Goal: Task Accomplishment & Management: Manage account settings

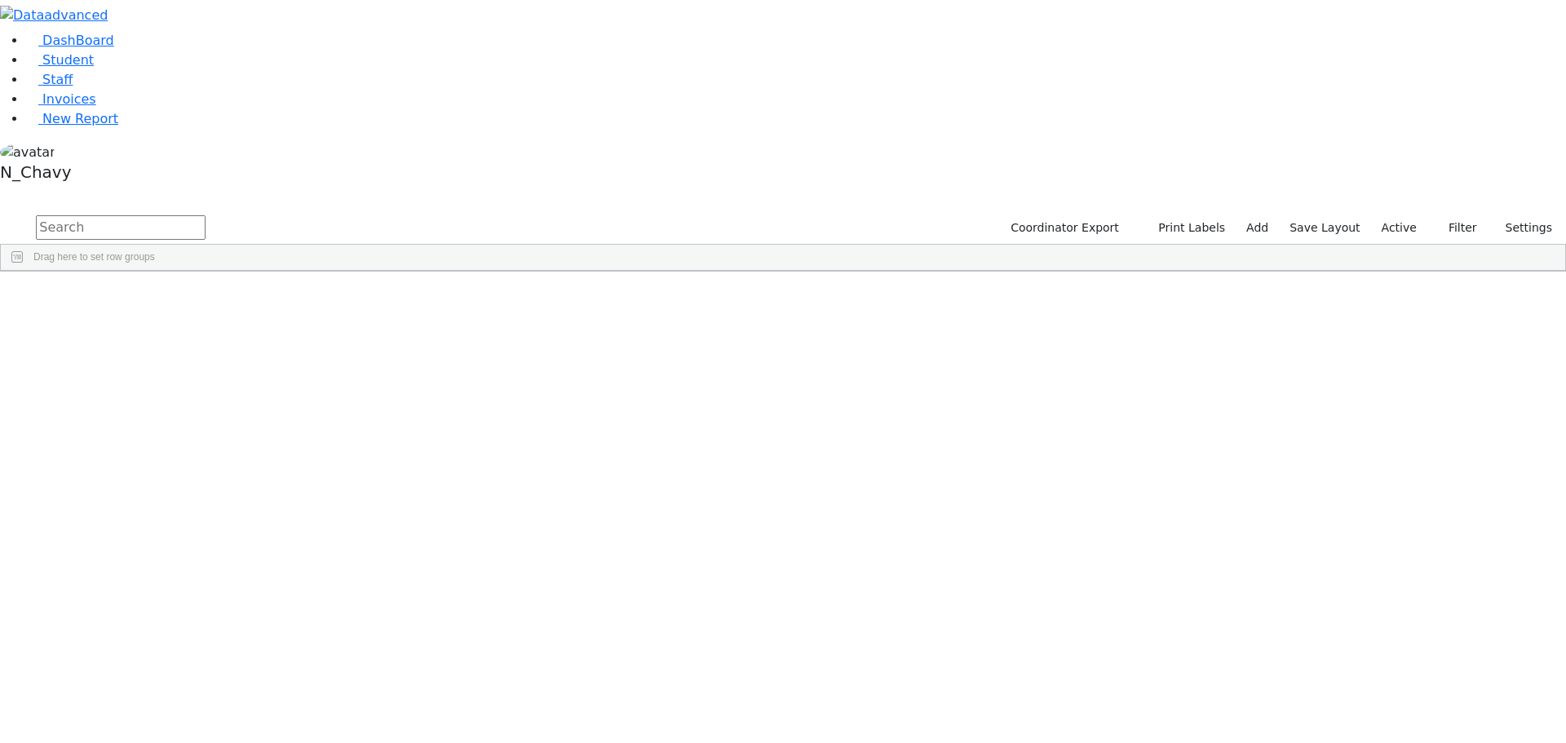
click at [206, 215] on input "text" at bounding box center [121, 227] width 170 height 24
type input "929"
click at [167, 298] on div "Anshin" at bounding box center [125, 309] width 84 height 23
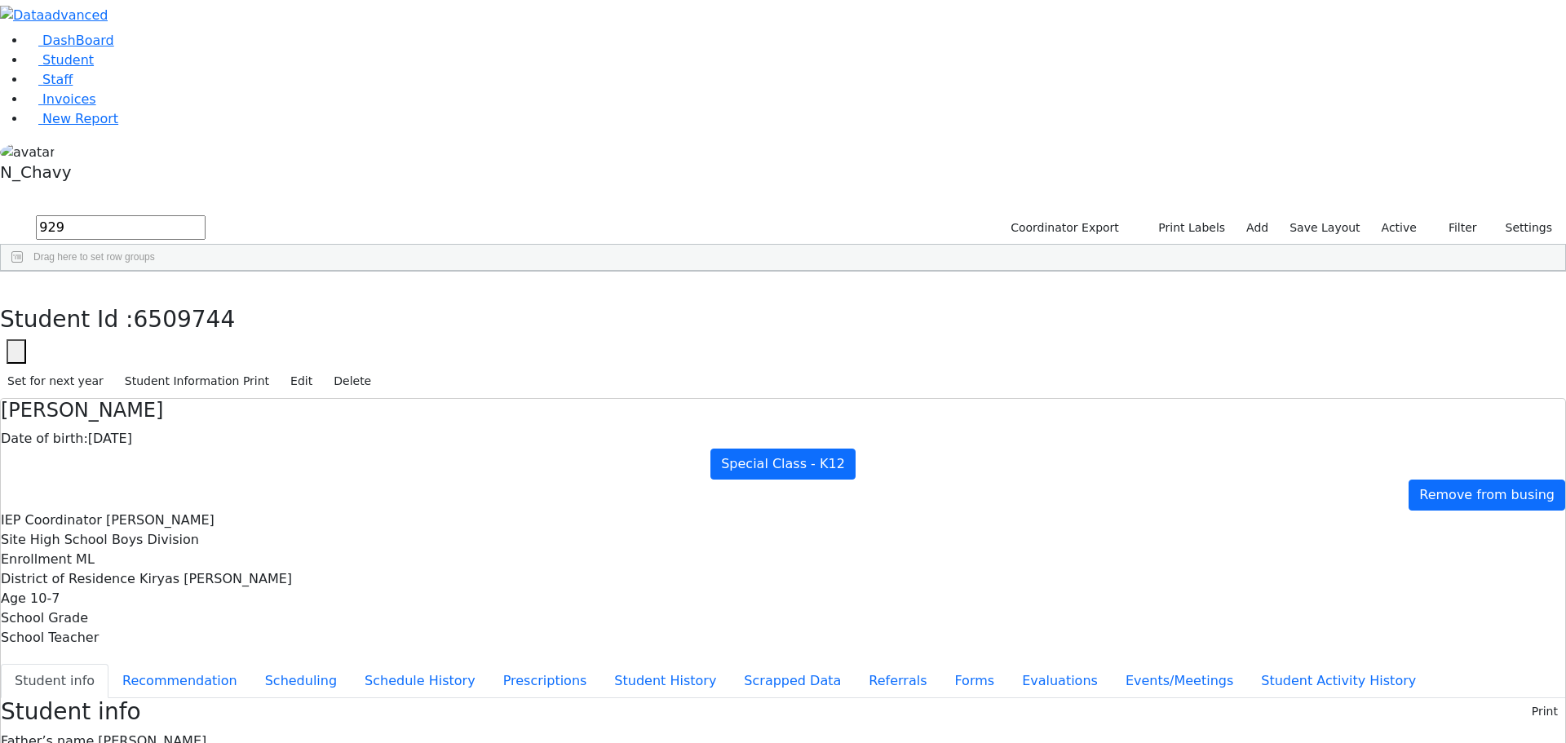
click at [167, 321] on div "Bando" at bounding box center [125, 332] width 84 height 23
click at [167, 343] on div "Berkowitz" at bounding box center [125, 354] width 84 height 23
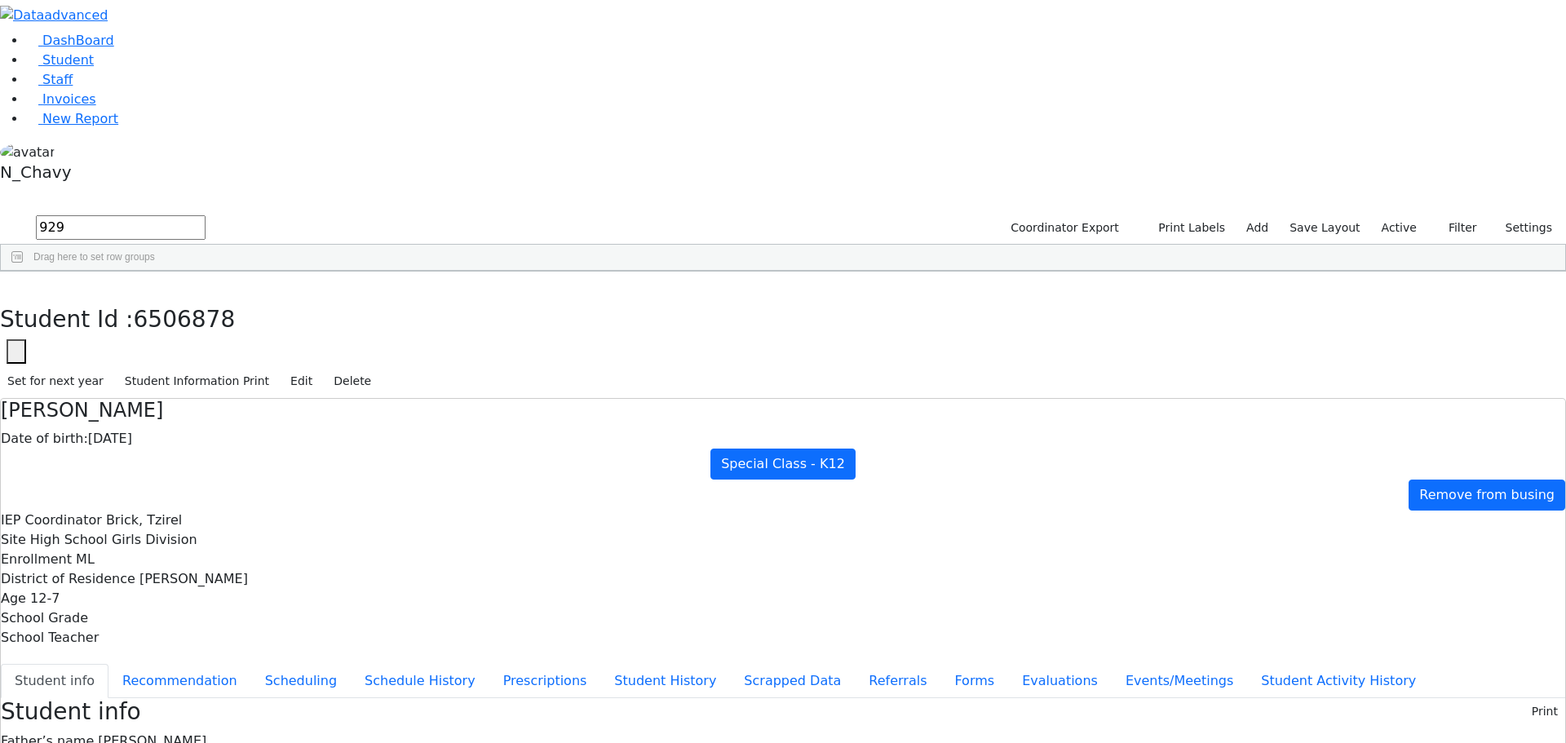
scroll to position [66, 0]
click at [167, 366] on div "Braver" at bounding box center [125, 377] width 84 height 23
click at [167, 389] on div "El-Assir" at bounding box center [125, 400] width 84 height 23
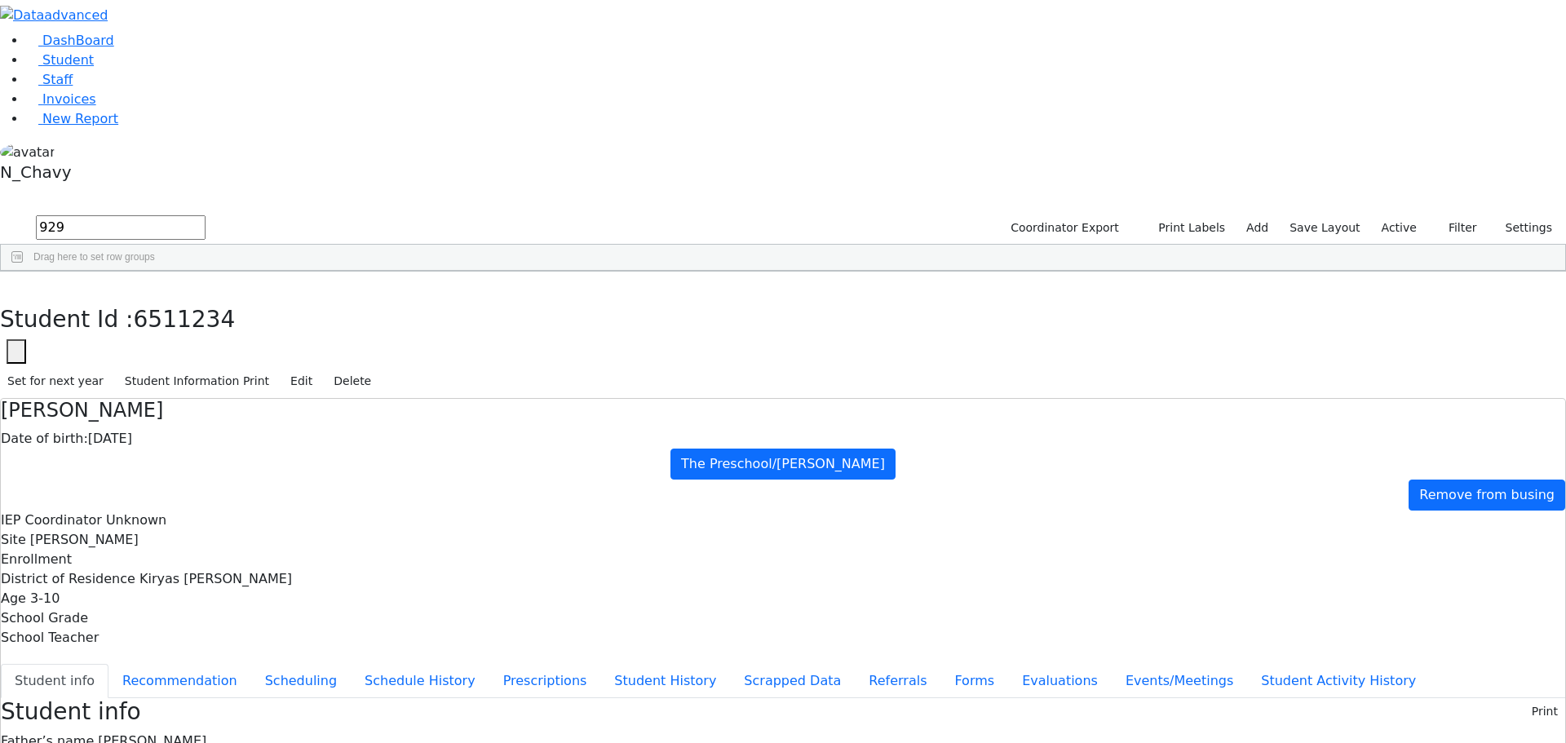
click at [167, 389] on div "El-Assir" at bounding box center [125, 400] width 84 height 23
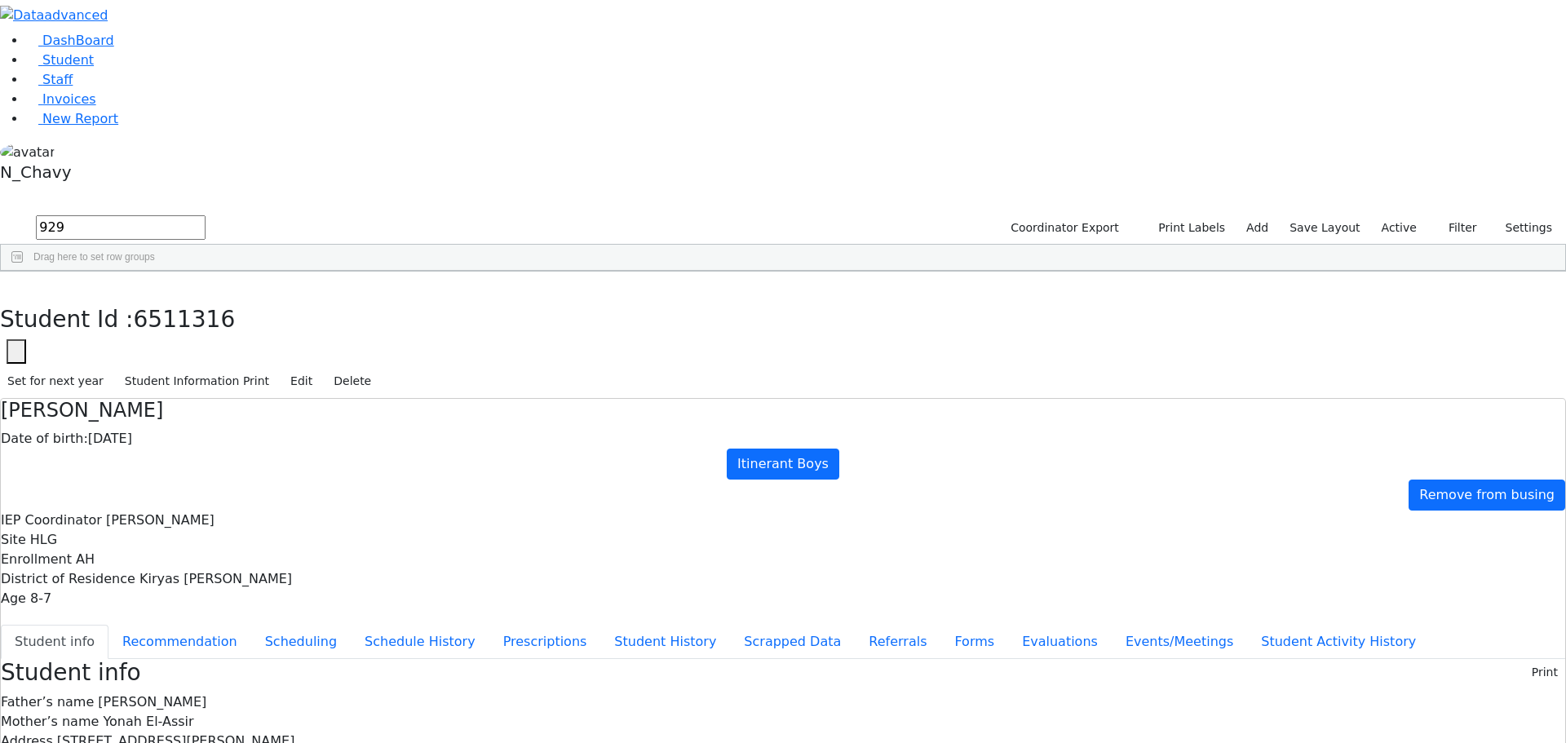
scroll to position [86, 0]
click at [167, 412] on div "Frankel" at bounding box center [125, 423] width 84 height 23
click at [167, 435] on div "Fulop" at bounding box center [125, 446] width 84 height 23
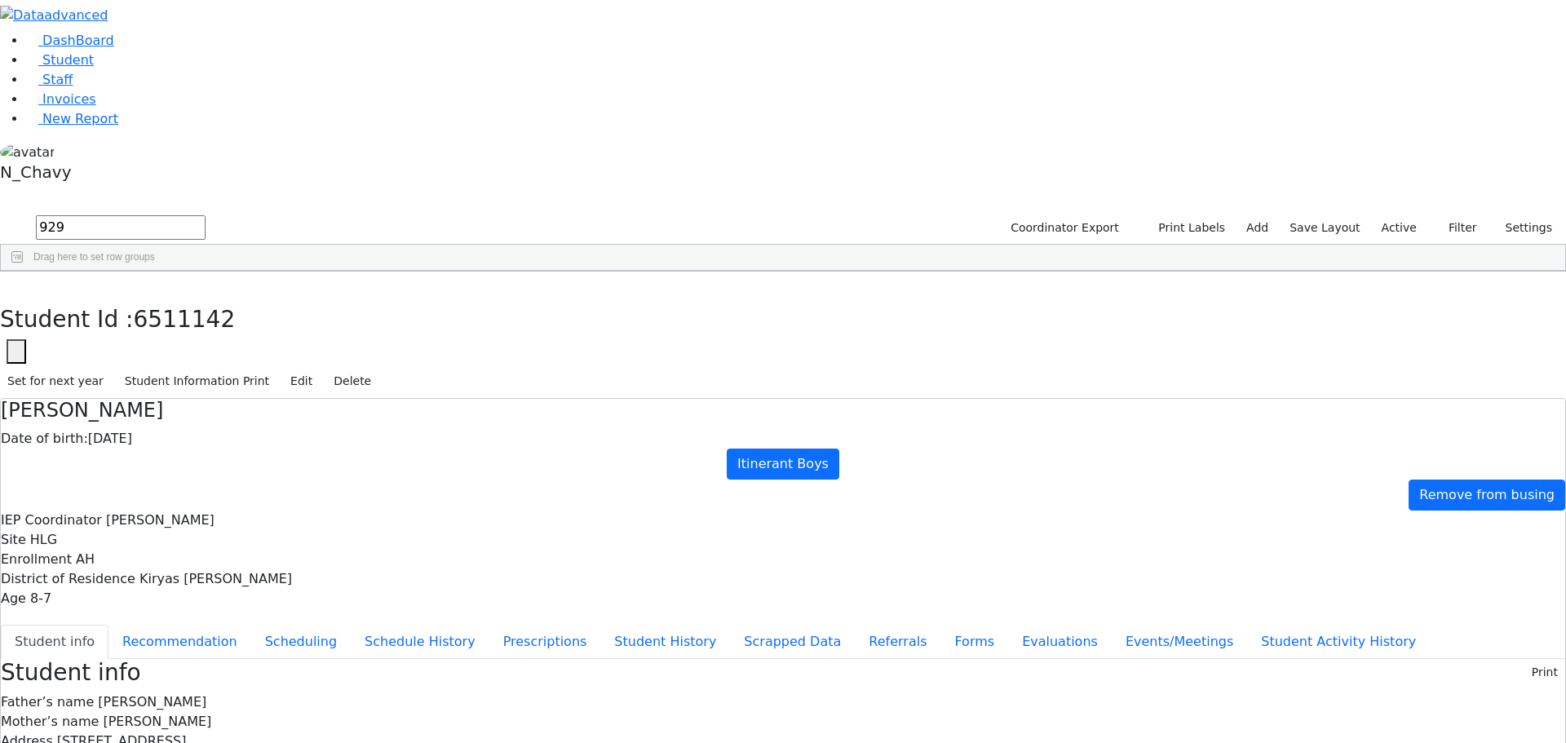
click at [167, 435] on div "Fulop" at bounding box center [125, 446] width 84 height 23
click at [167, 458] on div "Fulop" at bounding box center [125, 469] width 84 height 23
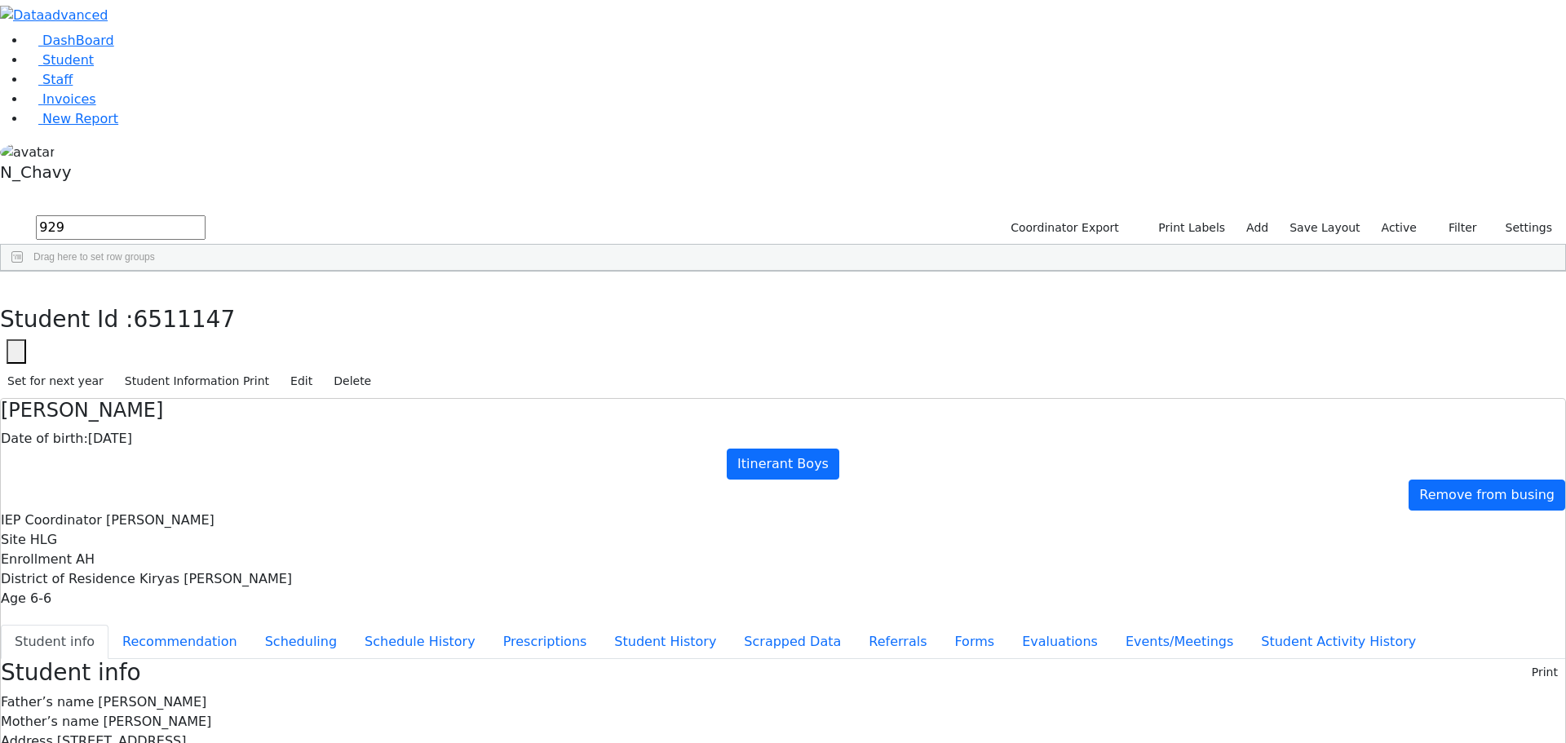
click at [167, 480] on div "[PERSON_NAME]" at bounding box center [125, 491] width 84 height 23
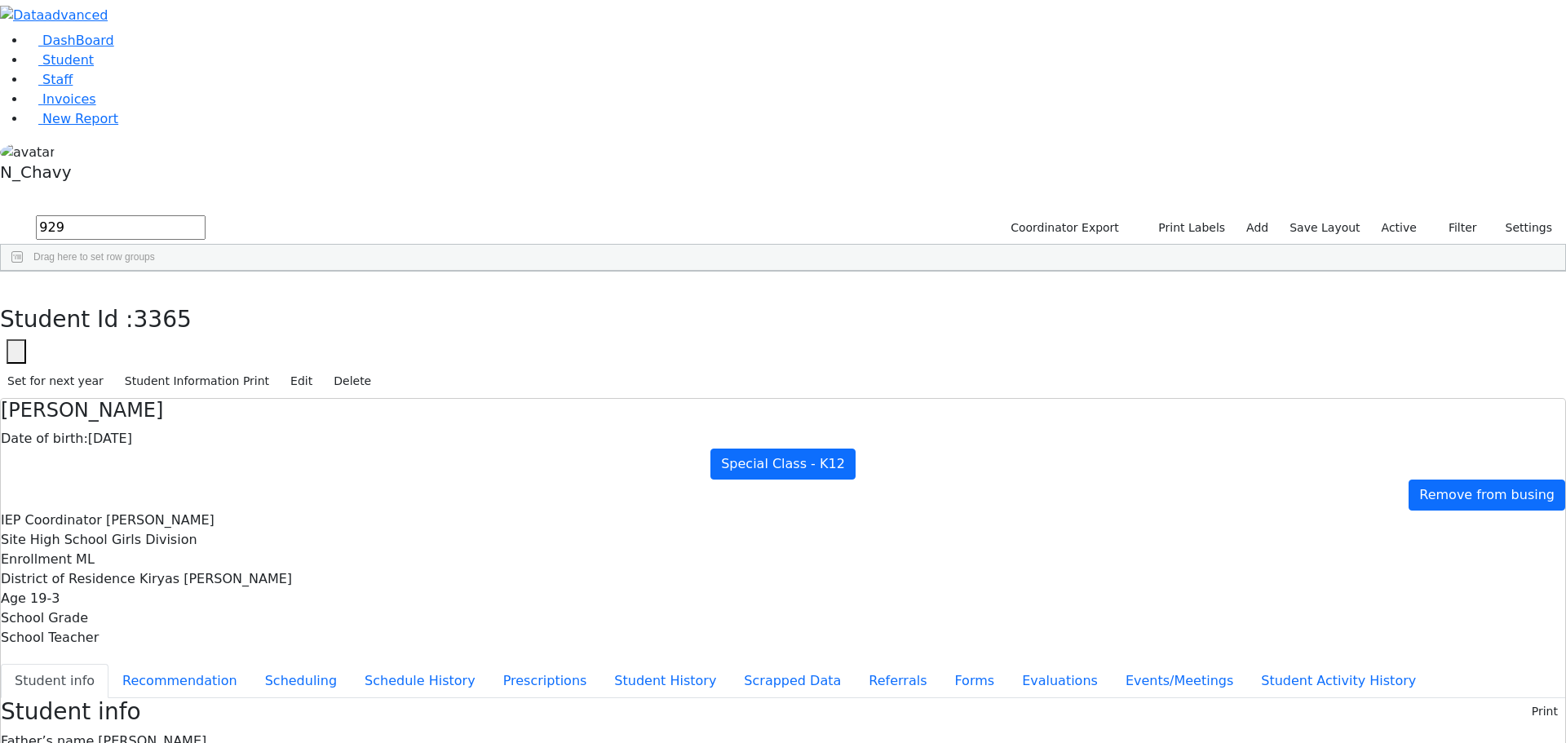
scroll to position [66, 0]
click at [167, 503] on div "[PERSON_NAME]" at bounding box center [125, 514] width 84 height 23
click at [167, 526] on div "[PERSON_NAME]" at bounding box center [125, 537] width 84 height 23
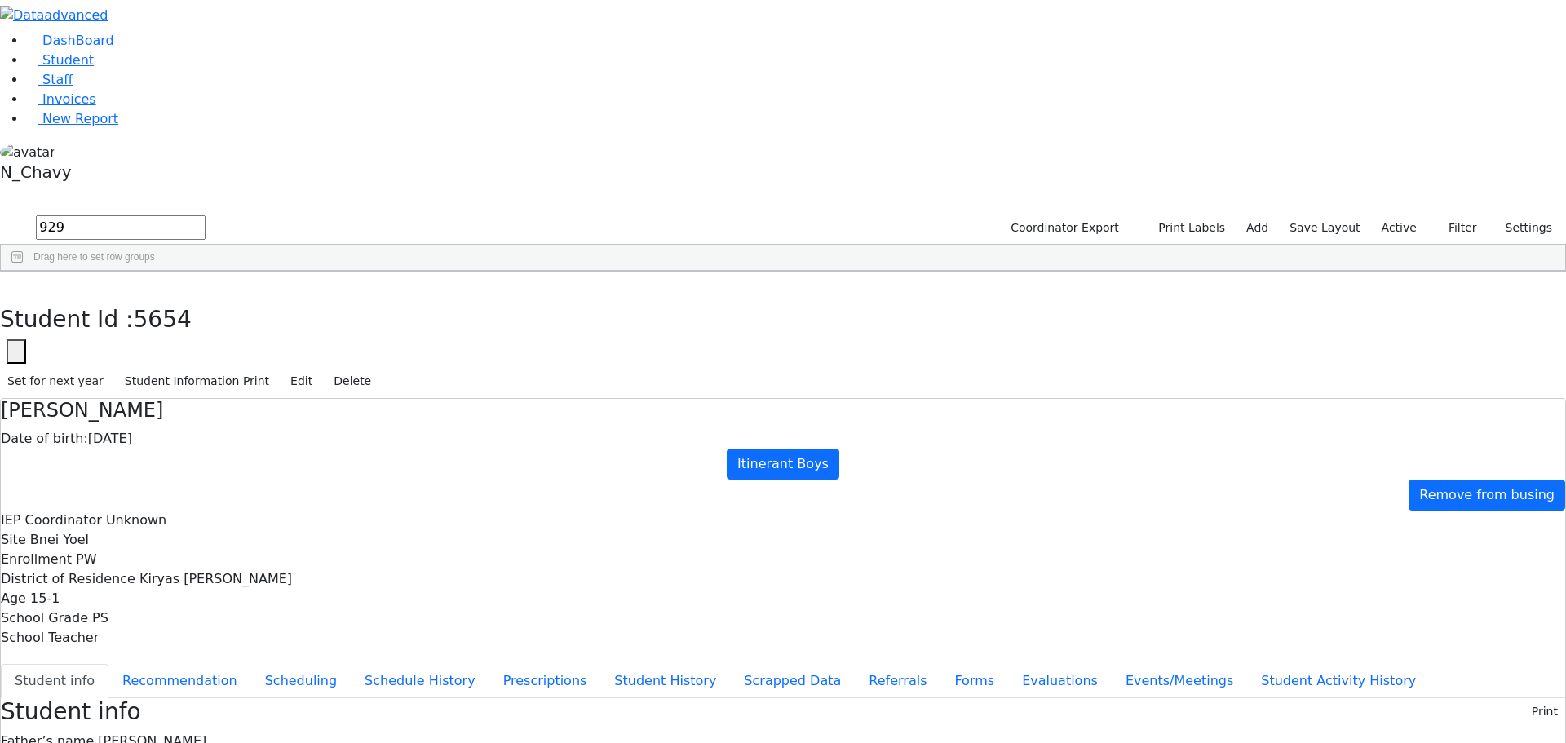
click at [167, 526] on div "[PERSON_NAME]" at bounding box center [125, 537] width 84 height 23
click at [167, 549] on div "[PERSON_NAME]" at bounding box center [125, 560] width 84 height 23
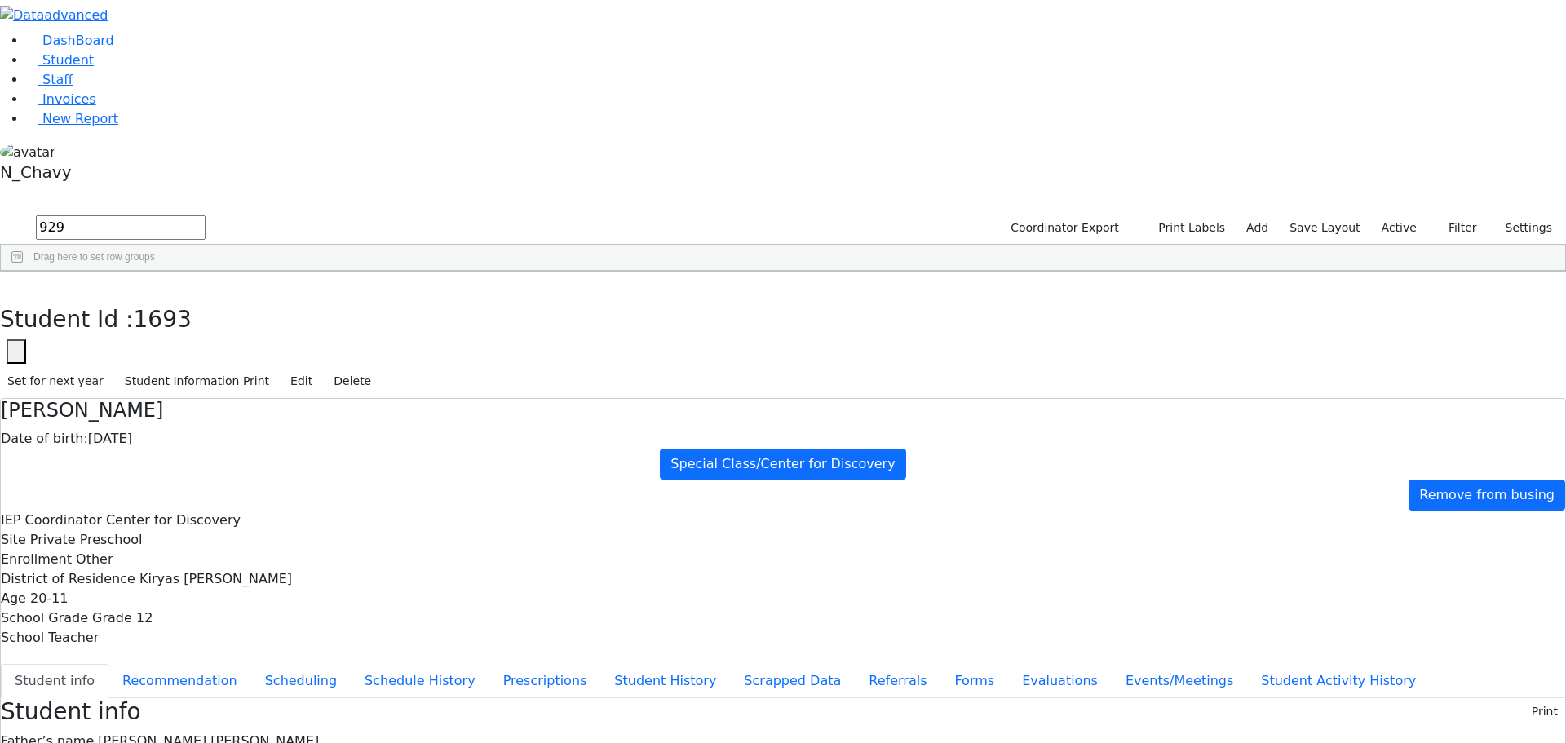
click at [167, 572] on div "[PERSON_NAME]" at bounding box center [125, 583] width 84 height 23
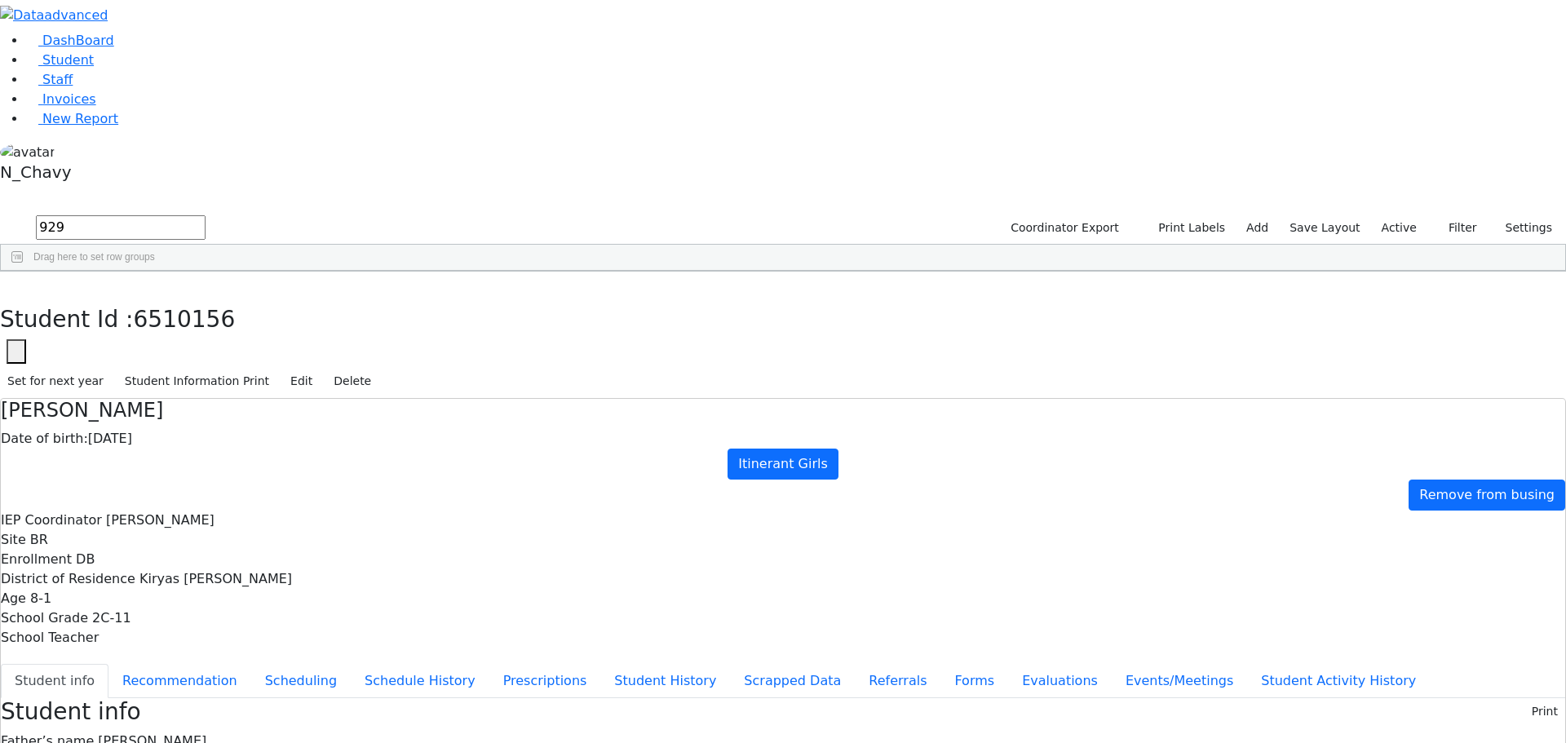
click at [167, 595] on div "Gross" at bounding box center [125, 606] width 84 height 23
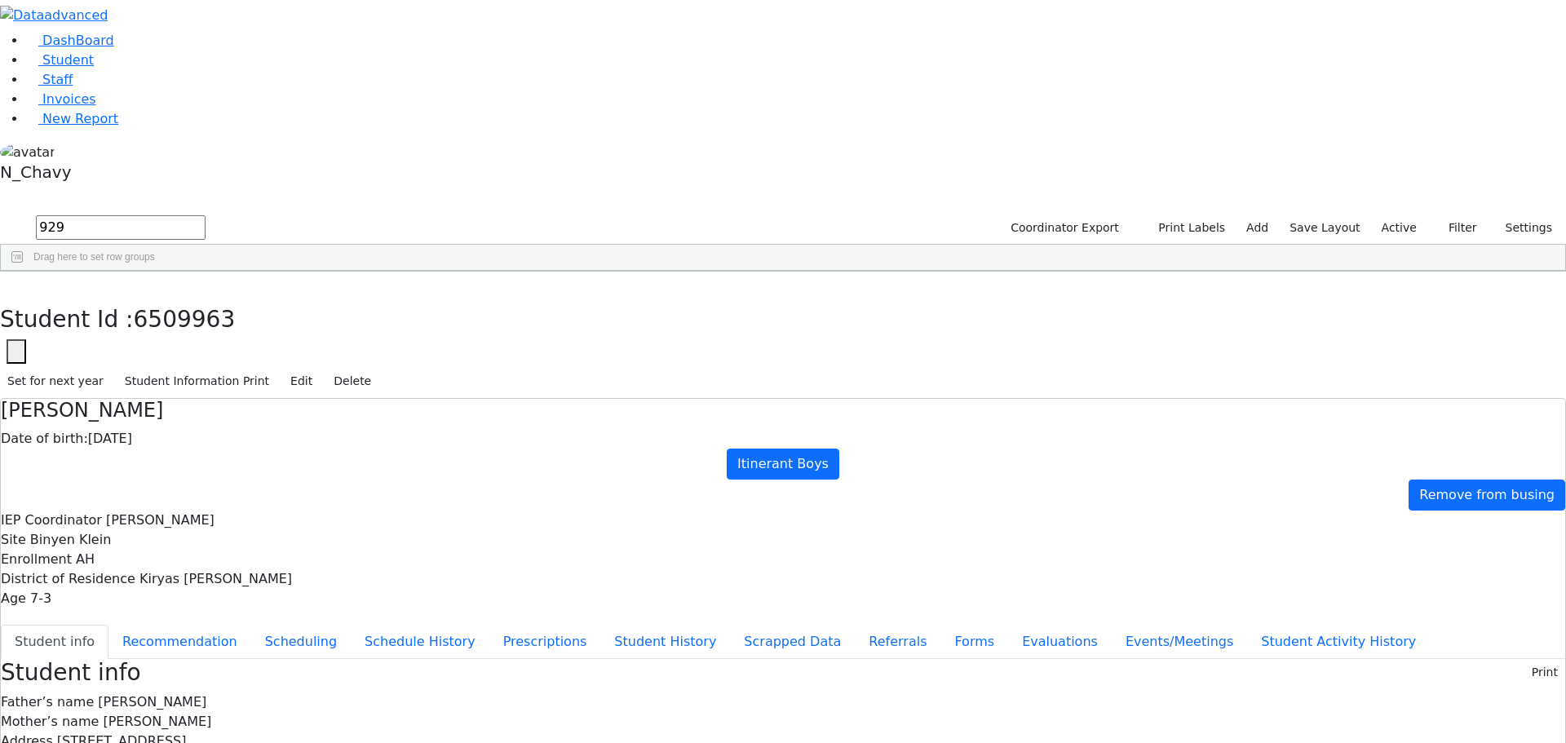
scroll to position [38, 0]
click at [167, 618] on div "Halpert" at bounding box center [125, 629] width 84 height 23
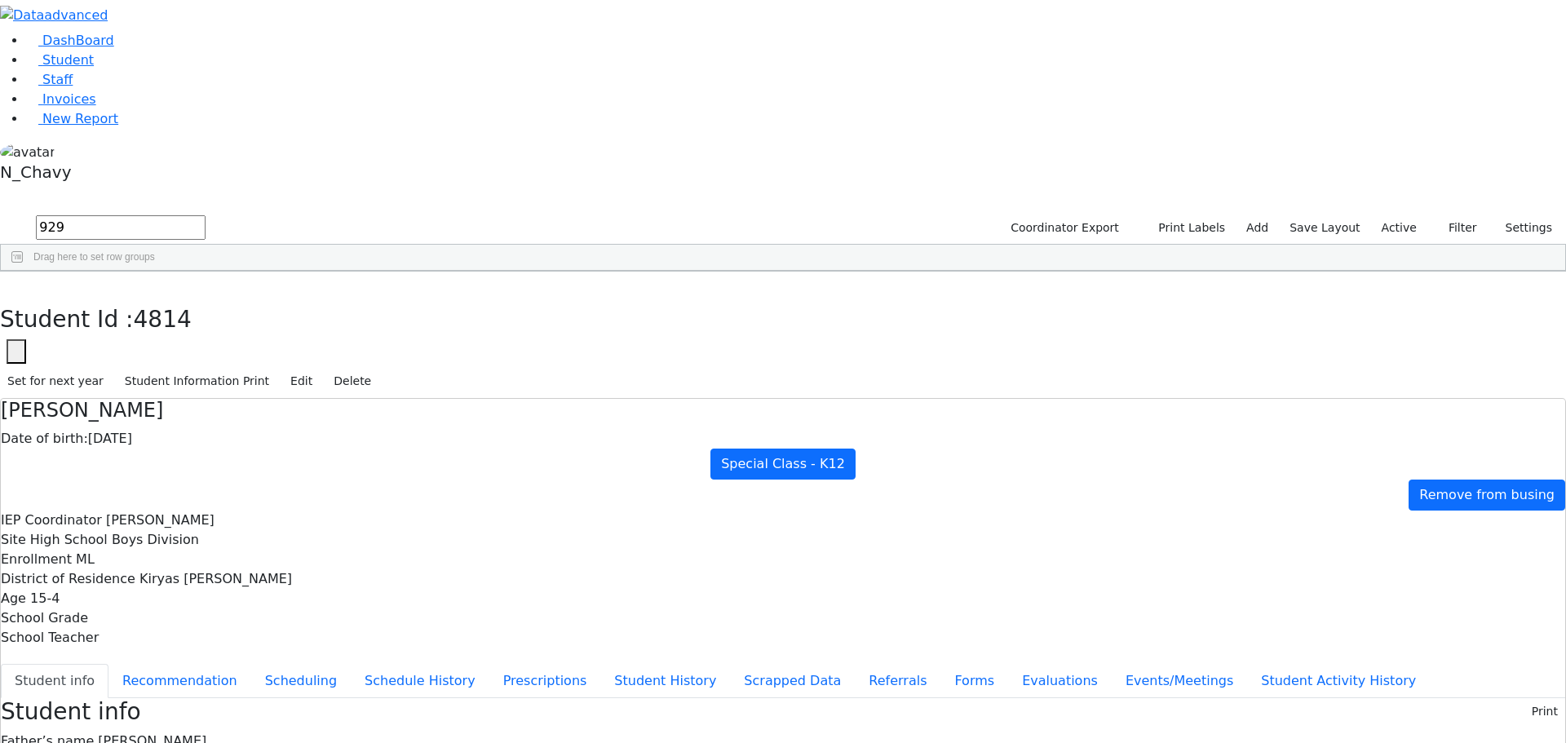
scroll to position [132, 0]
click at [167, 640] on div "Katz" at bounding box center [125, 651] width 84 height 23
click at [167, 663] on div "Klein" at bounding box center [125, 674] width 84 height 23
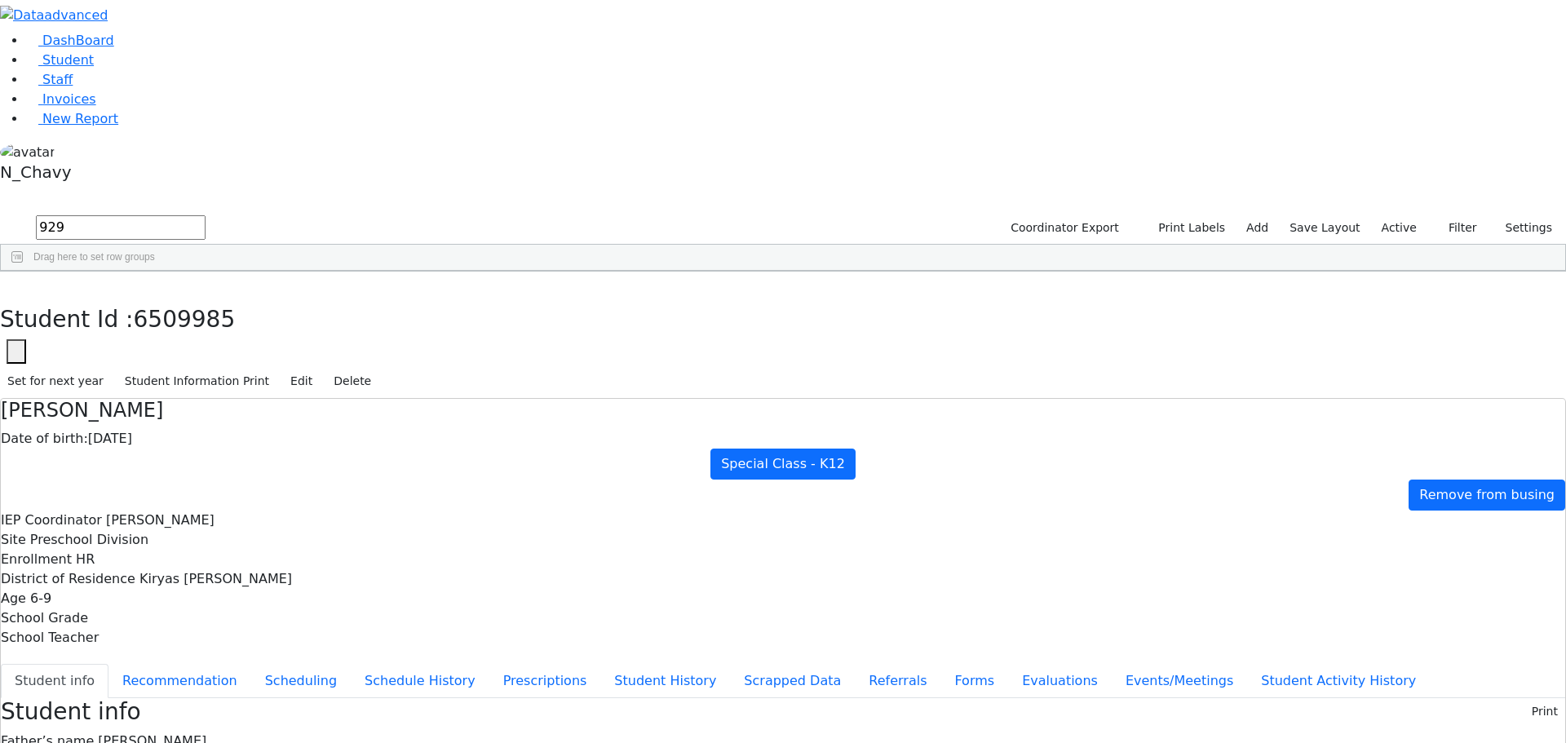
scroll to position [72, 0]
click at [167, 686] on div "Londynski" at bounding box center [125, 697] width 84 height 23
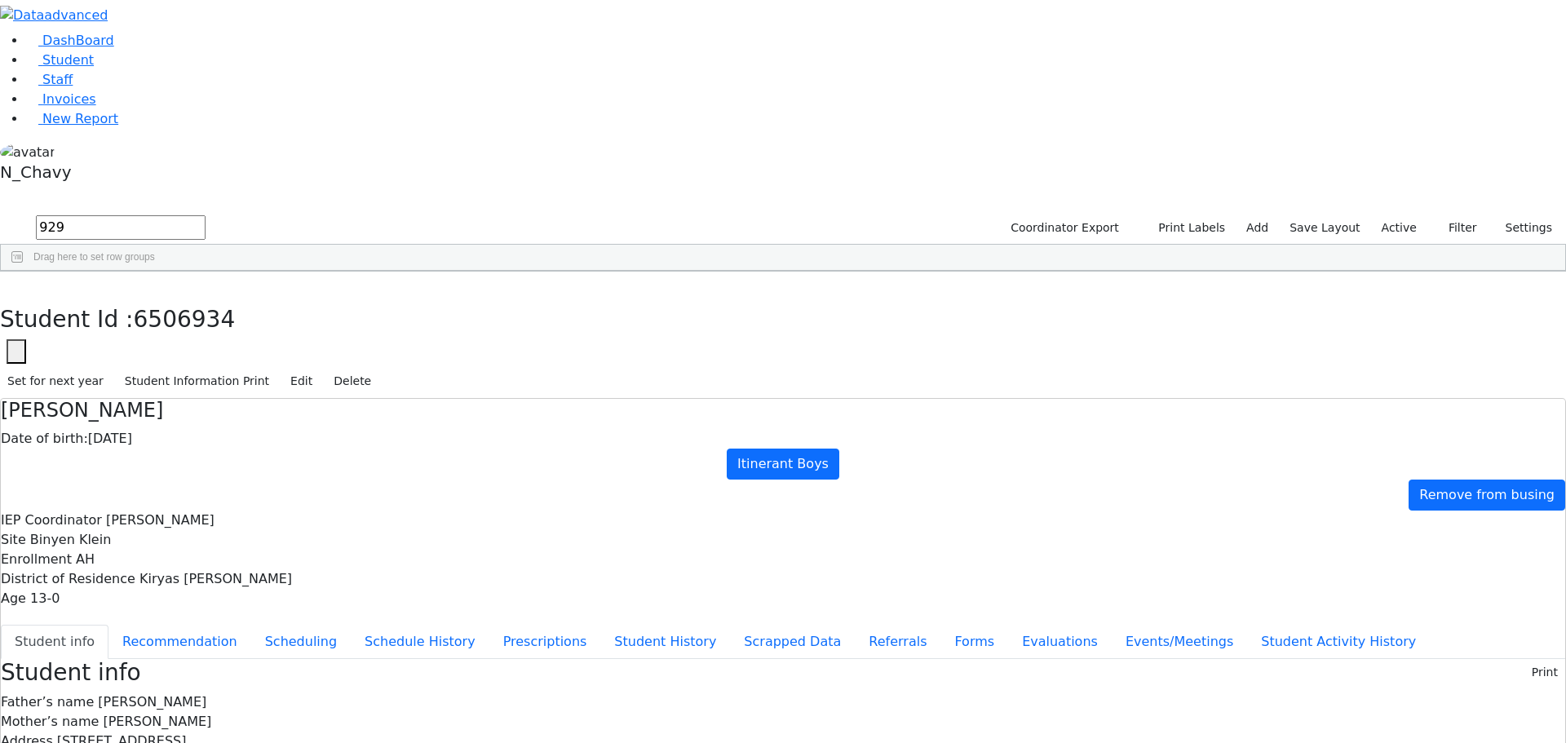
click at [167, 709] on div "Londynski" at bounding box center [125, 720] width 84 height 23
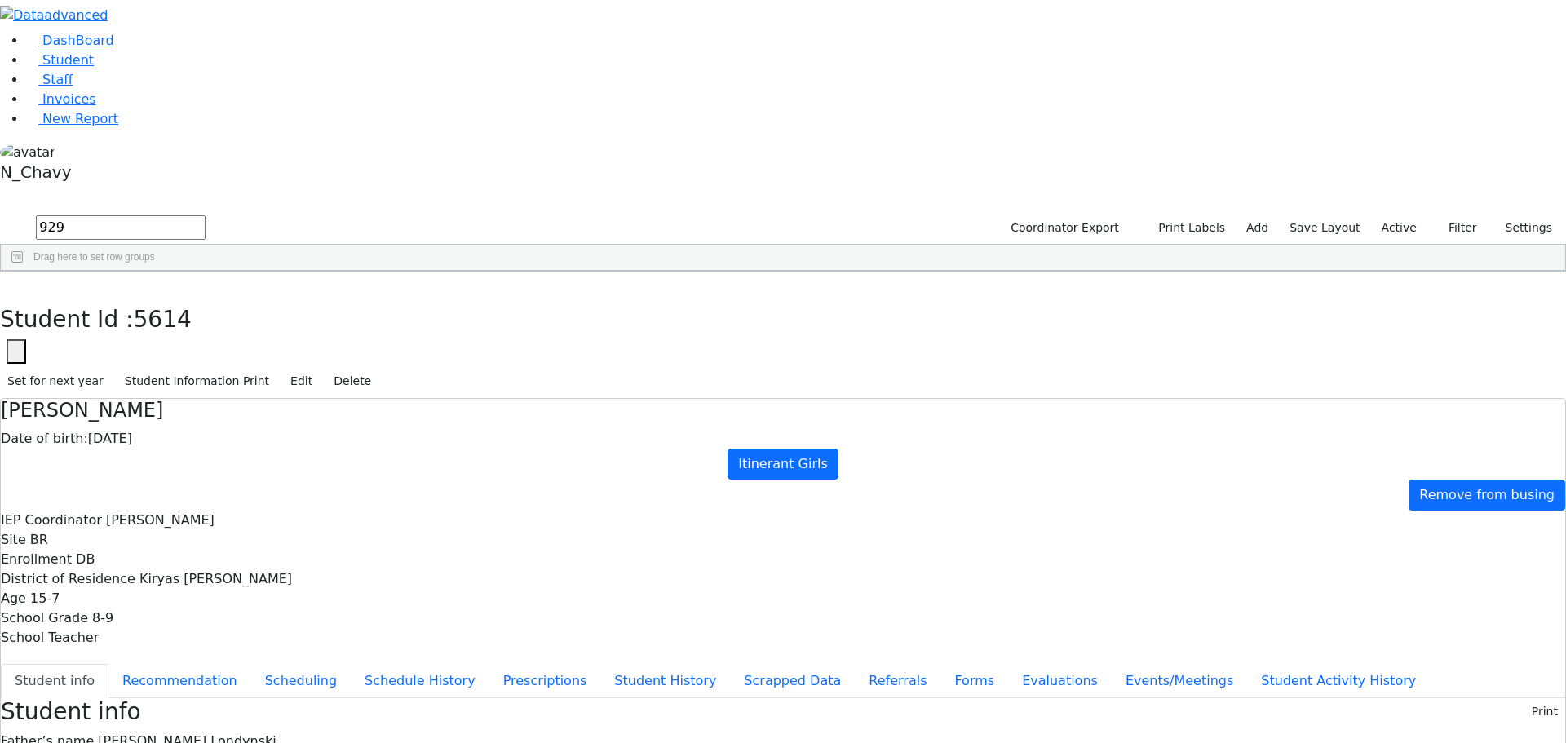
click at [167, 732] on div "Neuman" at bounding box center [125, 743] width 84 height 23
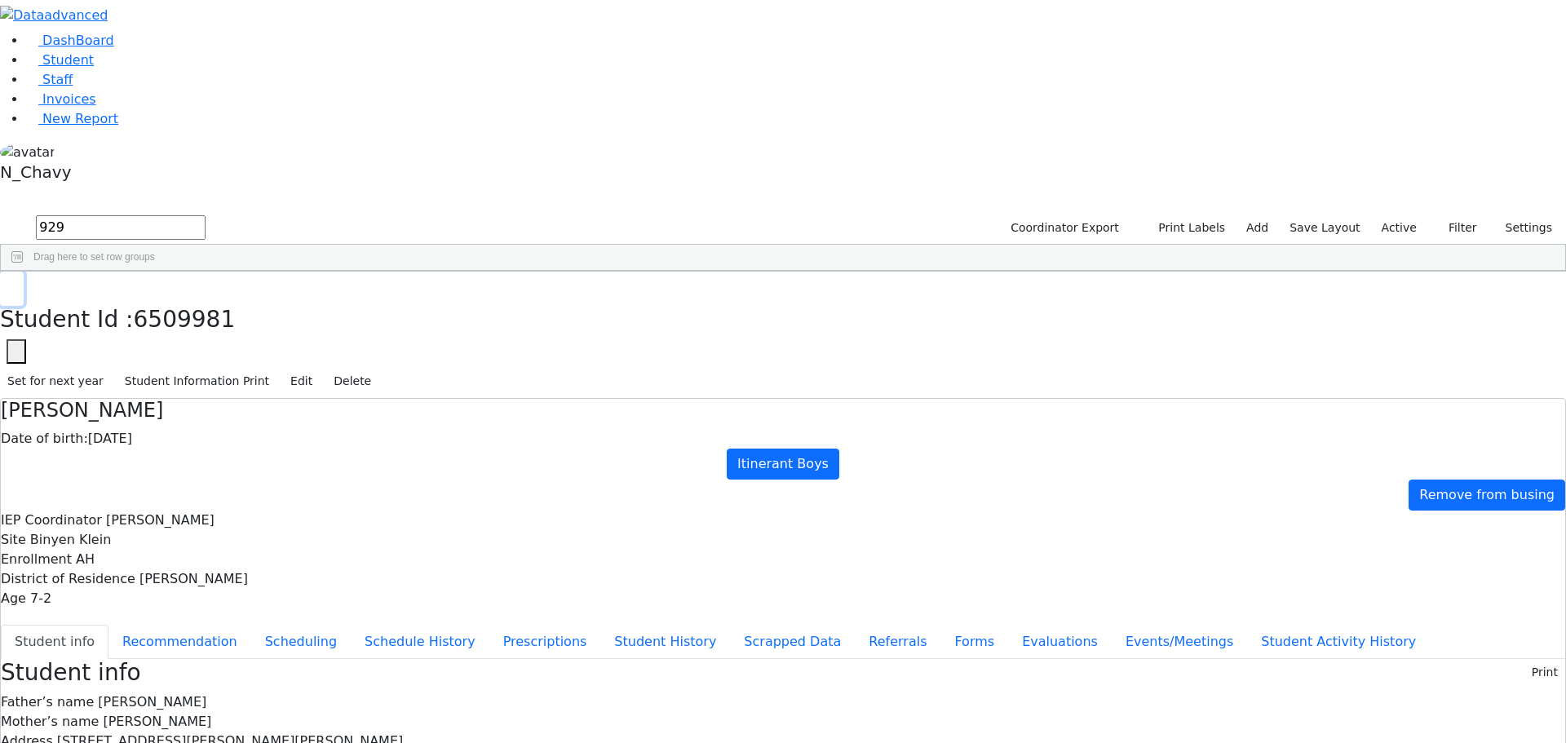
click at [16, 284] on icon "button" at bounding box center [11, 289] width 9 height 10
click at [42, 87] on span "Staff" at bounding box center [57, 79] width 30 height 15
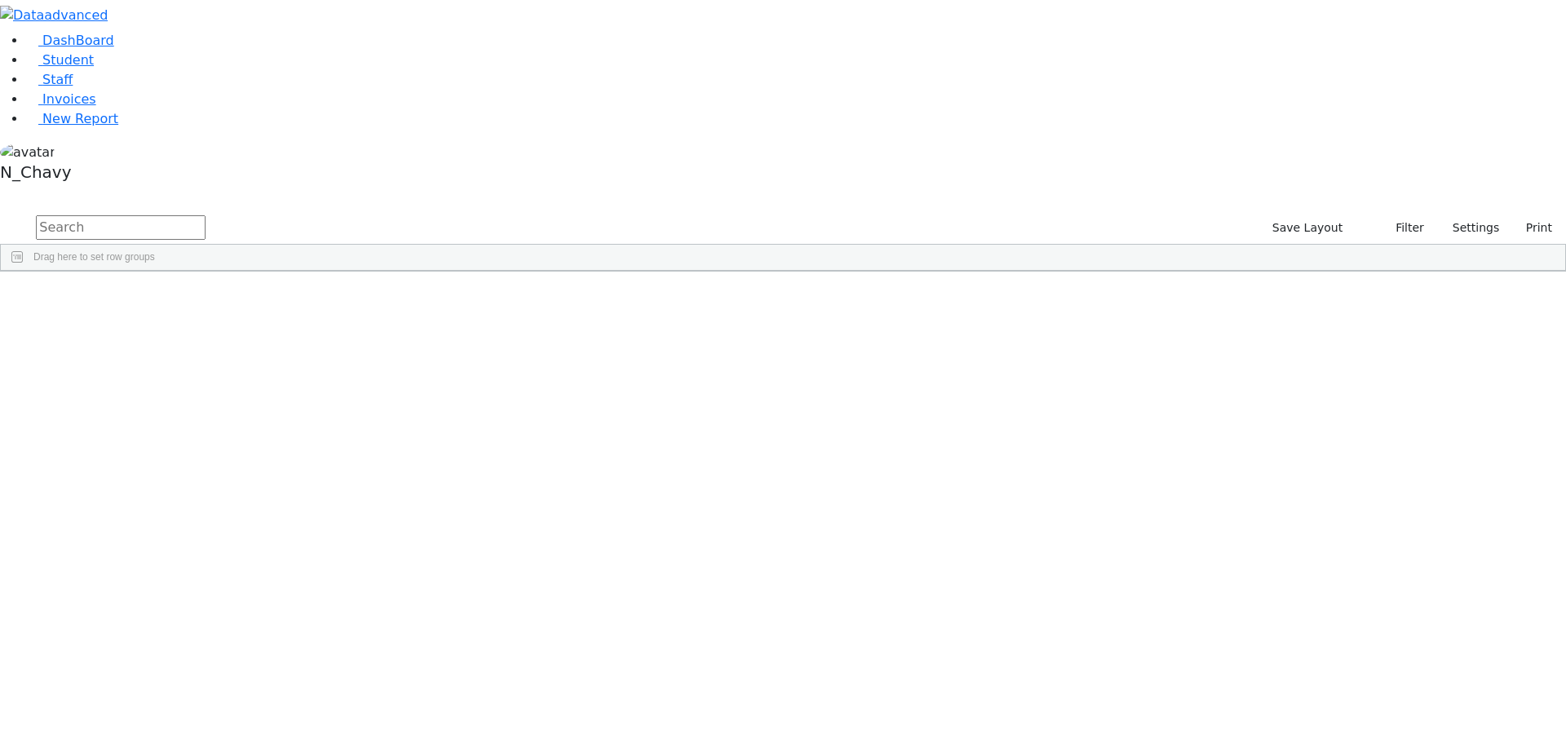
click at [206, 215] on input "text" at bounding box center [121, 227] width 170 height 24
type input "9"
click at [59, 68] on span "Student" at bounding box center [67, 59] width 51 height 15
click at [73, 87] on link "Staff" at bounding box center [49, 79] width 46 height 15
click at [206, 215] on input "text" at bounding box center [121, 227] width 170 height 24
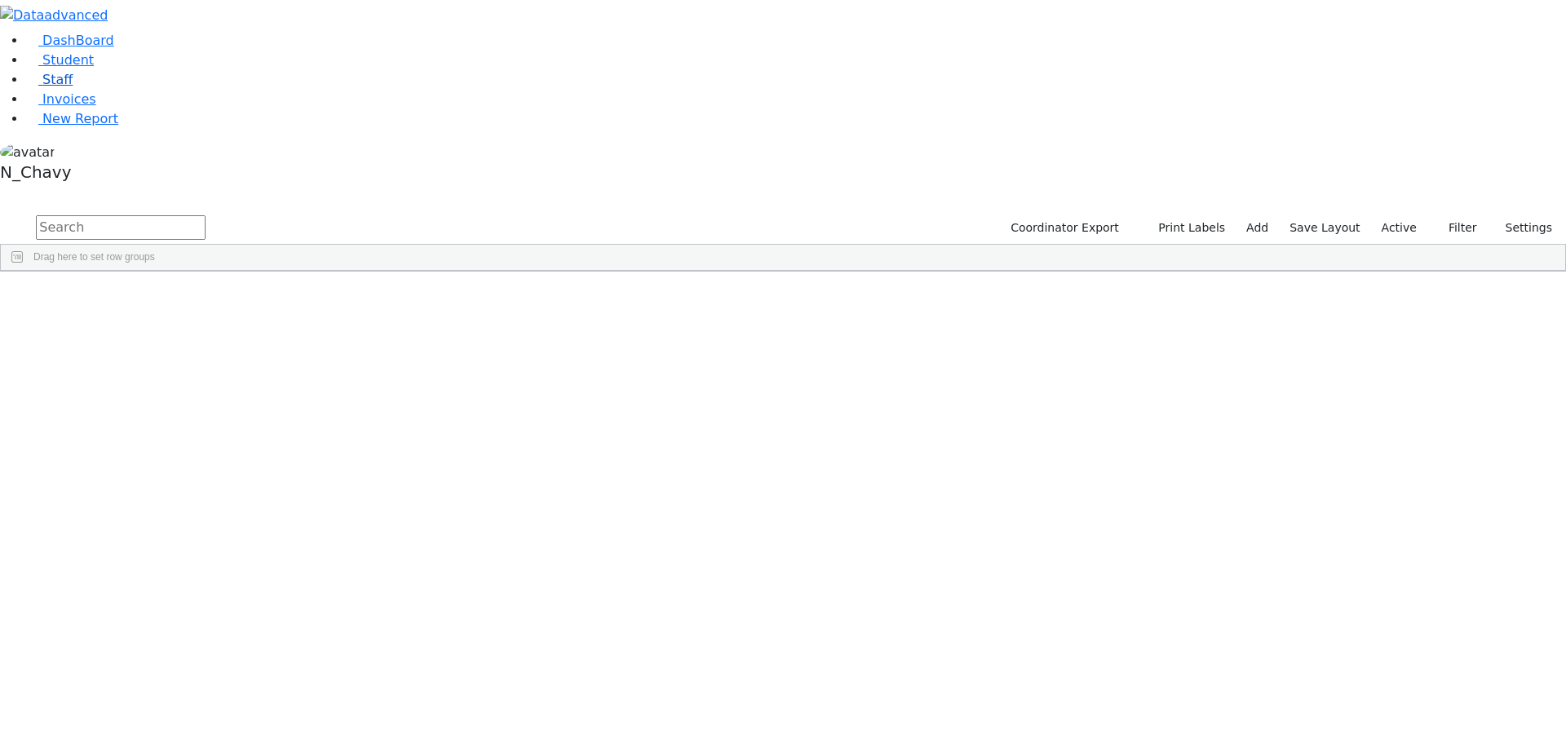
click at [46, 87] on link "Staff" at bounding box center [49, 79] width 46 height 15
click at [42, 87] on span "Staff" at bounding box center [57, 79] width 30 height 15
click at [206, 215] on input "text" at bounding box center [121, 227] width 170 height 24
type input "c"
type input "r"
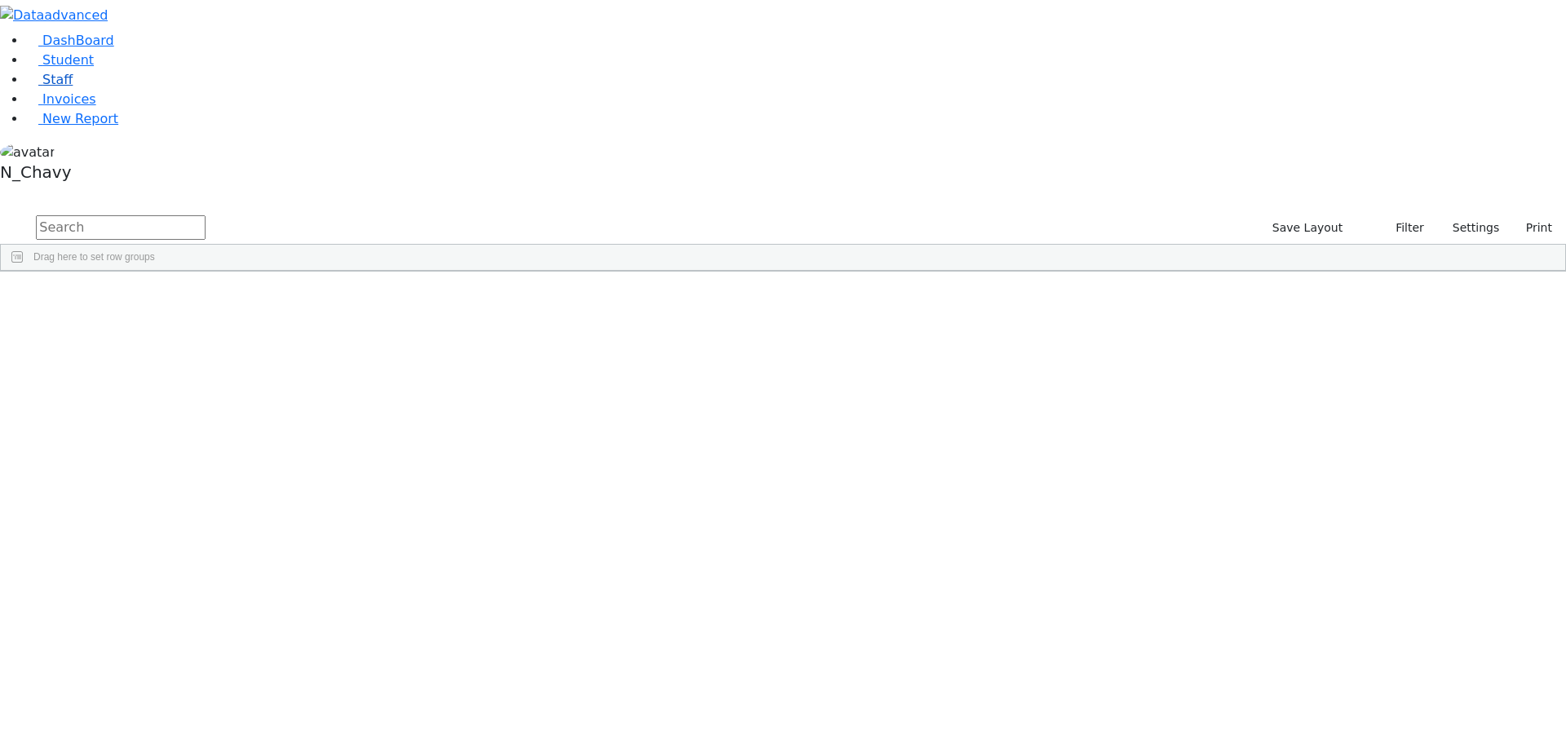
click at [73, 87] on link "Staff" at bounding box center [49, 79] width 46 height 15
click at [94, 68] on link "Student" at bounding box center [60, 59] width 68 height 15
click at [206, 215] on input "text" at bounding box center [121, 227] width 170 height 24
type input "freun"
click at [167, 343] on div "Freund" at bounding box center [125, 354] width 84 height 23
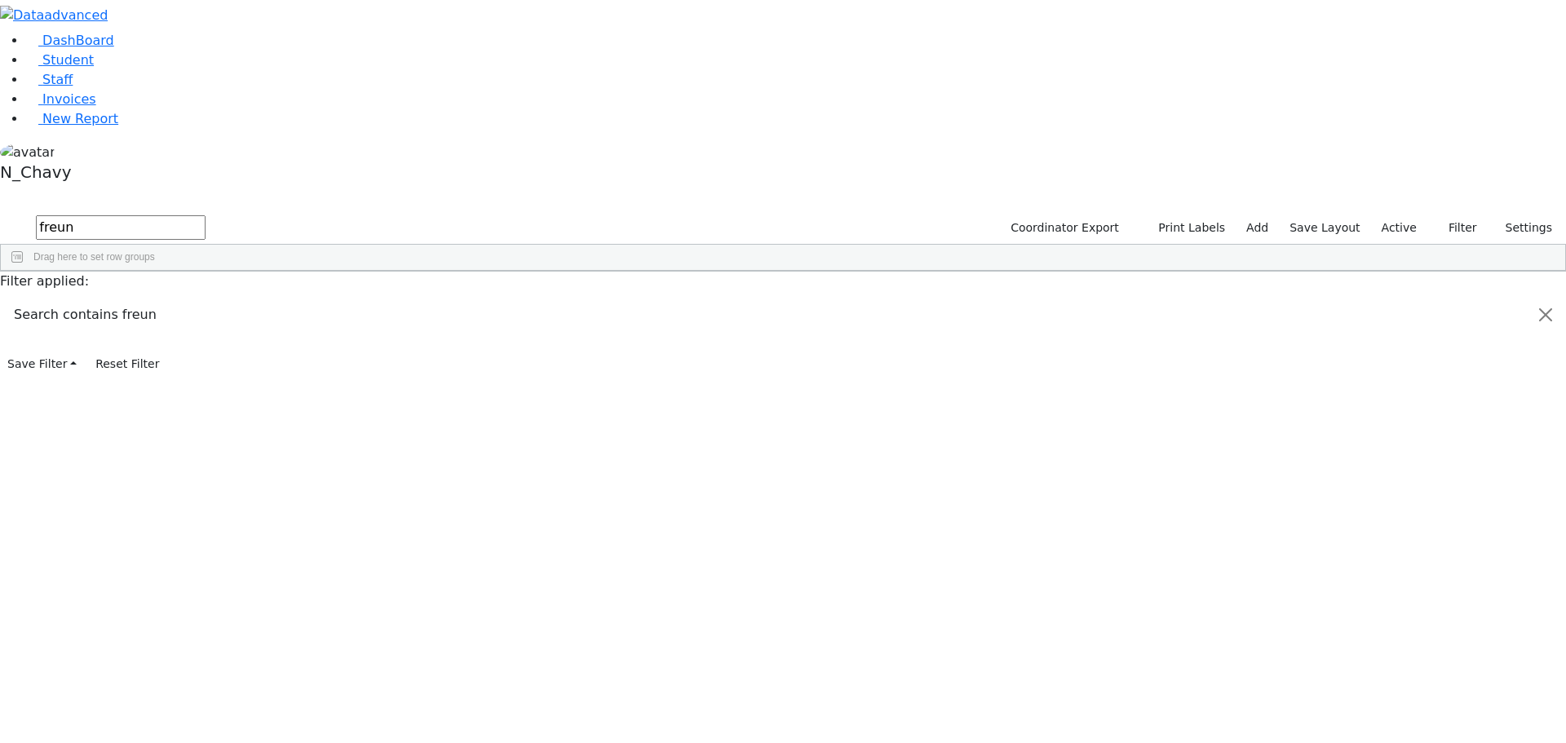
click at [167, 343] on div "Freund" at bounding box center [125, 354] width 84 height 23
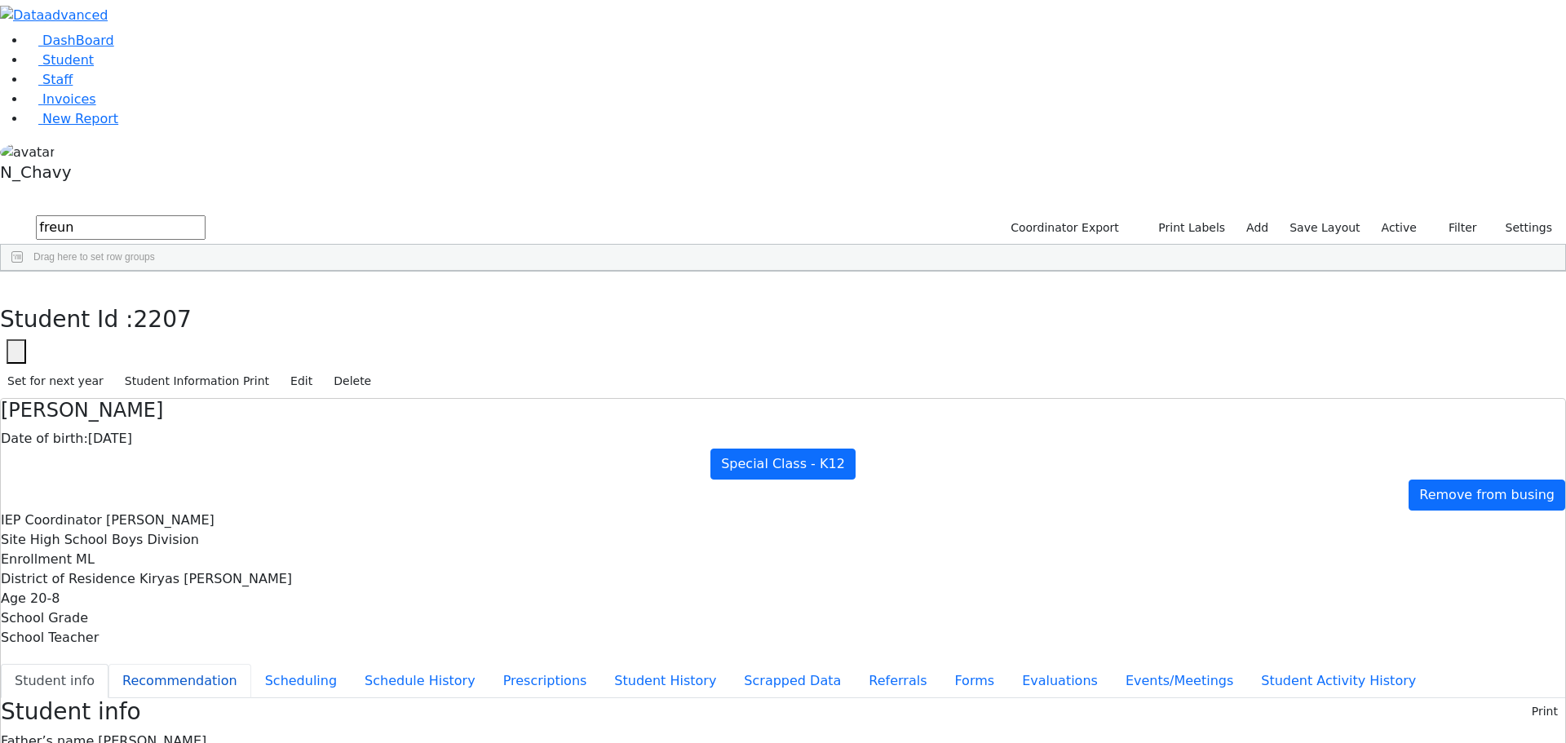
click at [251, 664] on button "Recommendation" at bounding box center [179, 681] width 143 height 34
checkbox input "true"
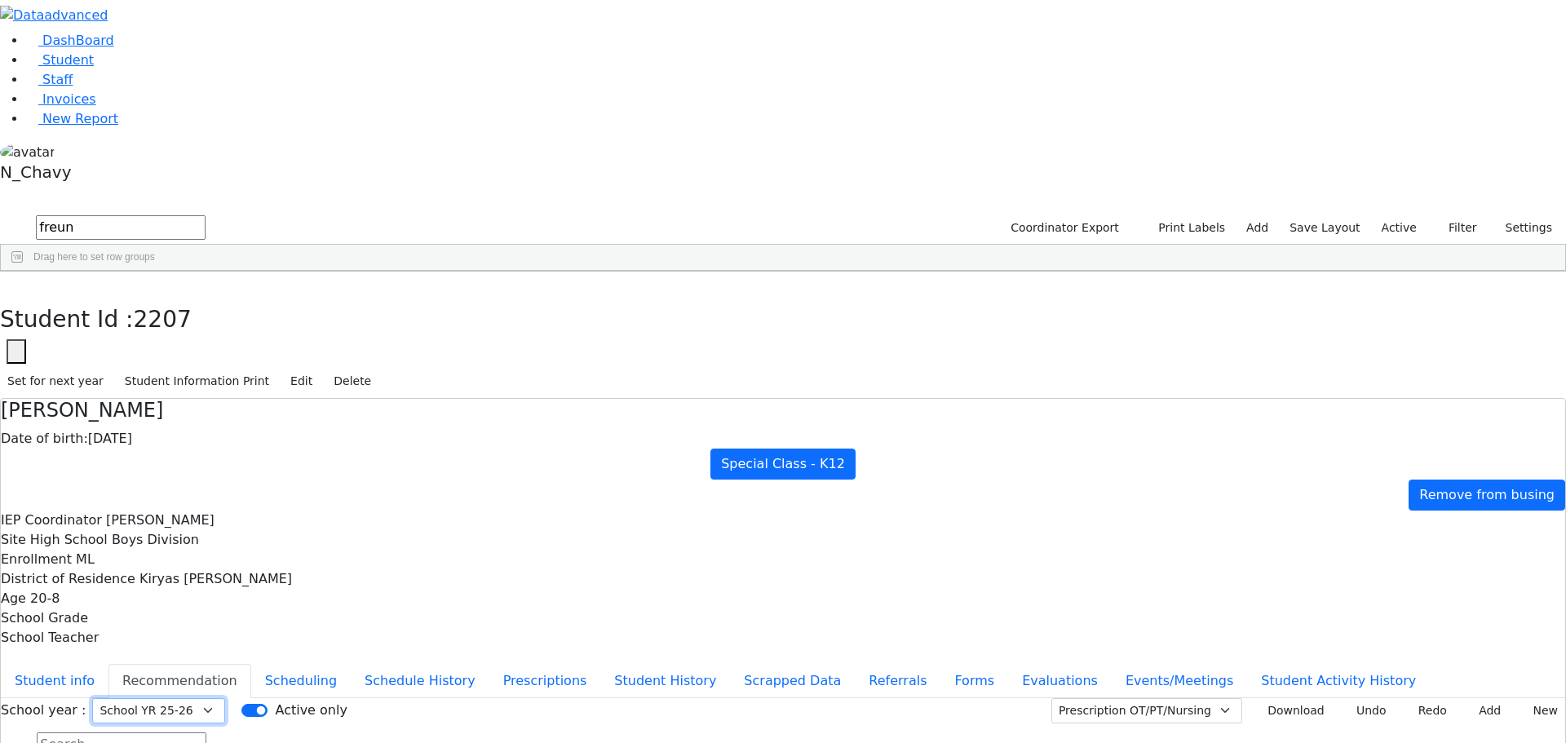
click at [225, 698] on select "Select School YR Summer YR 25 School YR 25-26 Summer YR 25 School YR 24-25 Summ…" at bounding box center [158, 710] width 133 height 25
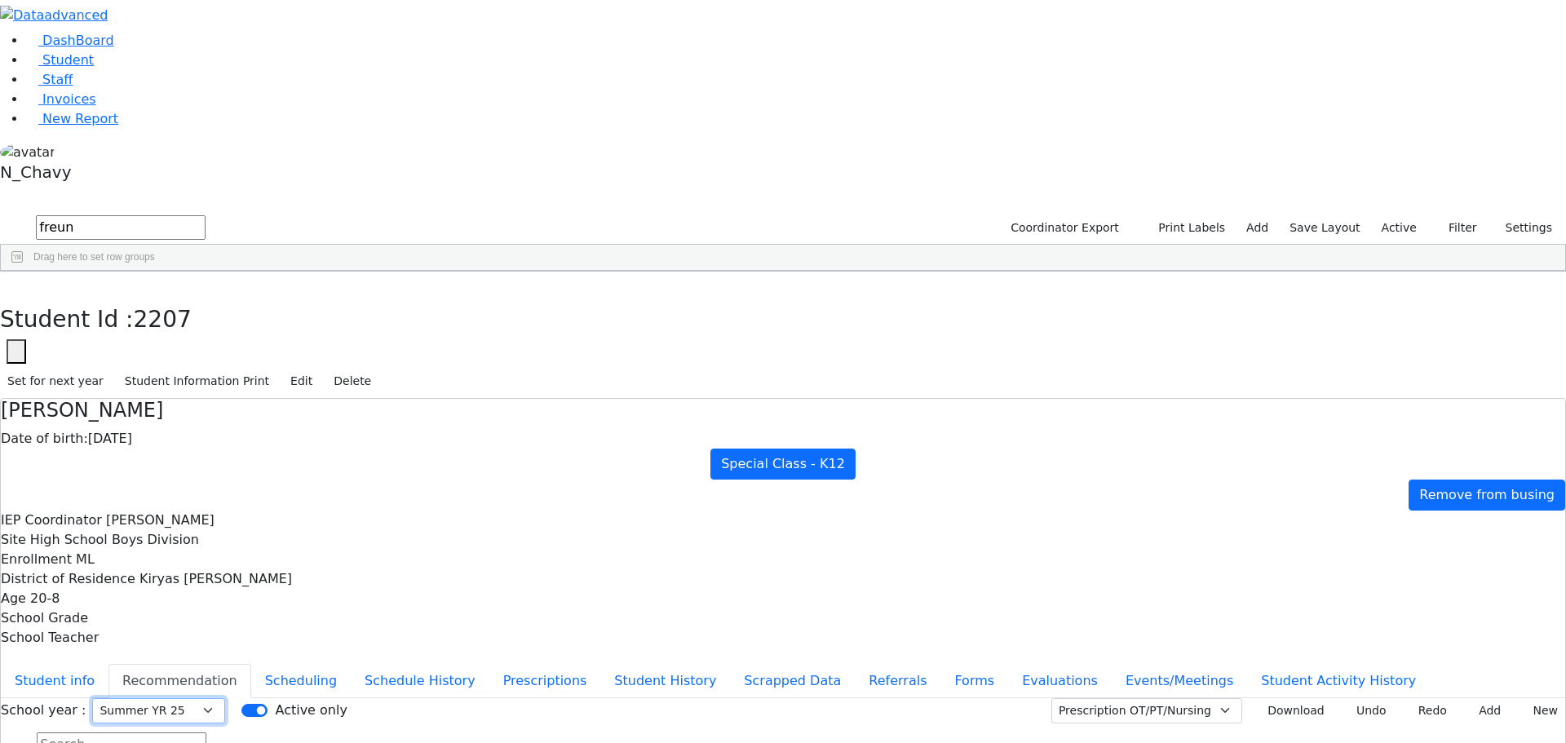
click at [225, 698] on select "Select School YR Summer YR 25 School YR 25-26 Summer YR 25 School YR 24-25 Summ…" at bounding box center [158, 710] width 133 height 25
select select "212"
click at [225, 698] on select "Select School YR Summer YR 25 School YR 25-26 Summer YR 25 School YR 24-25 Summ…" at bounding box center [158, 710] width 133 height 25
click at [108, 664] on button "Student info" at bounding box center [55, 681] width 108 height 34
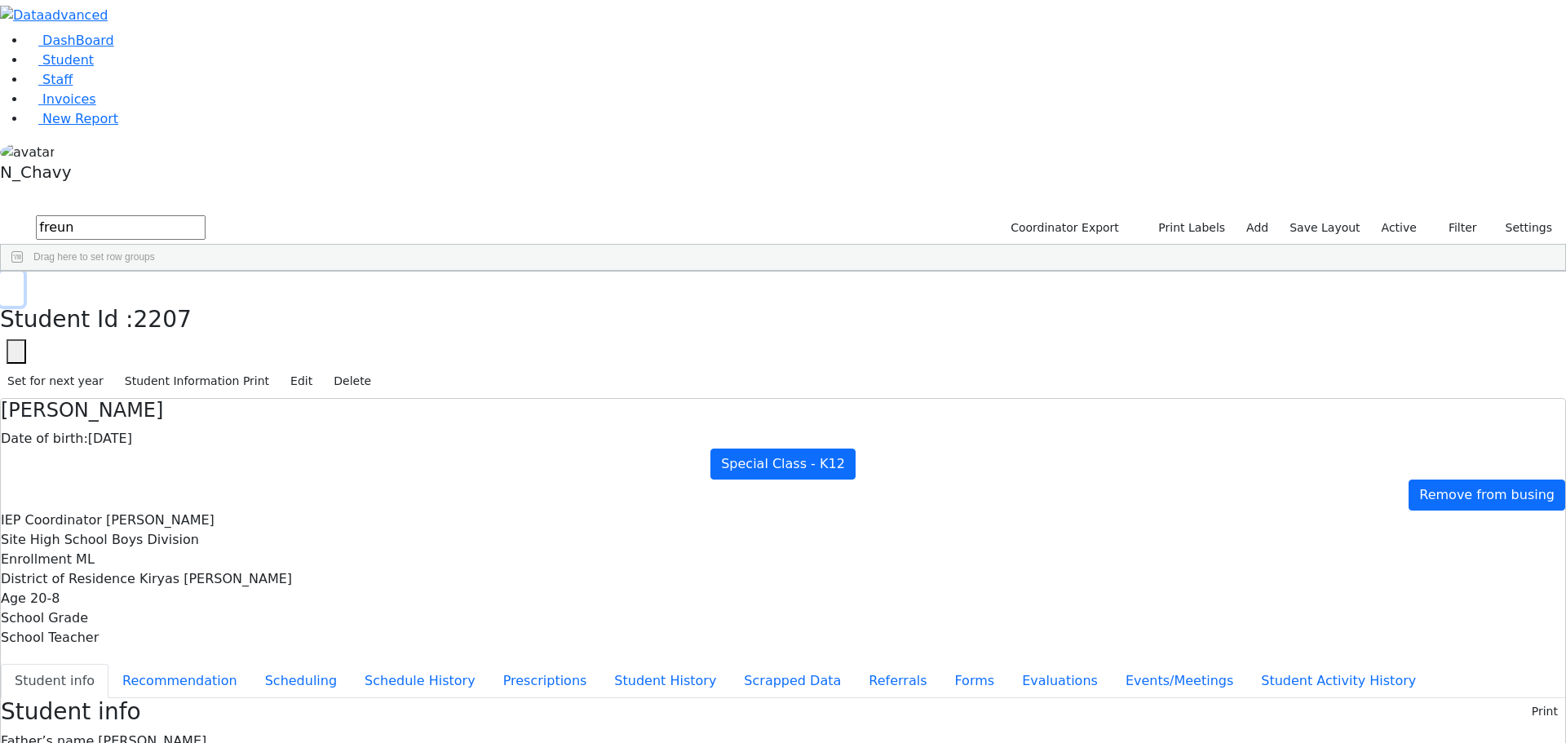
click at [24, 272] on button "button" at bounding box center [12, 289] width 24 height 34
click at [188, 366] on div "Freund" at bounding box center [140, 377] width 96 height 23
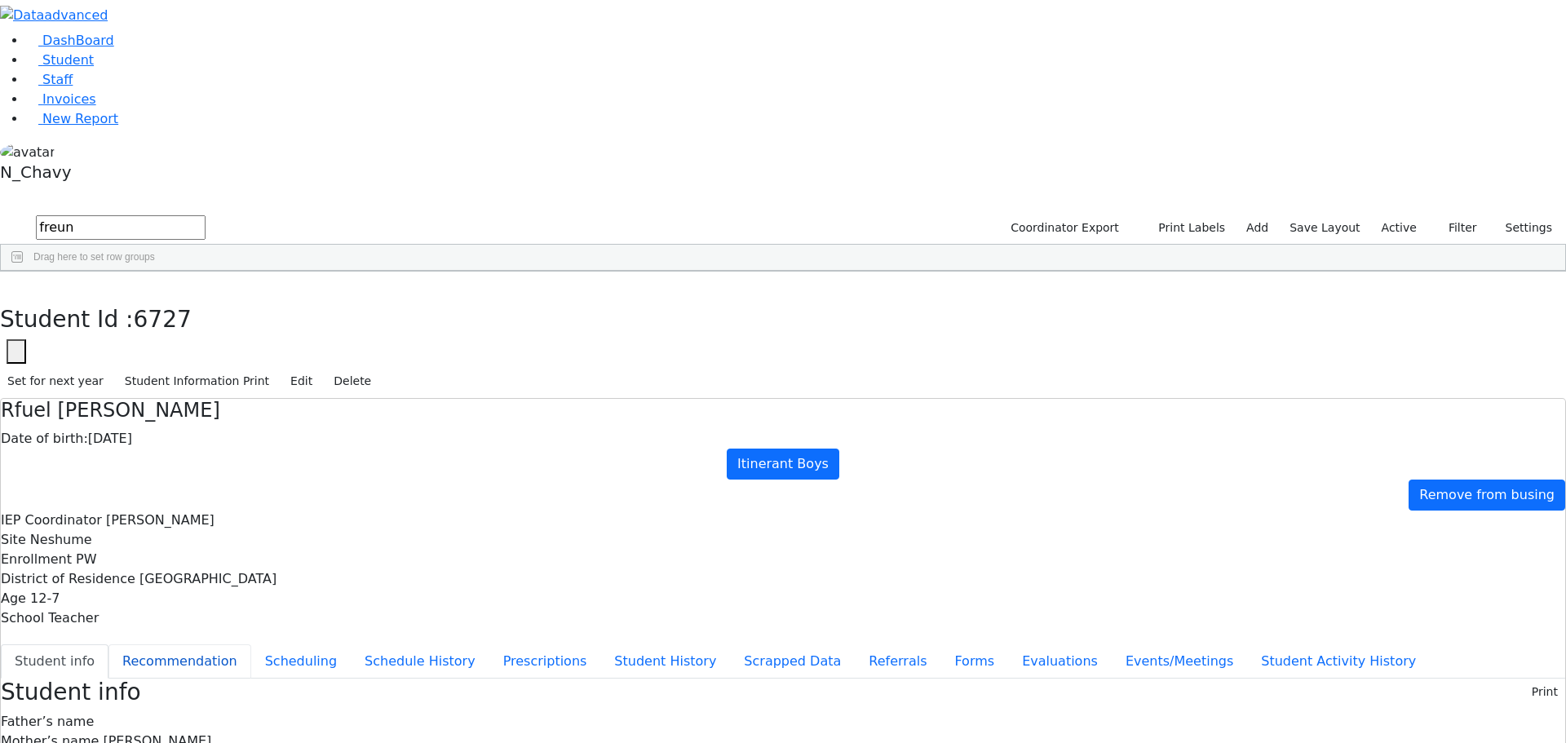
click at [251, 644] on button "Recommendation" at bounding box center [179, 661] width 143 height 34
checkbox input "true"
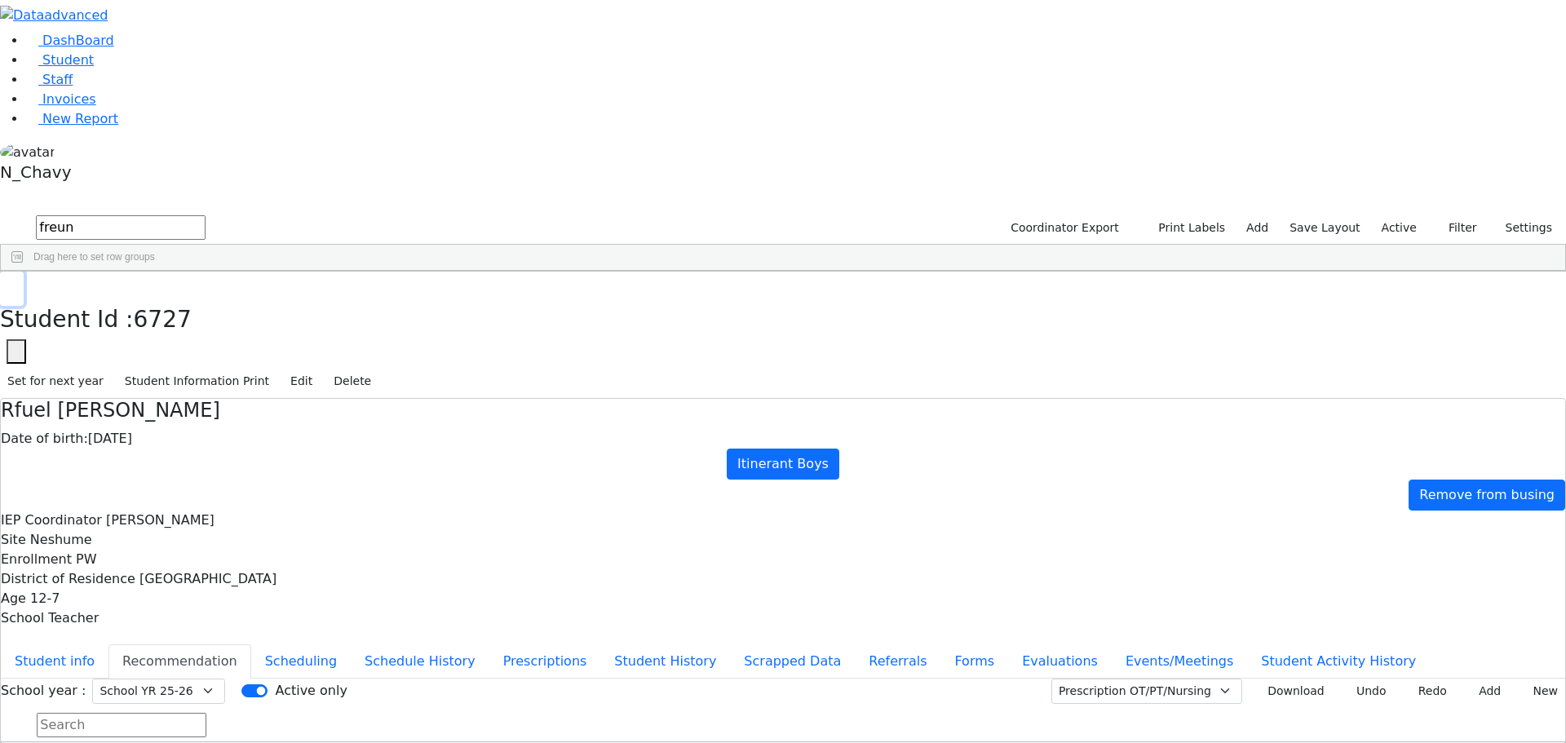
click at [16, 284] on icon "button" at bounding box center [11, 289] width 9 height 10
click at [206, 215] on input "freun" at bounding box center [121, 227] width 170 height 24
click at [206, 215] on input "ungar" at bounding box center [121, 227] width 170 height 24
click at [188, 298] on div "Unger" at bounding box center [140, 309] width 96 height 23
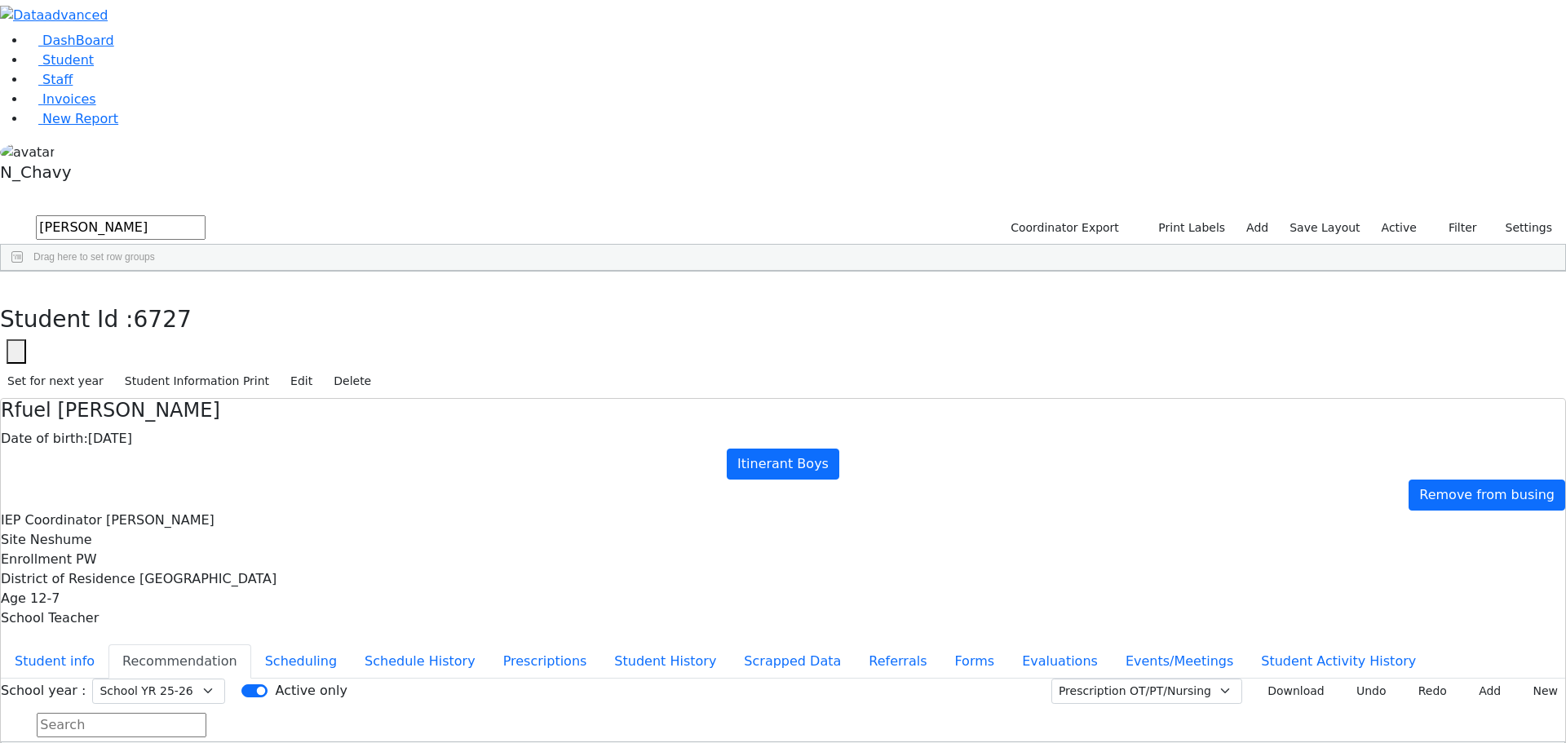
click at [188, 298] on div "Unger" at bounding box center [140, 309] width 96 height 23
click at [16, 284] on icon "button" at bounding box center [11, 289] width 9 height 10
click at [206, 215] on input "unger" at bounding box center [121, 227] width 170 height 24
click at [188, 298] on div "Spitzer" at bounding box center [140, 309] width 96 height 23
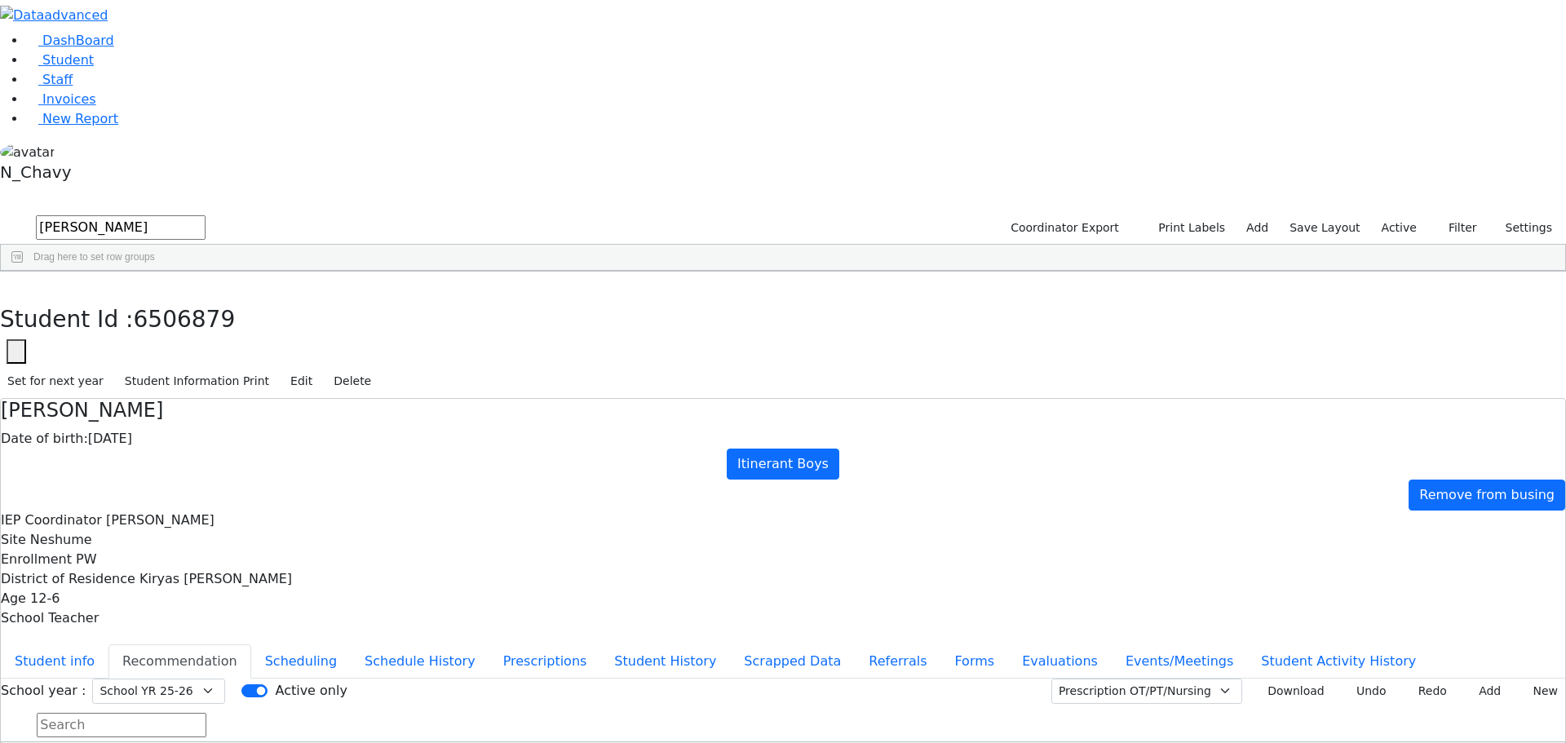
click at [188, 298] on div "Spitzer" at bounding box center [140, 309] width 96 height 23
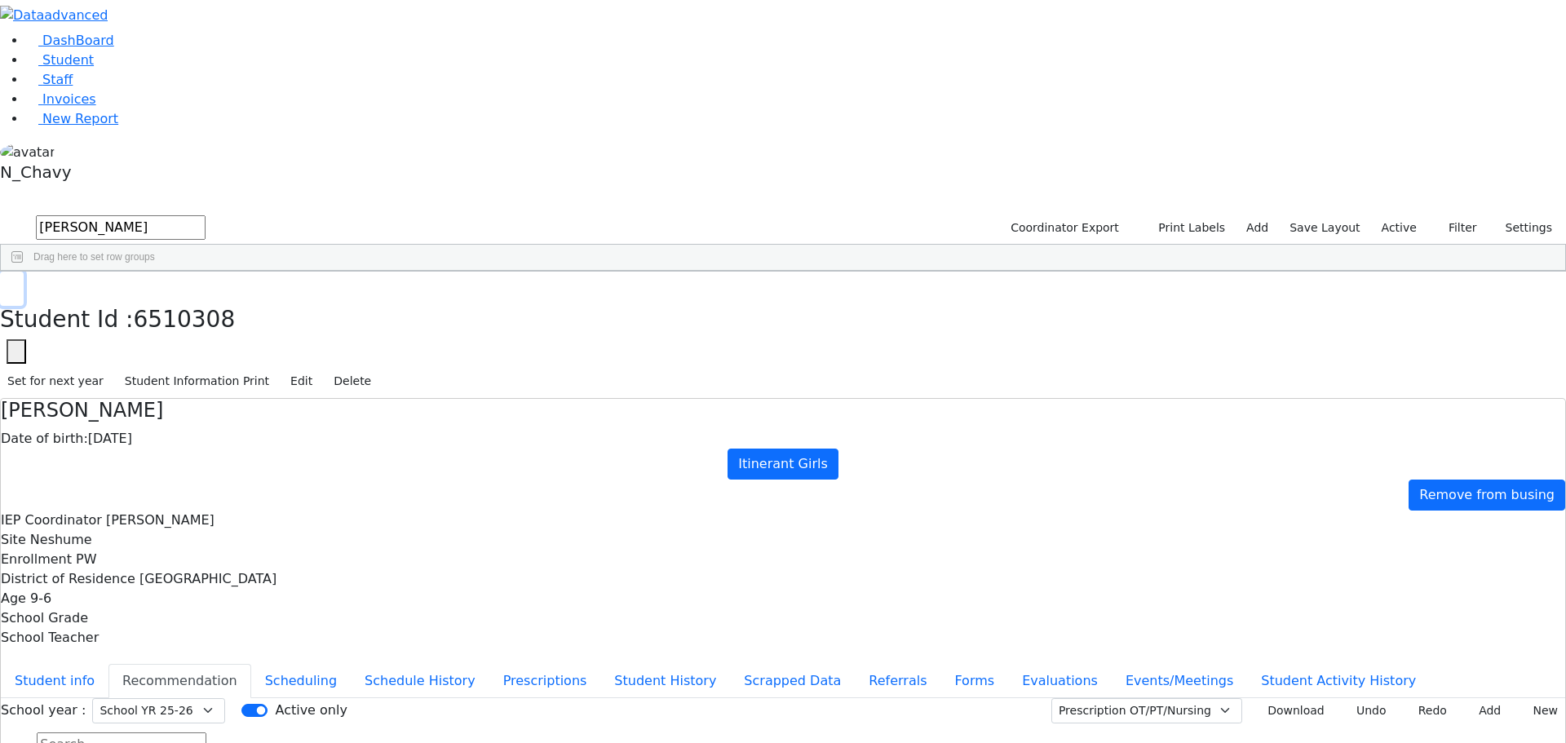
click at [16, 284] on icon "button" at bounding box center [11, 289] width 9 height 10
click at [206, 215] on input "spitzer" at bounding box center [121, 227] width 170 height 24
click at [188, 298] on div "Konig" at bounding box center [140, 309] width 96 height 23
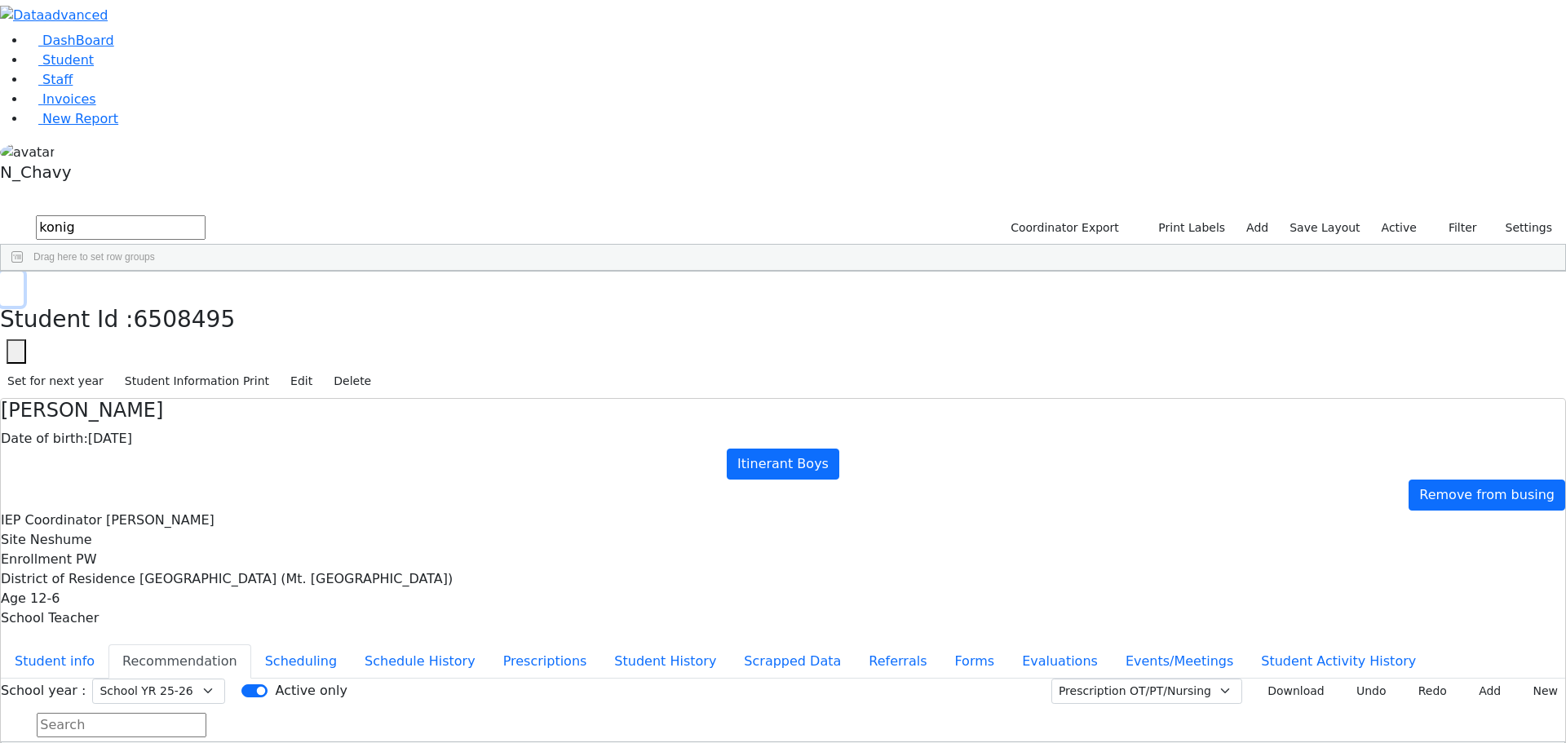
click at [24, 272] on button "button" at bounding box center [12, 289] width 24 height 34
click at [206, 215] on input "konig" at bounding box center [121, 227] width 170 height 24
click at [188, 343] on div "Jacobowitz" at bounding box center [140, 354] width 96 height 23
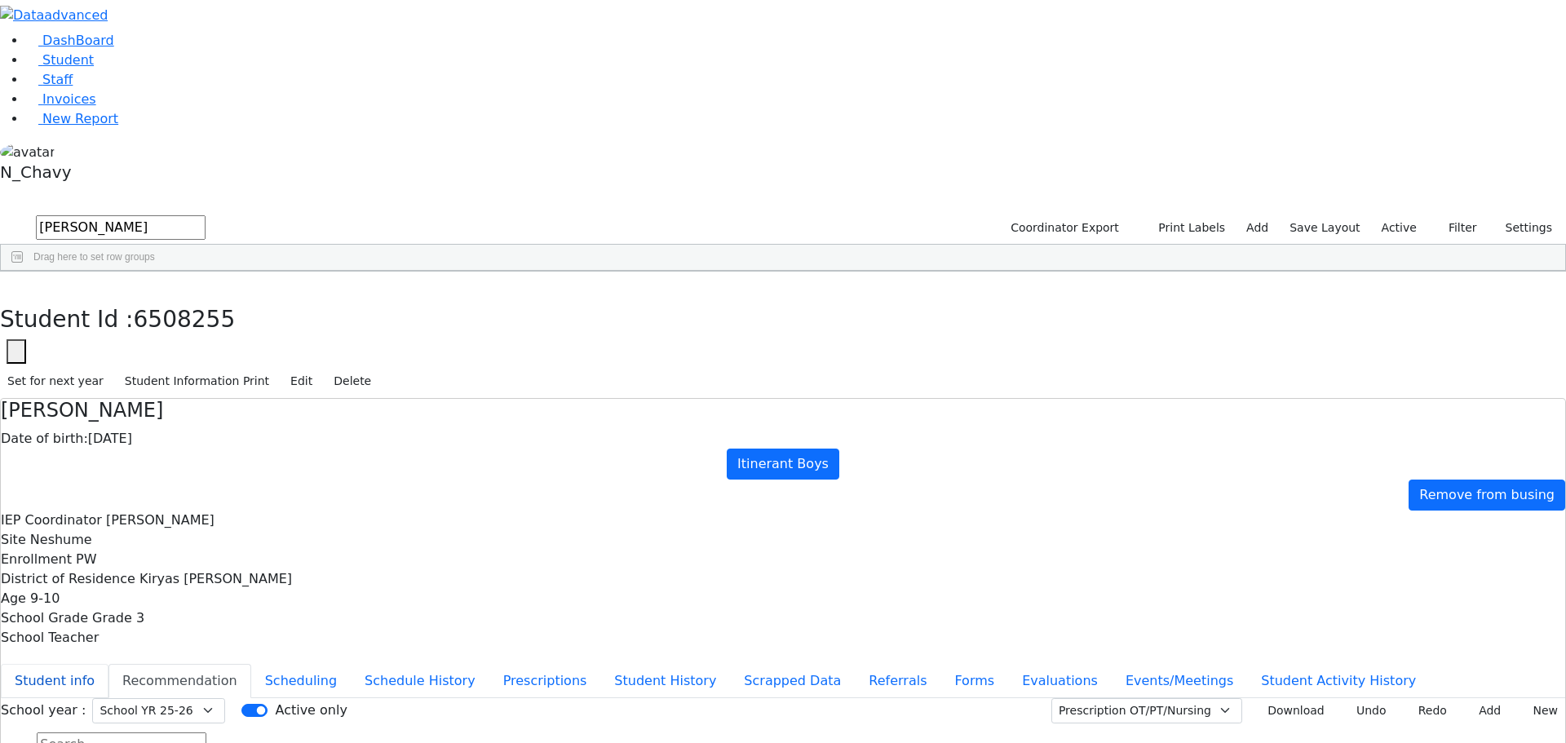
click at [108, 664] on button "Student info" at bounding box center [55, 681] width 108 height 34
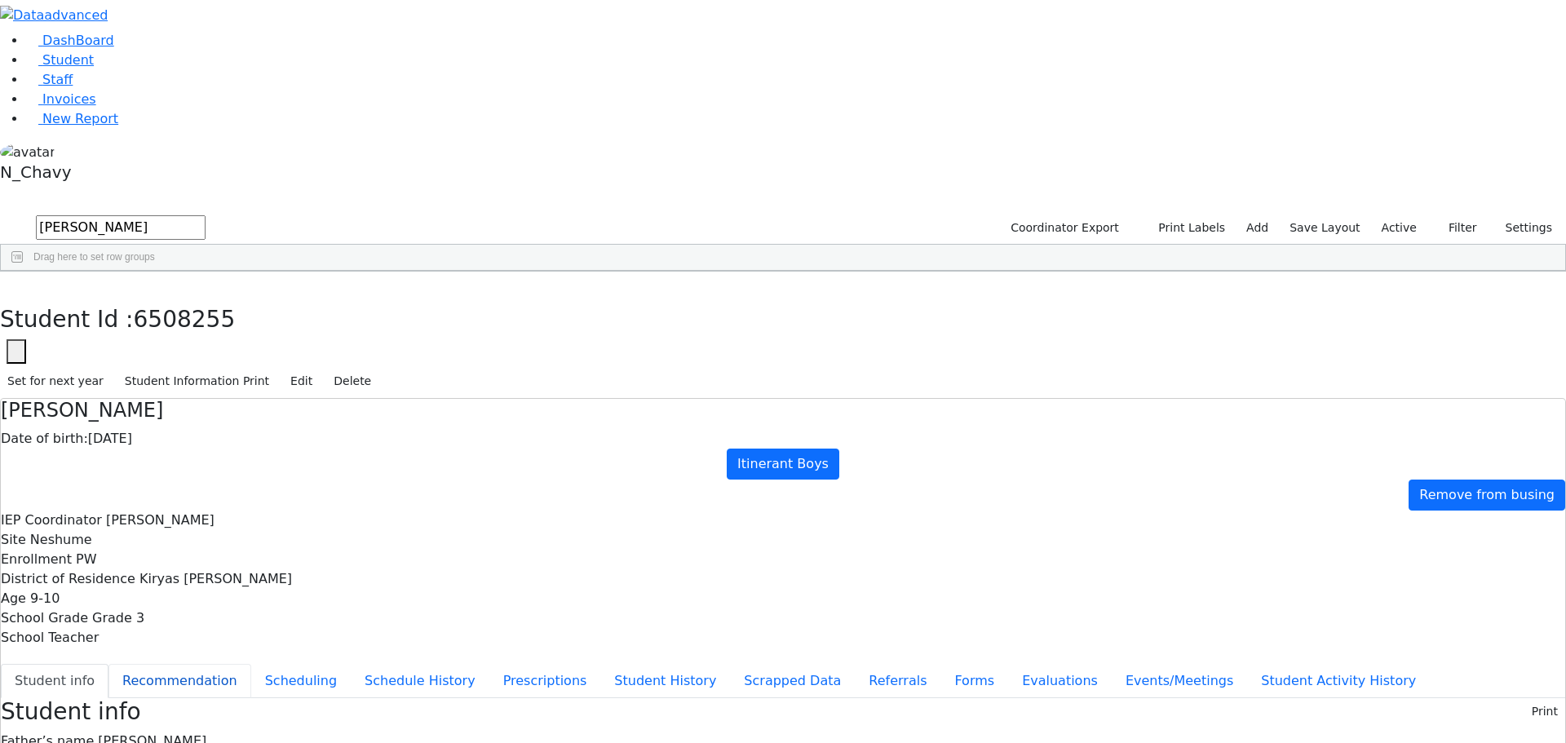
click at [251, 664] on button "Recommendation" at bounding box center [179, 681] width 143 height 34
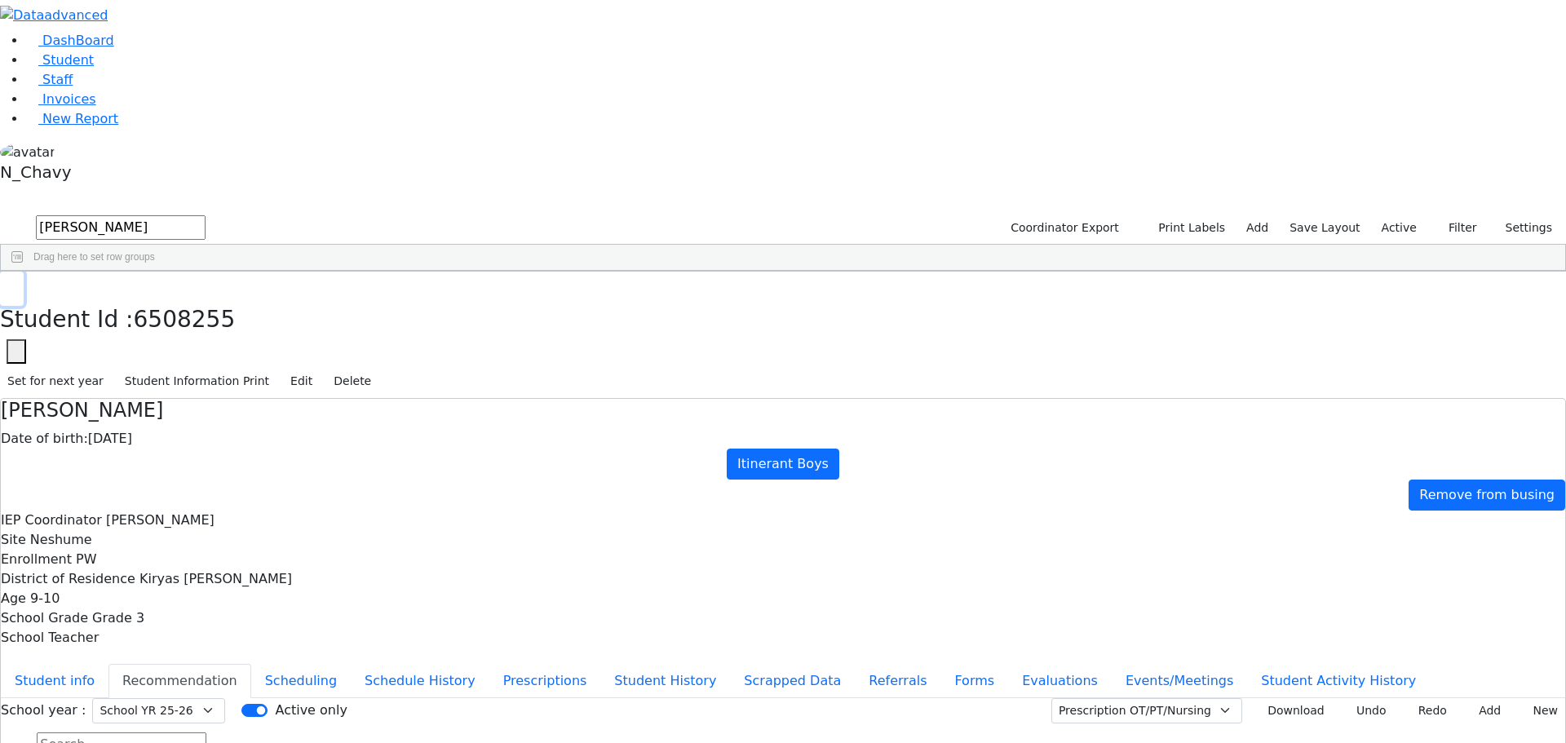
click at [16, 284] on icon "button" at bounding box center [11, 289] width 9 height 10
click at [206, 215] on input "jacobo" at bounding box center [121, 227] width 170 height 24
type input "s"
click at [188, 366] on div "Brach" at bounding box center [140, 377] width 96 height 23
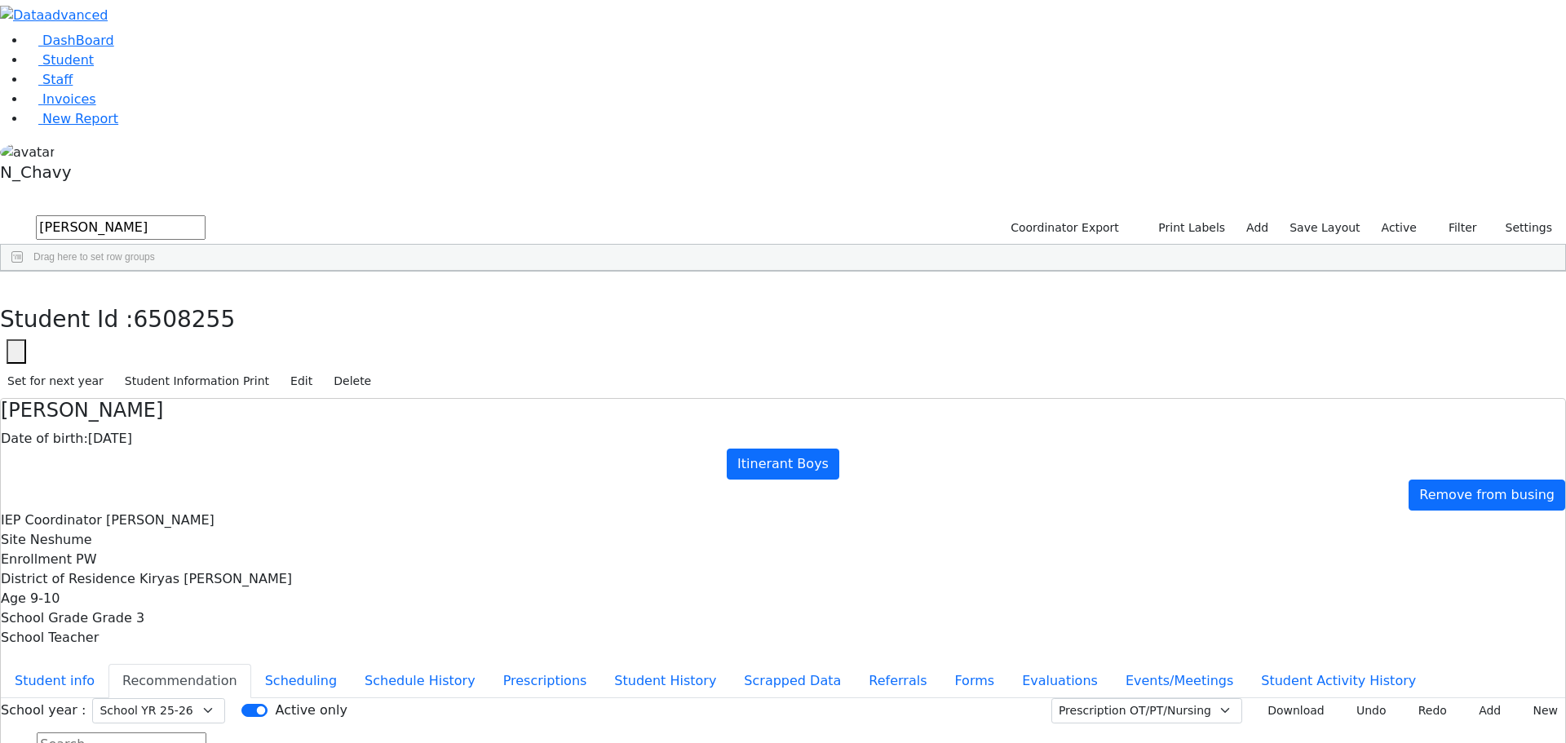
click at [188, 366] on div "Brach" at bounding box center [140, 377] width 96 height 23
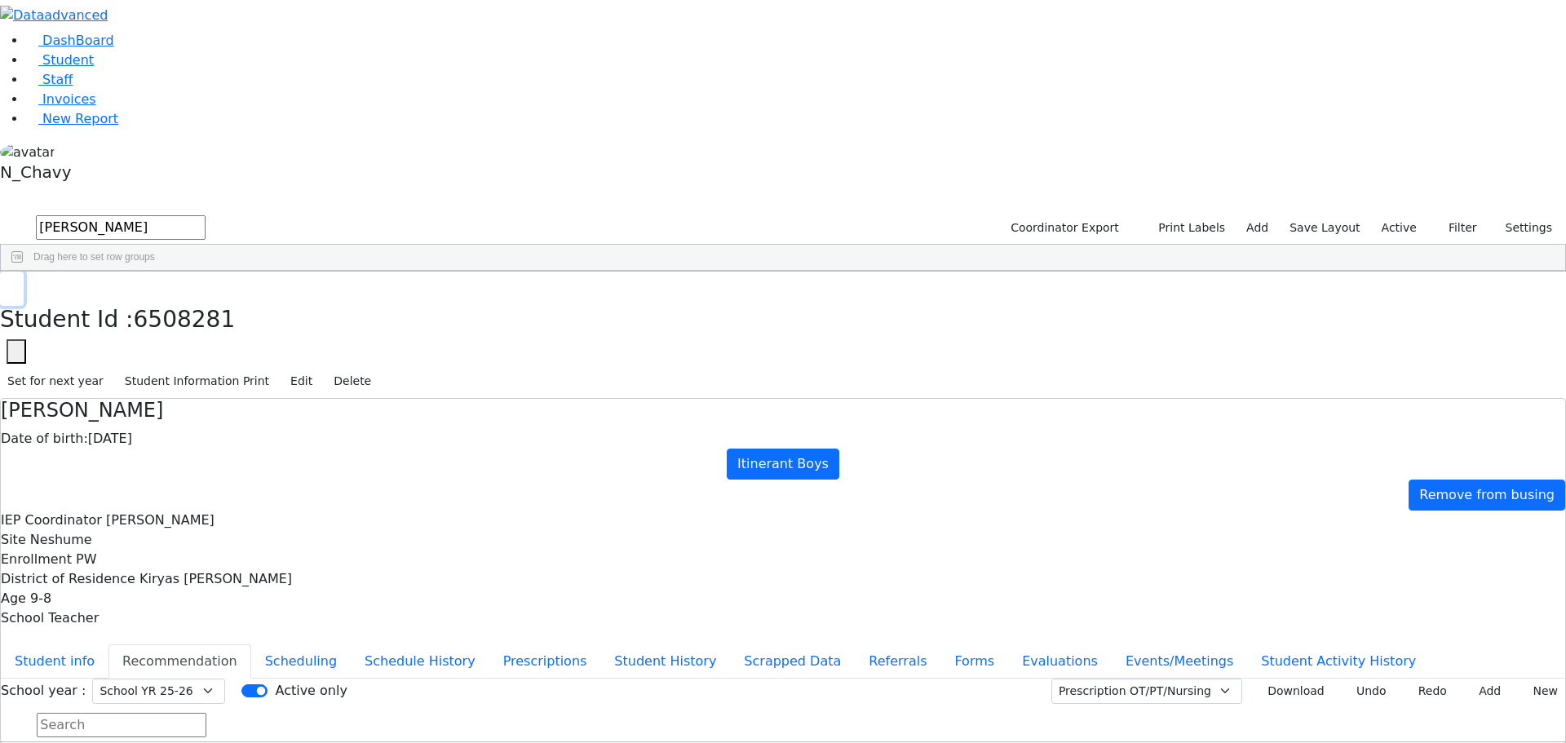
click at [24, 272] on button "button" at bounding box center [12, 289] width 24 height 34
click at [206, 215] on input "brach" at bounding box center [121, 227] width 170 height 24
click at [188, 343] on div "[PERSON_NAME]" at bounding box center [140, 354] width 96 height 23
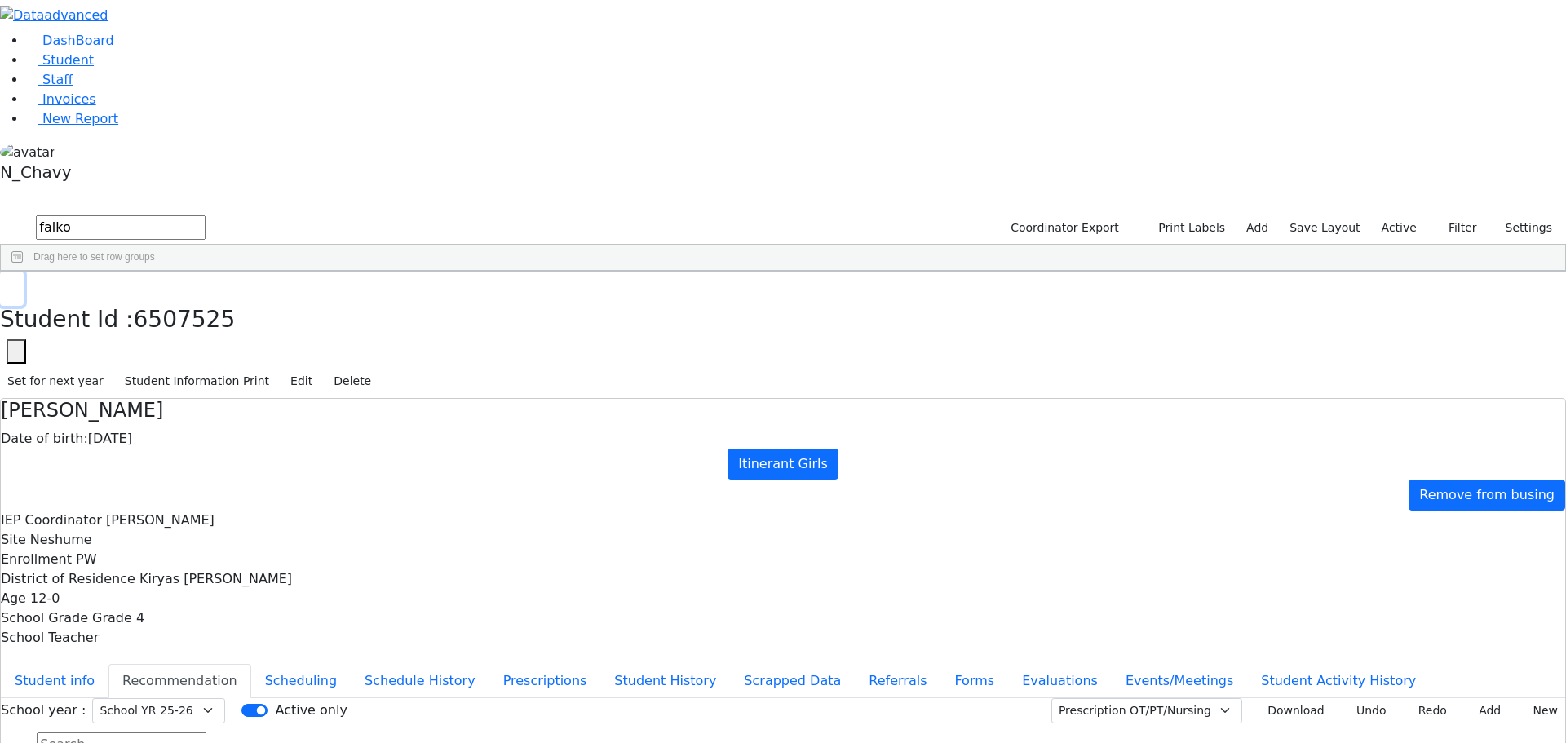
click at [24, 272] on button "button" at bounding box center [12, 289] width 24 height 34
click at [206, 215] on input "falko" at bounding box center [121, 227] width 170 height 24
click at [188, 412] on div "[PERSON_NAME]" at bounding box center [140, 423] width 96 height 23
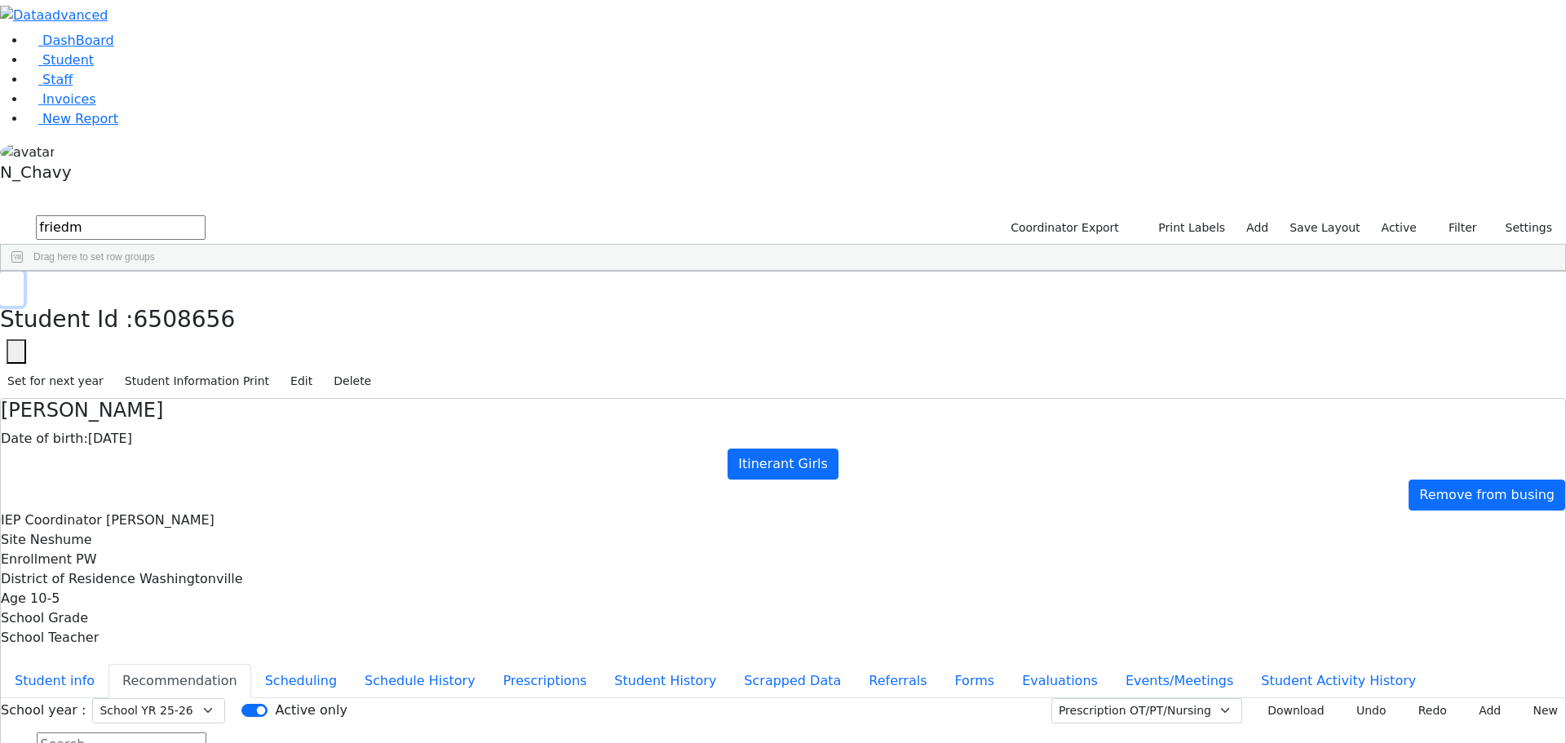
click at [24, 272] on button "button" at bounding box center [12, 289] width 24 height 34
click at [206, 215] on input "friedm" at bounding box center [121, 227] width 170 height 24
click at [352, 467] on div "6507525 Falkowitz Chava 08/08/2013 Steinhardt, Esther PW Itinerant Girls Kiryas…" at bounding box center [775, 458] width 1548 height 320
click at [188, 298] on div "[PERSON_NAME]" at bounding box center [140, 309] width 96 height 23
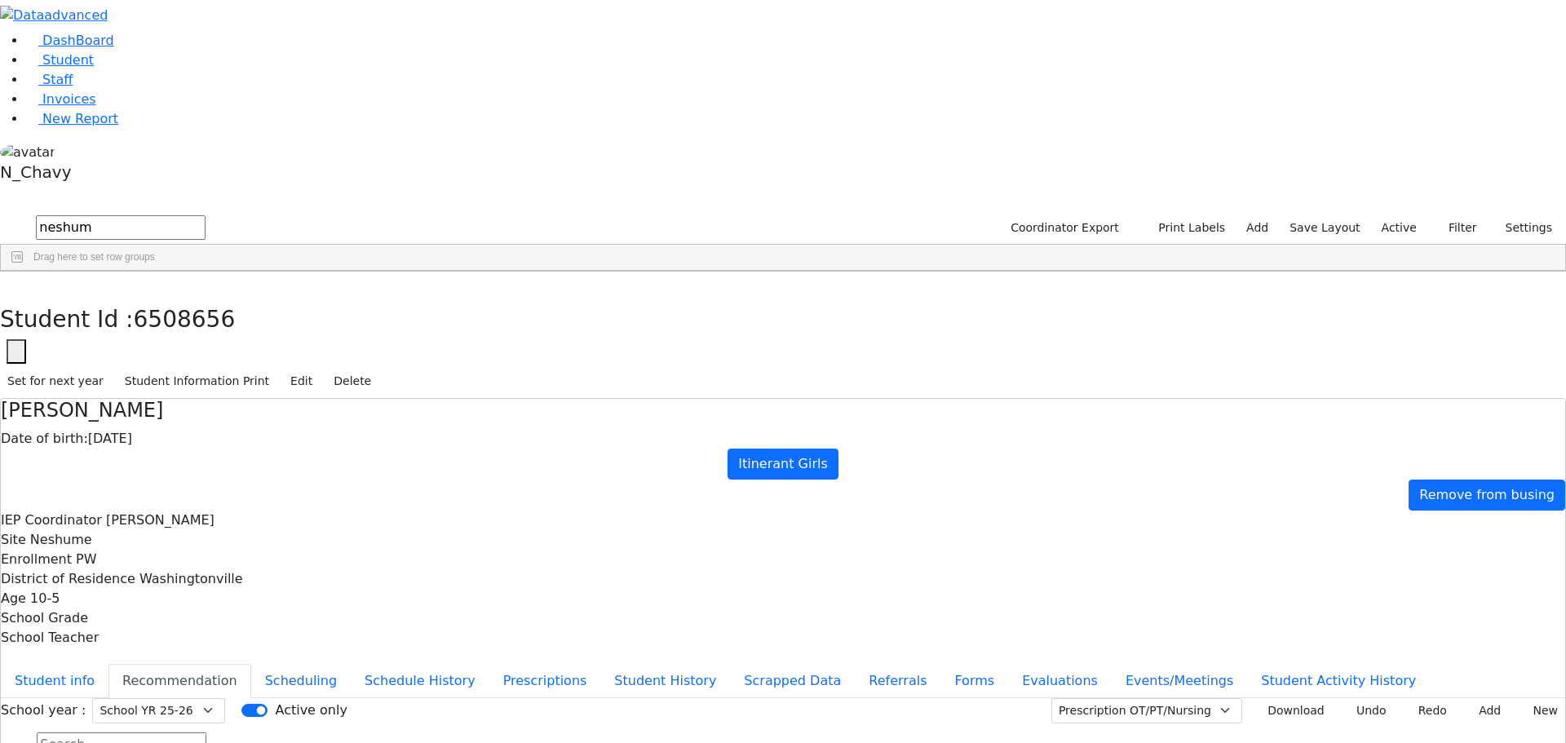
click at [206, 215] on input "neshum" at bounding box center [121, 227] width 170 height 24
type input "n"
click at [91, 109] on li "Invoices" at bounding box center [796, 100] width 1540 height 20
click at [26, 86] on icon at bounding box center [32, 80] width 12 height 12
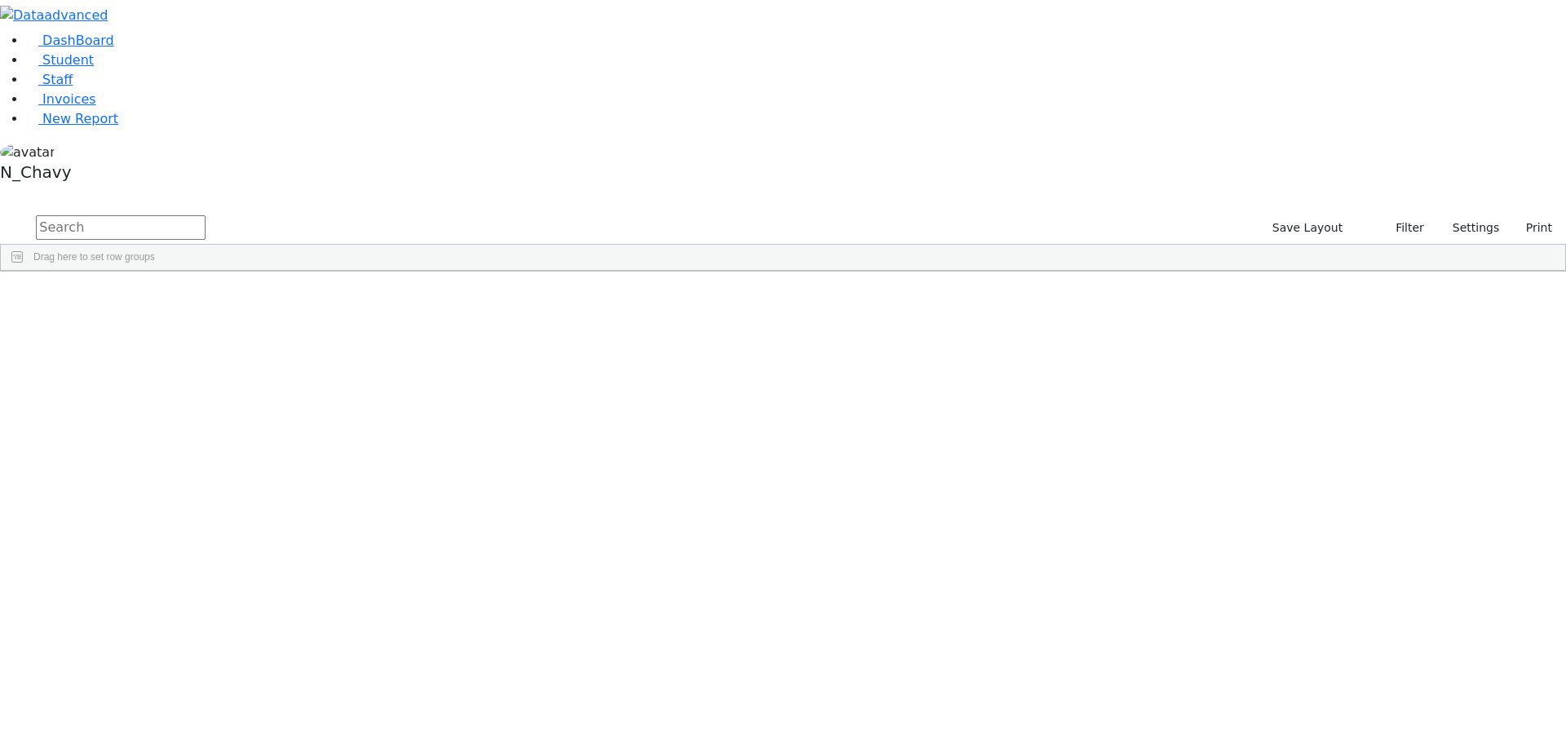
click at [206, 215] on input "text" at bounding box center [121, 227] width 170 height 24
type input "liberty"
click at [188, 298] on div "Bernsley (POTS)" at bounding box center [140, 309] width 96 height 23
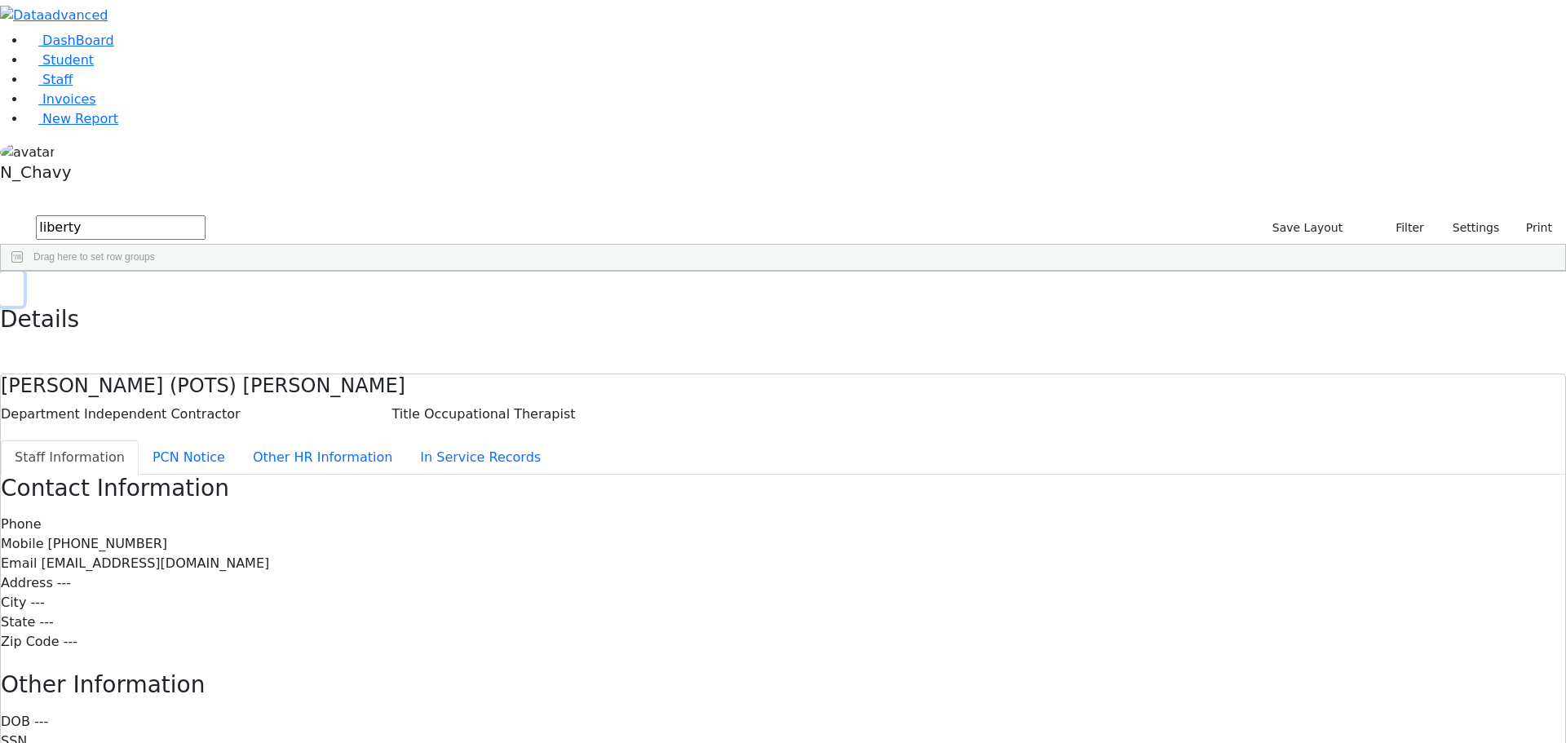
click at [16, 284] on icon "button" at bounding box center [11, 289] width 9 height 10
click at [188, 321] on div "Edwards (Liberty Post)" at bounding box center [140, 332] width 96 height 23
click at [24, 272] on button "button" at bounding box center [12, 289] width 24 height 34
click at [188, 343] on div "[PERSON_NAME]" at bounding box center [140, 354] width 96 height 23
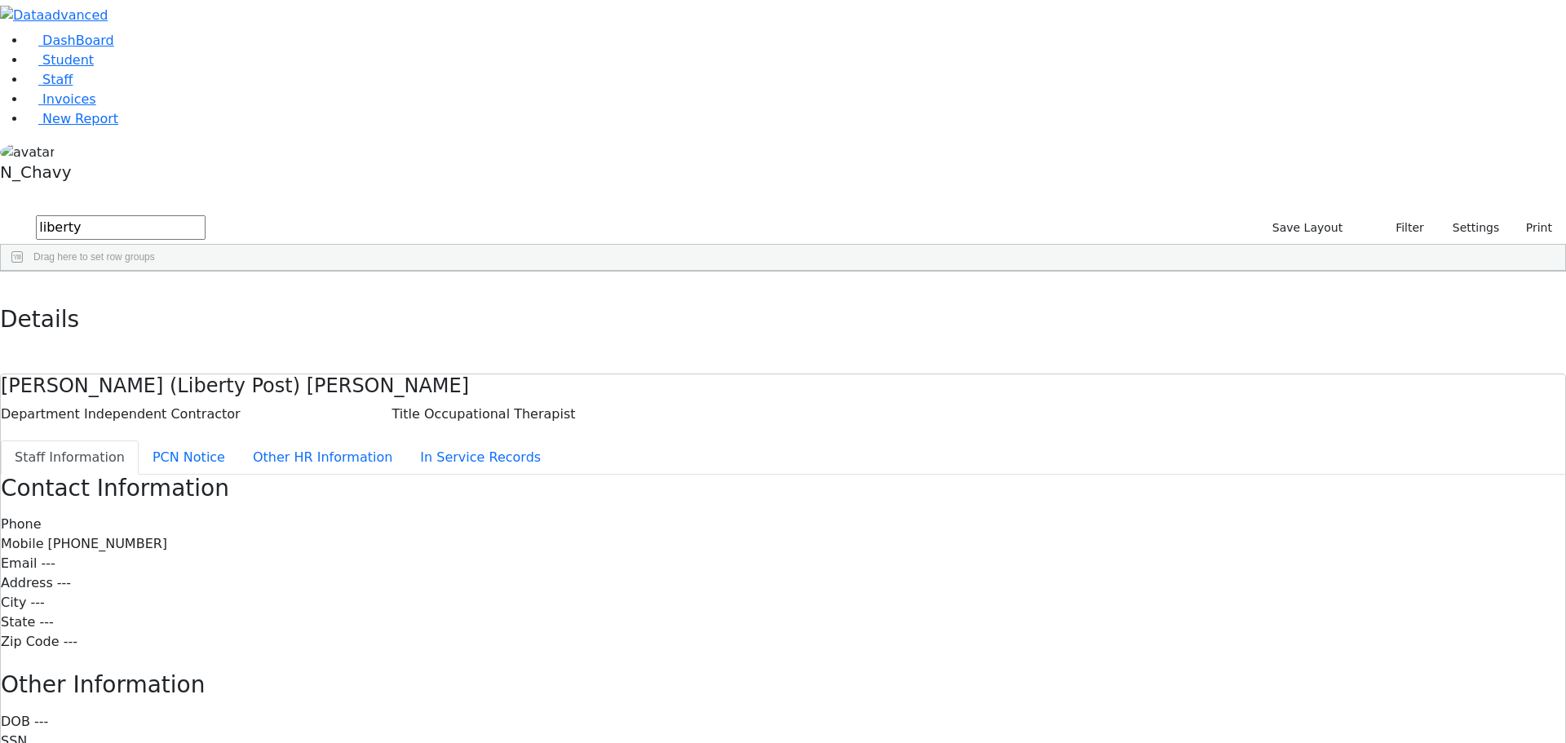
click at [188, 343] on div "[PERSON_NAME]" at bounding box center [140, 354] width 96 height 23
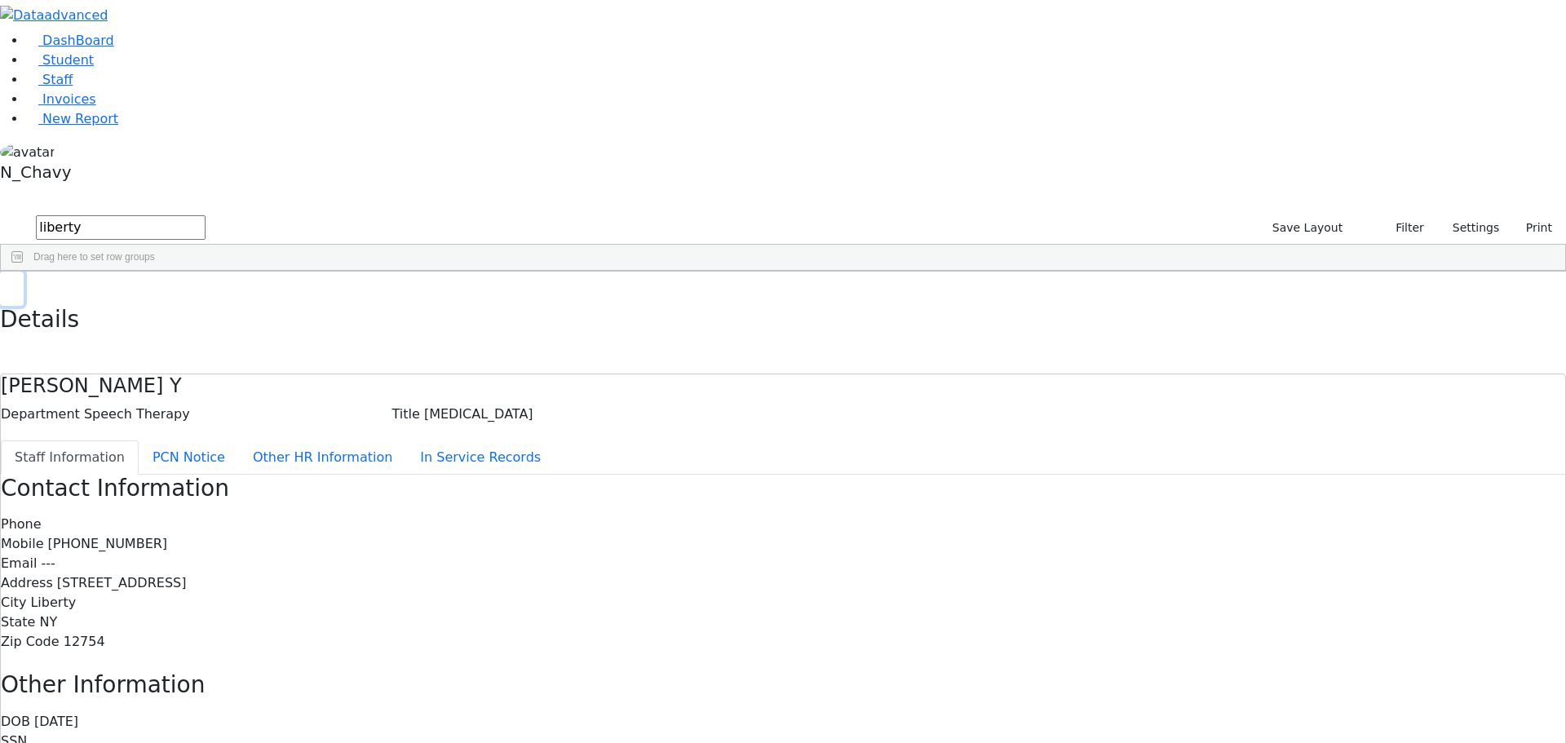
click at [24, 272] on button "button" at bounding box center [12, 289] width 24 height 34
click at [188, 366] on div "White (Liberty Post)" at bounding box center [140, 377] width 96 height 23
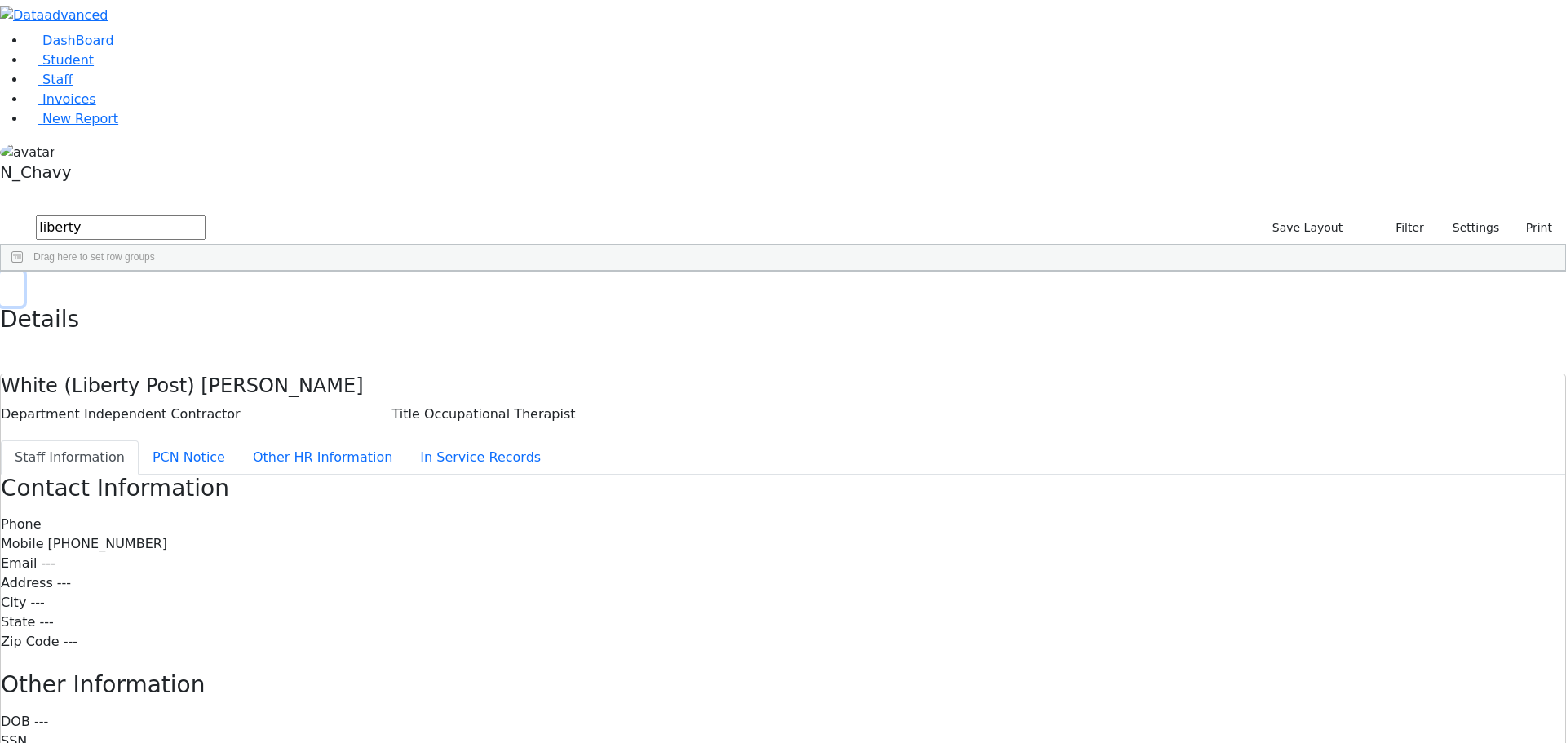
click at [24, 272] on button "button" at bounding box center [12, 289] width 24 height 34
click at [206, 215] on input "liberty" at bounding box center [121, 227] width 170 height 24
type input "r"
click at [94, 68] on link "Student" at bounding box center [60, 59] width 68 height 15
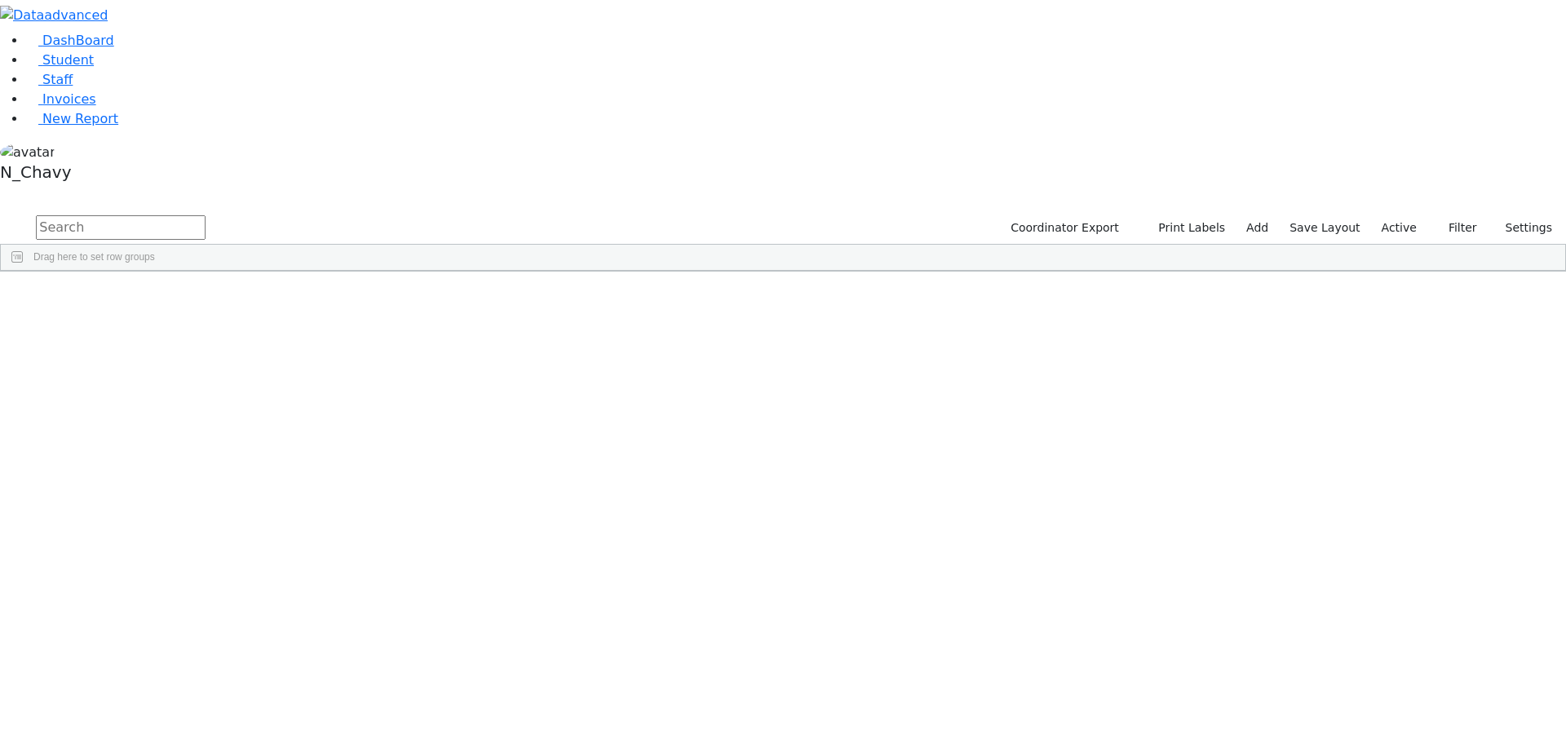
click at [206, 215] on input "text" at bounding box center [121, 227] width 170 height 24
click at [206, 215] on input "[PERSON_NAME]" at bounding box center [121, 227] width 170 height 24
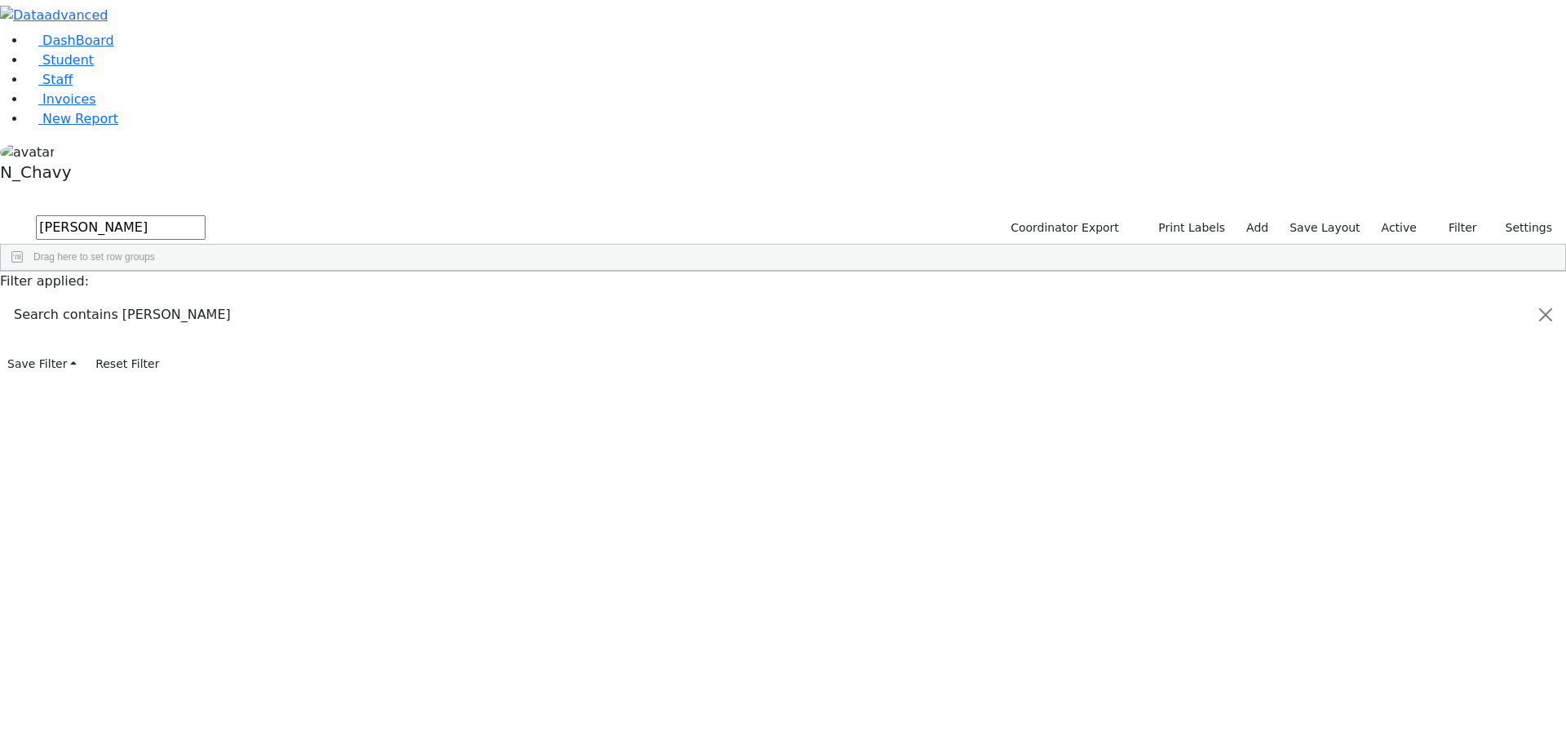
click at [206, 215] on input "[PERSON_NAME]" at bounding box center [121, 227] width 170 height 24
type input "schwa"
click at [73, 87] on link "Staff" at bounding box center [49, 79] width 46 height 15
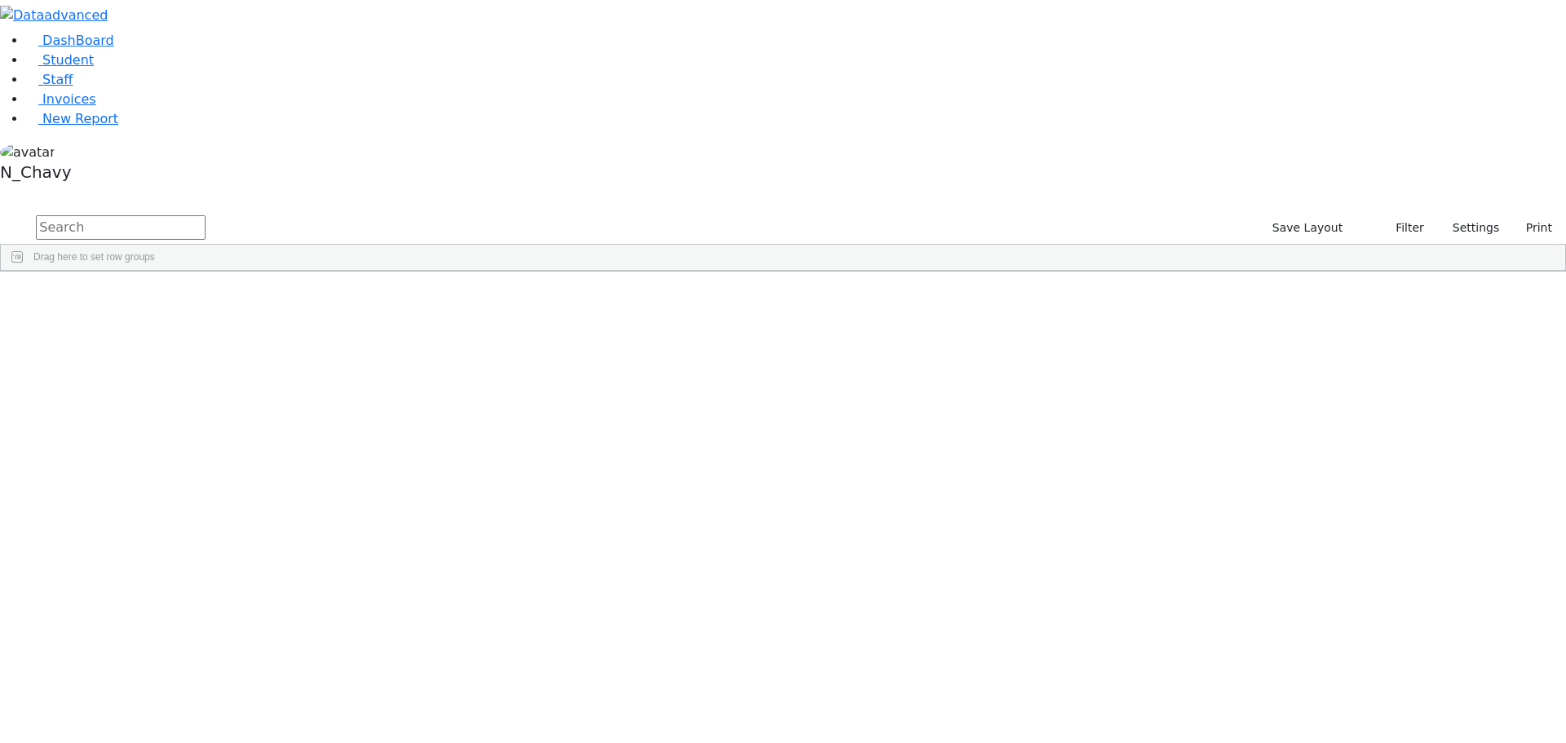
click at [206, 215] on input "text" at bounding box center [121, 227] width 170 height 24
type input "[PERSON_NAME]"
click at [94, 68] on link "Student" at bounding box center [60, 59] width 68 height 15
click at [206, 215] on input "text" at bounding box center [121, 227] width 170 height 24
type input "h"
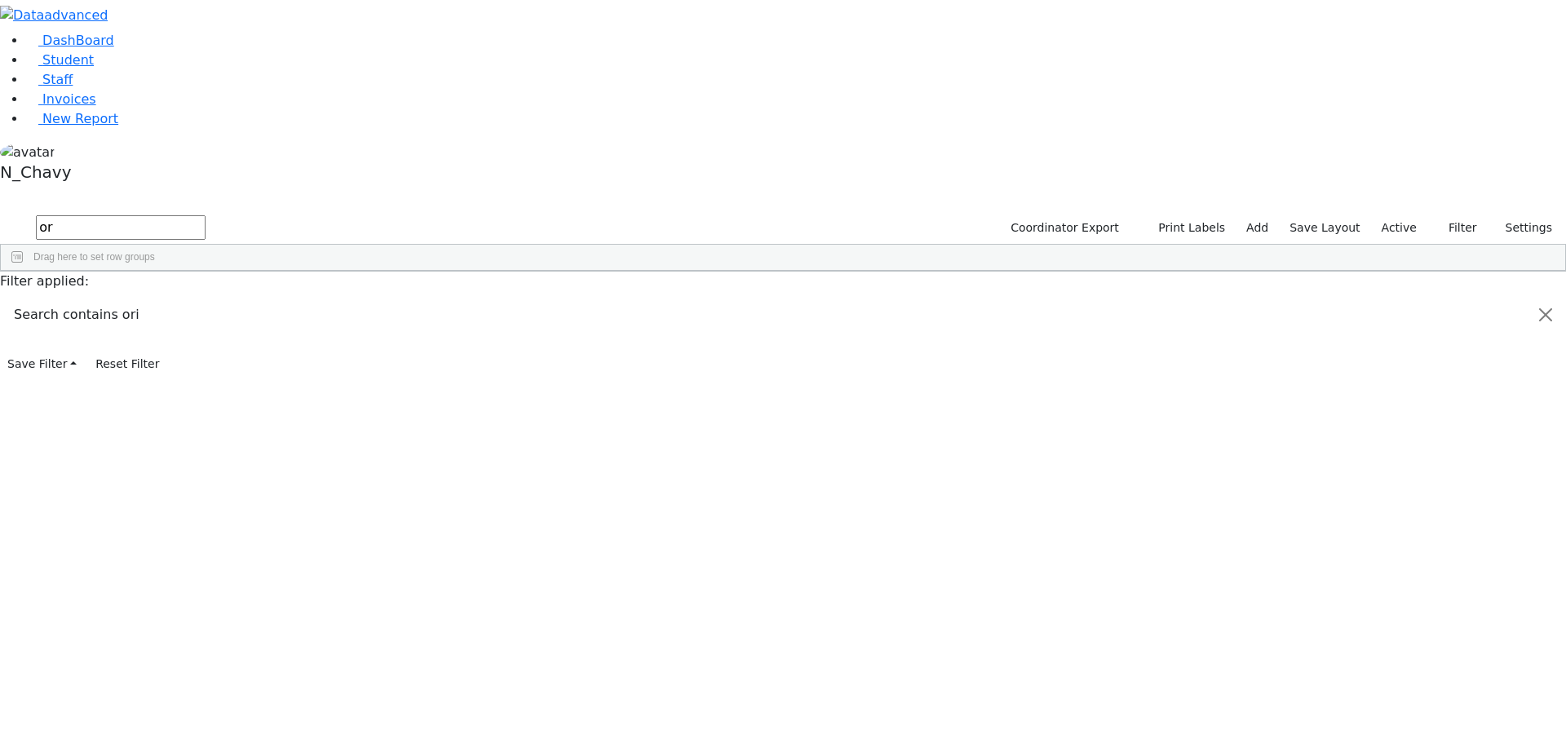
type input "o"
type input "b"
type input "p"
click at [206, 215] on input "text" at bounding box center [121, 227] width 170 height 24
type input "e"
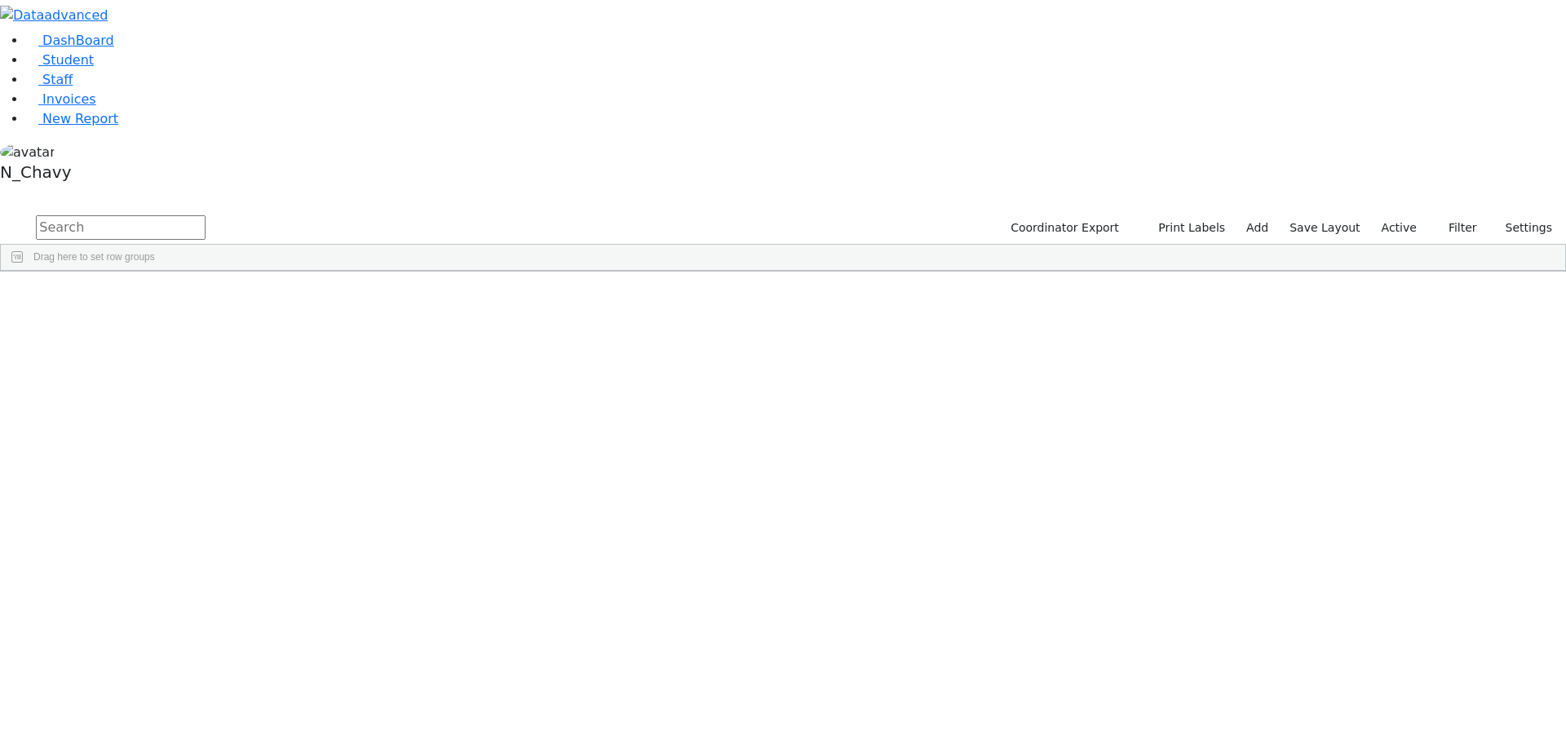
click at [206, 215] on input "text" at bounding box center [121, 227] width 170 height 24
type input "freun"
click at [167, 343] on div "Freund" at bounding box center [125, 354] width 84 height 23
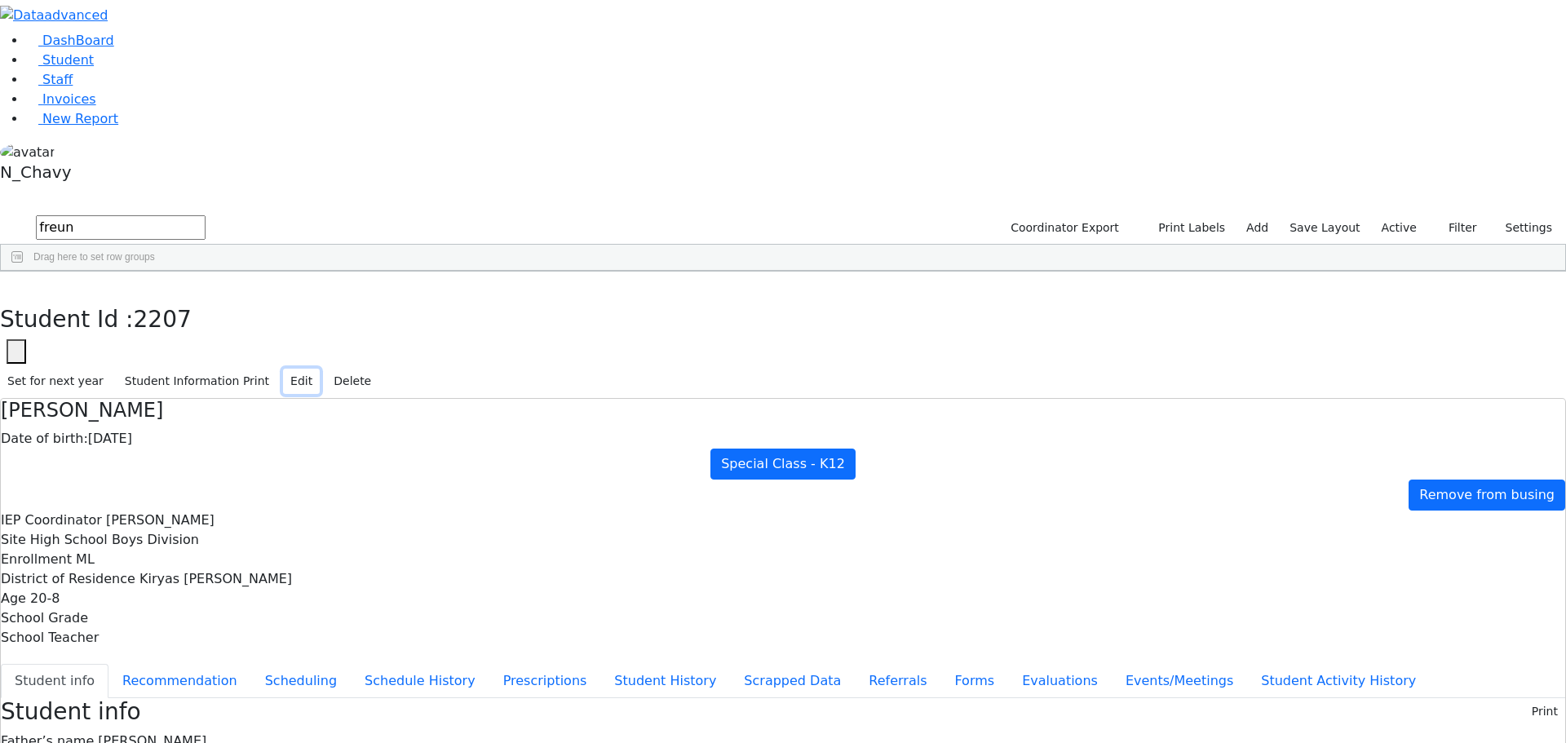
click at [320, 369] on button "Edit" at bounding box center [301, 381] width 37 height 25
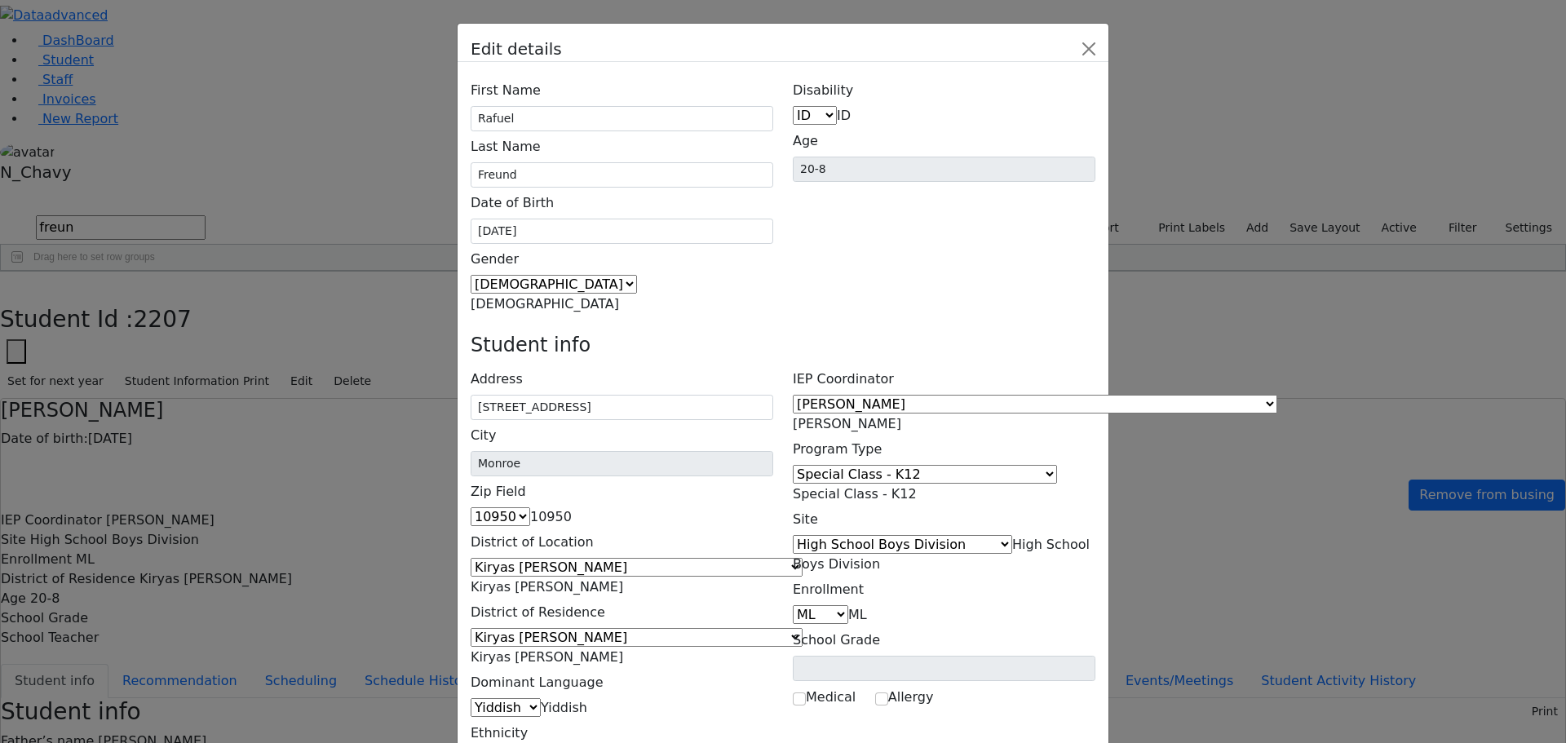
scroll to position [105, 0]
click at [917, 486] on span "Special Class - K12" at bounding box center [855, 493] width 124 height 15
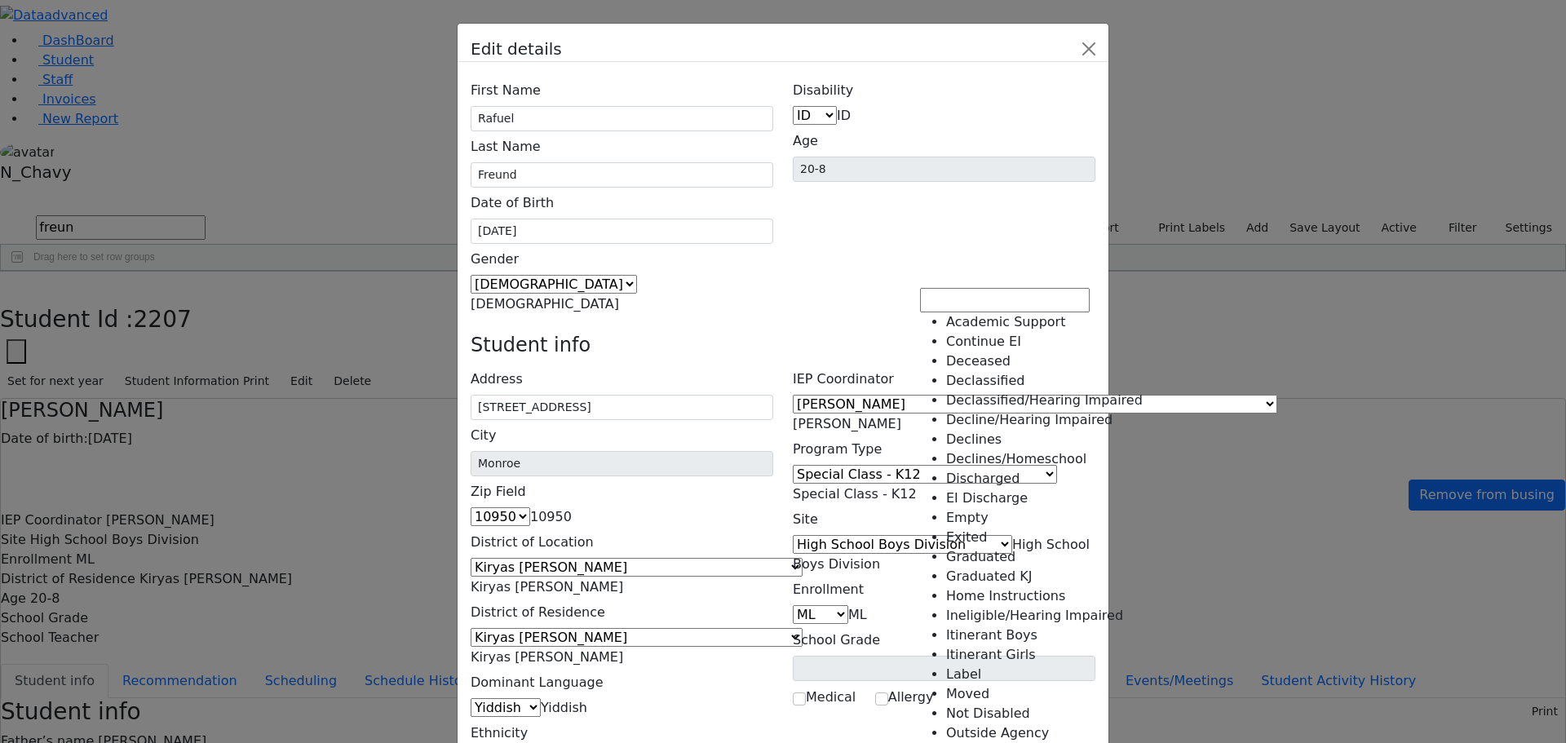
scroll to position [53, 0]
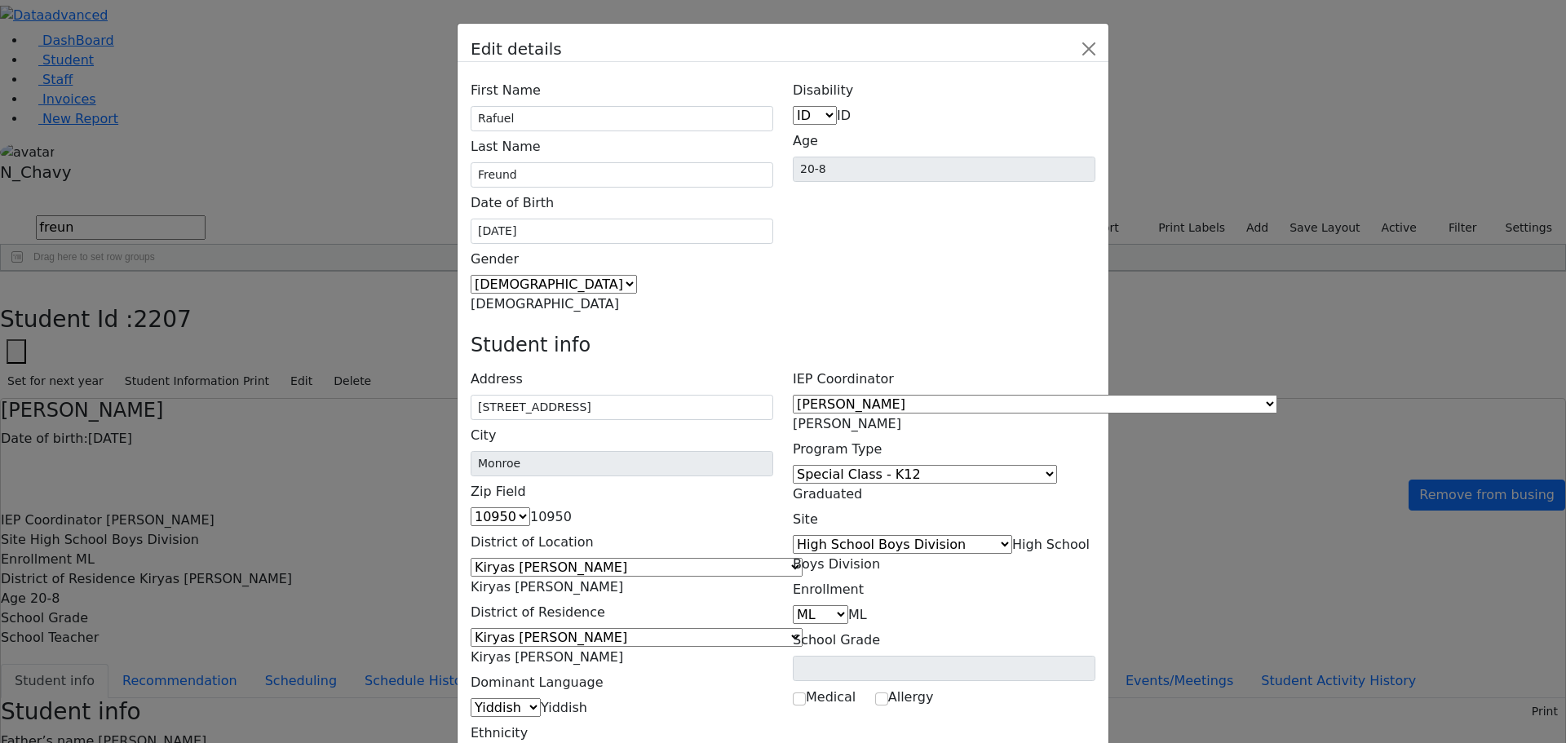
select select "9"
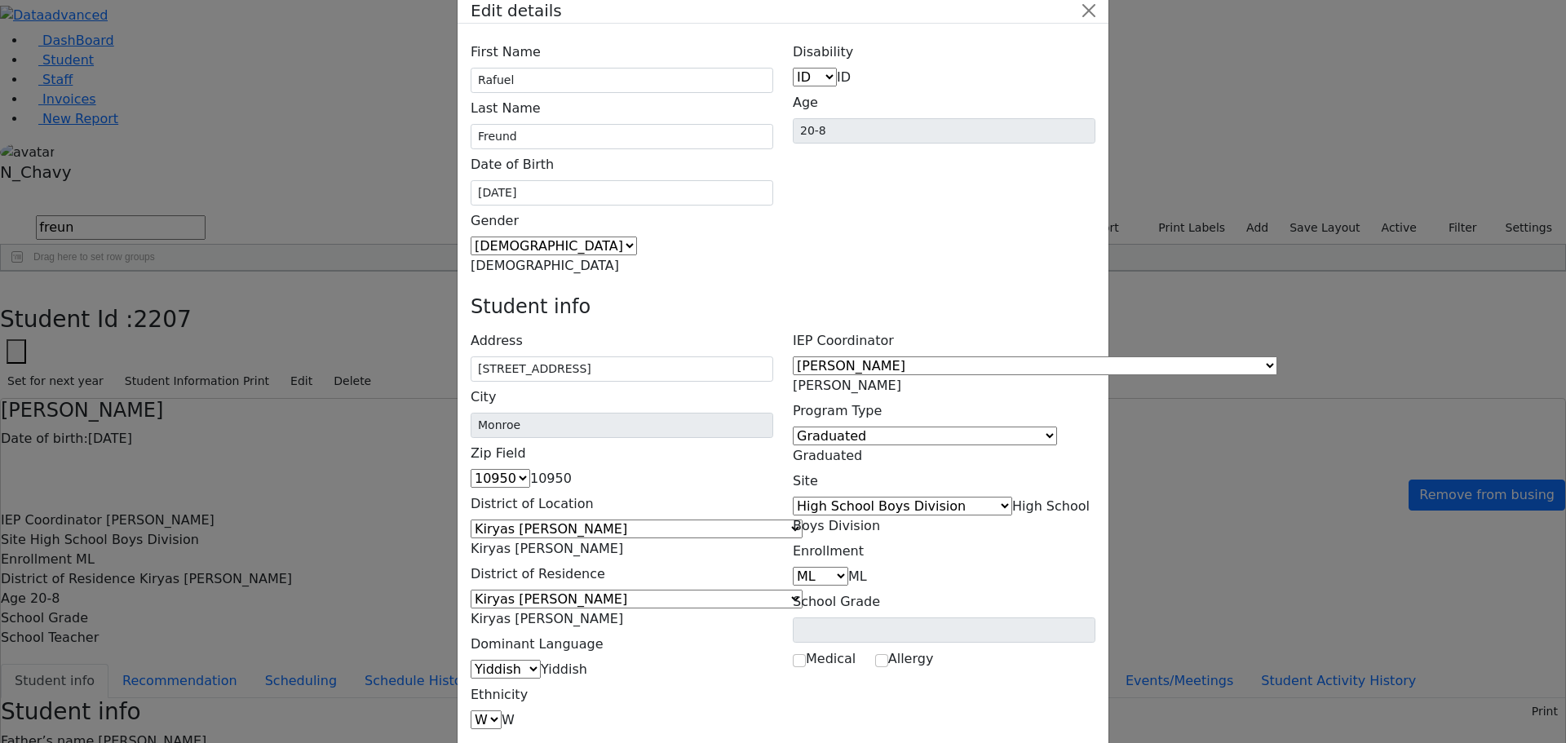
scroll to position [60, 0]
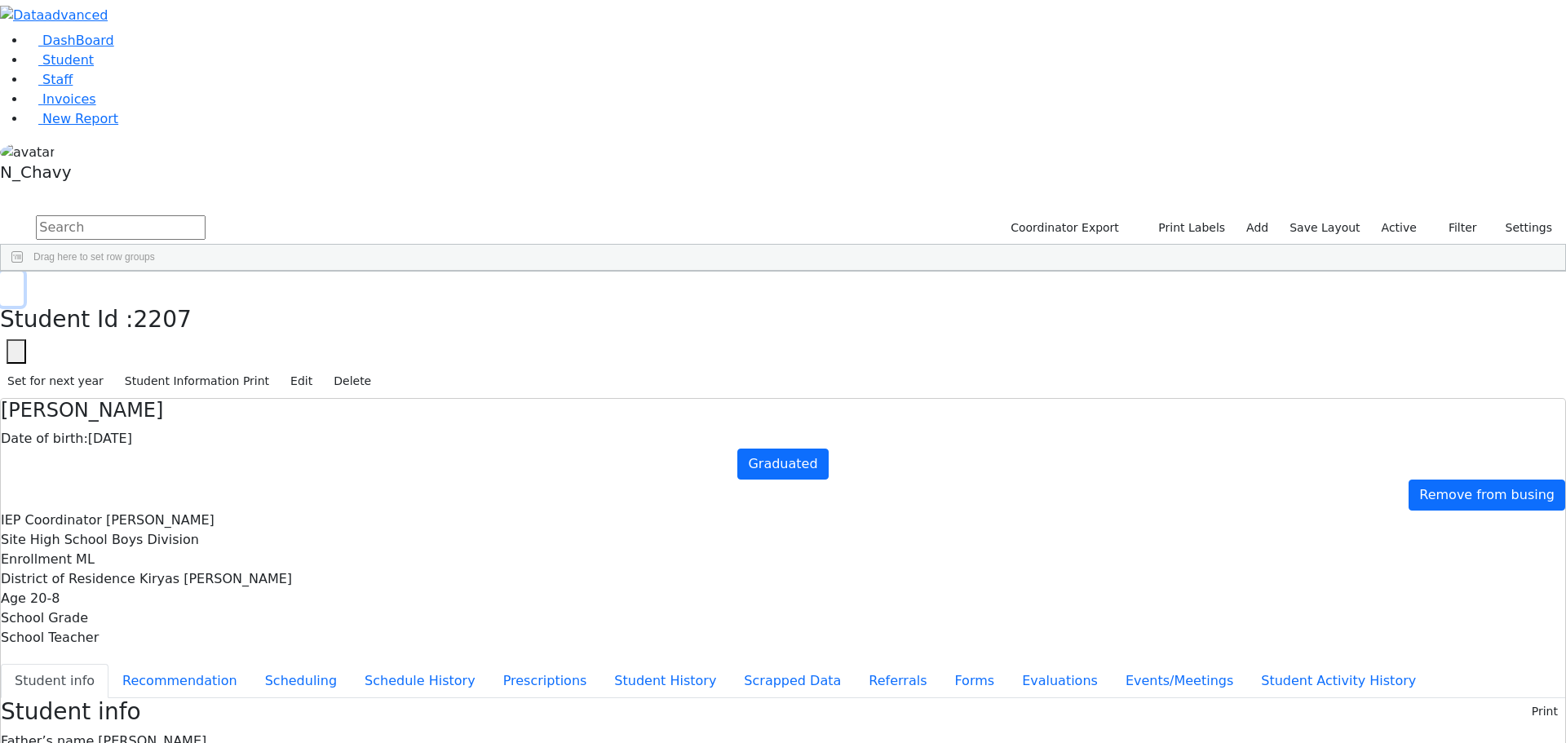
click at [7, 284] on use "button" at bounding box center [7, 284] width 0 height 0
click at [1398, 215] on label "Active" at bounding box center [1400, 227] width 50 height 25
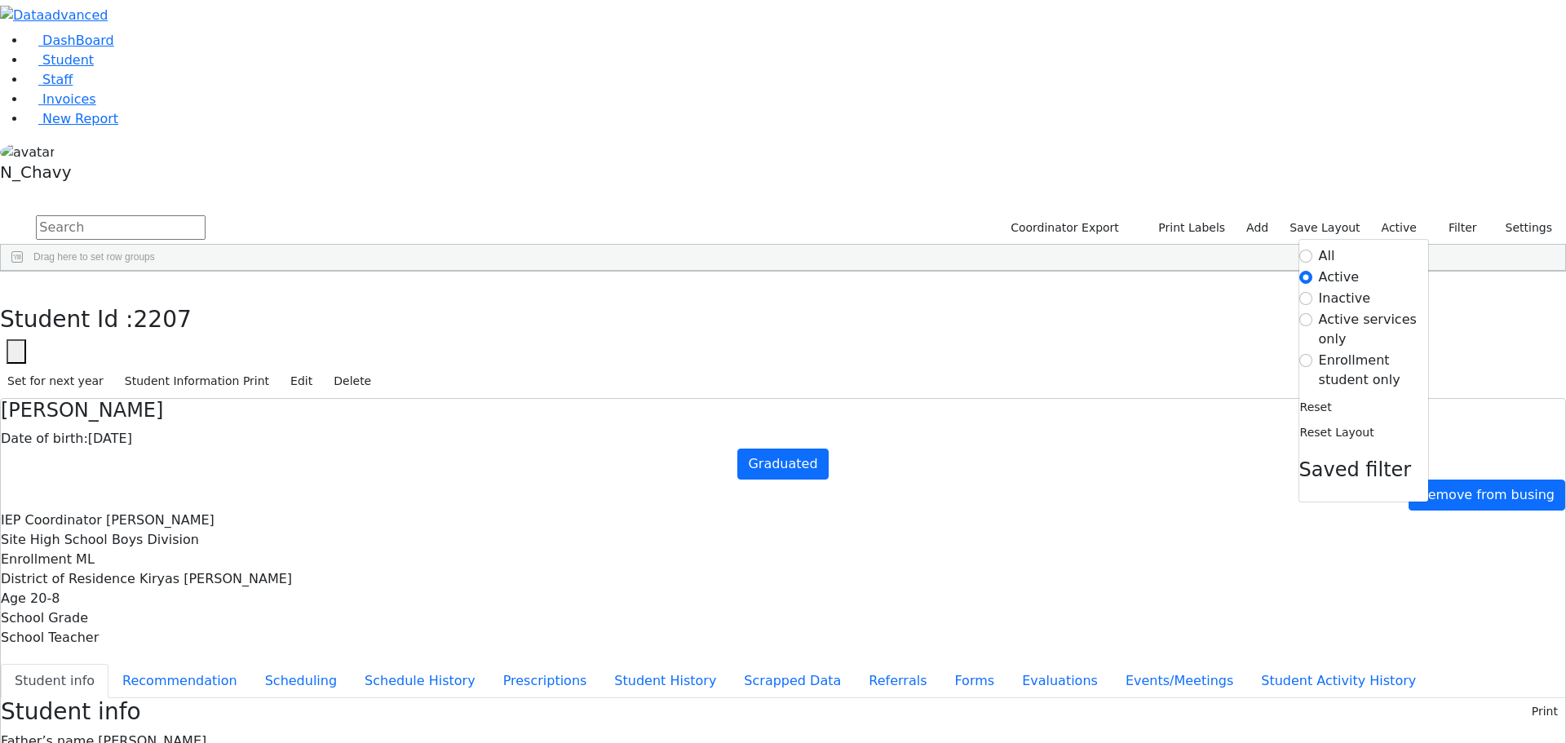
click at [1354, 289] on label "Inactive" at bounding box center [1345, 299] width 52 height 20
click at [1313, 292] on input "Inactive" at bounding box center [1306, 298] width 13 height 13
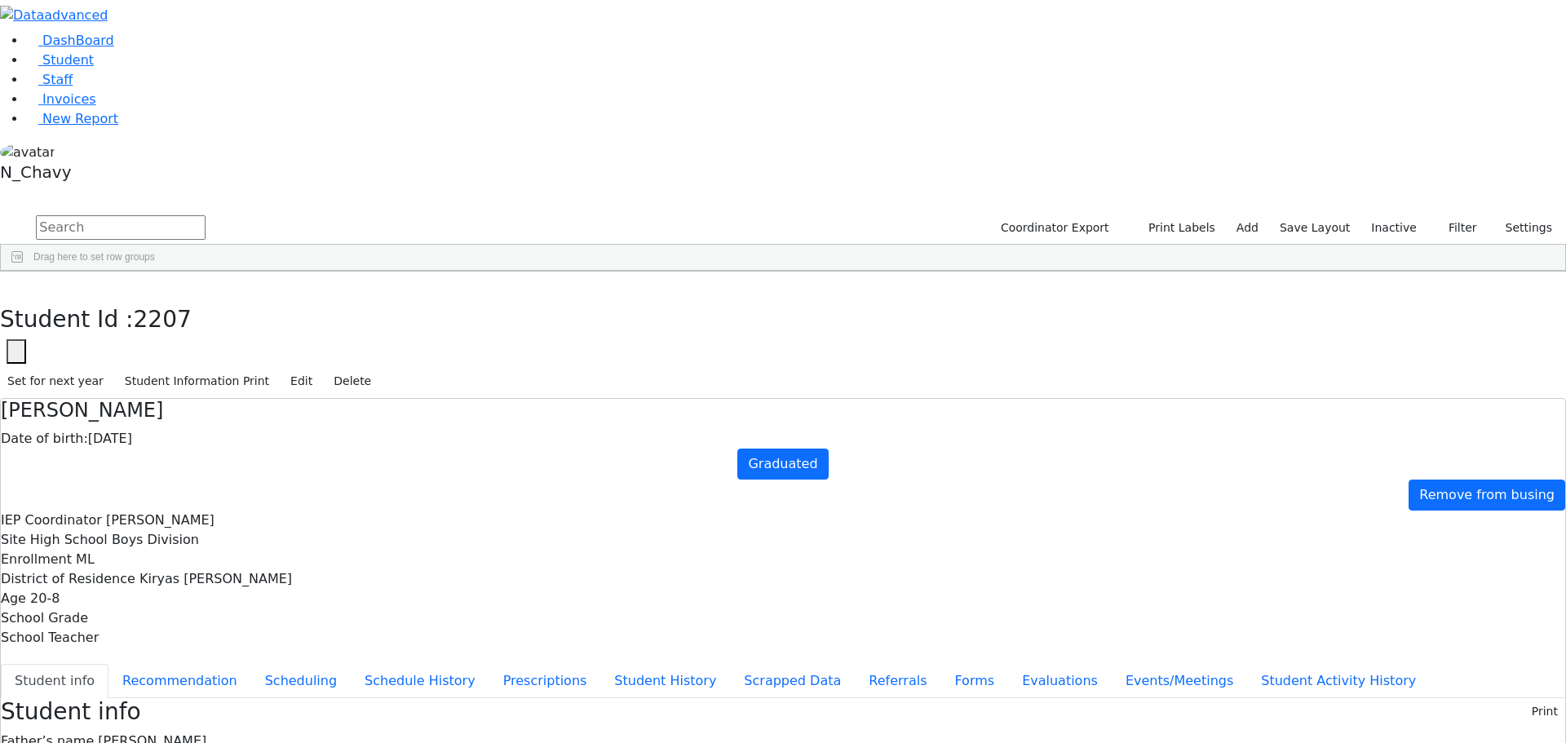
click at [206, 215] on input "text" at bounding box center [121, 227] width 170 height 24
type input "graduate"
click at [167, 601] on div "Freund" at bounding box center [125, 612] width 84 height 23
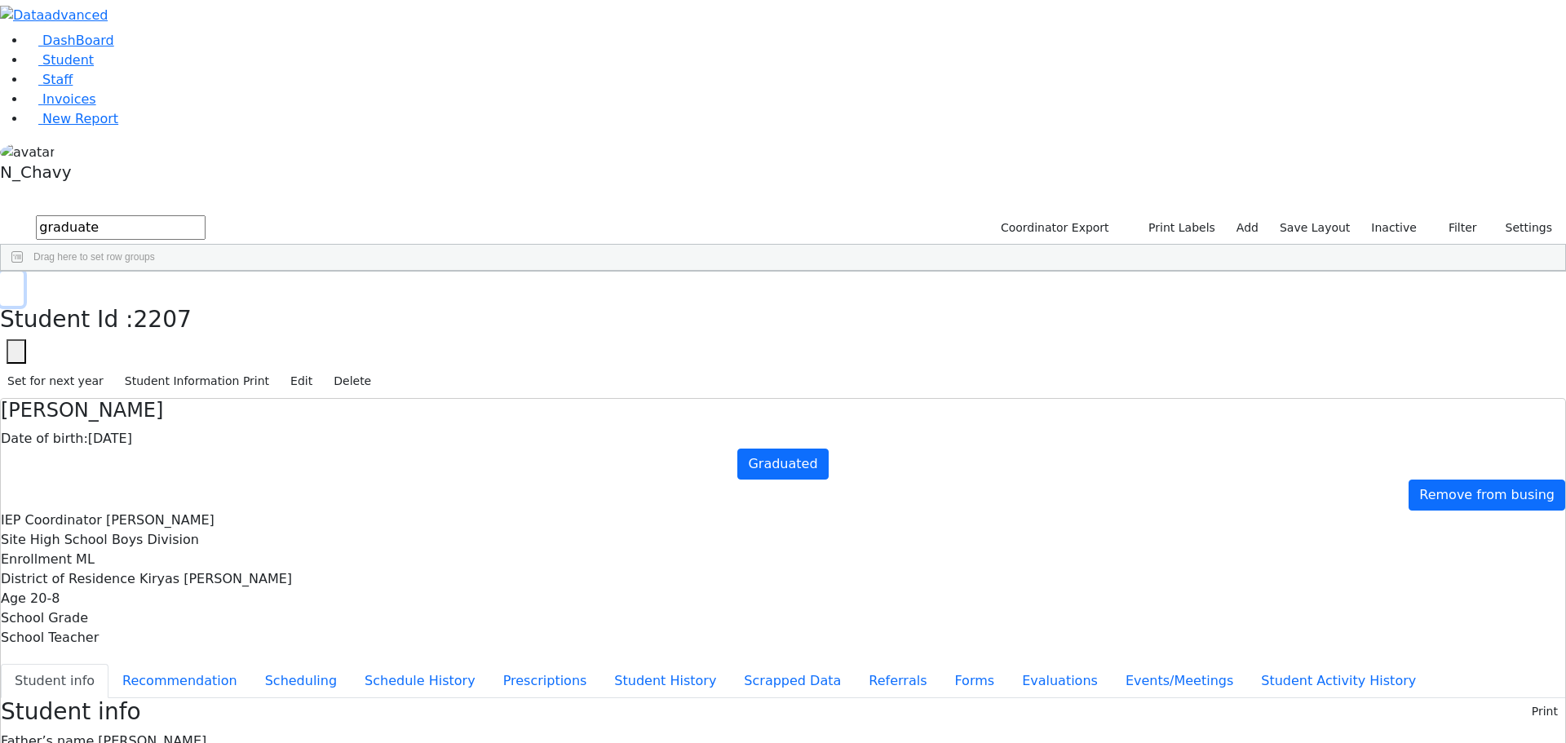
click at [24, 272] on button "button" at bounding box center [12, 289] width 24 height 34
click at [44, 68] on span "Student" at bounding box center [67, 59] width 51 height 15
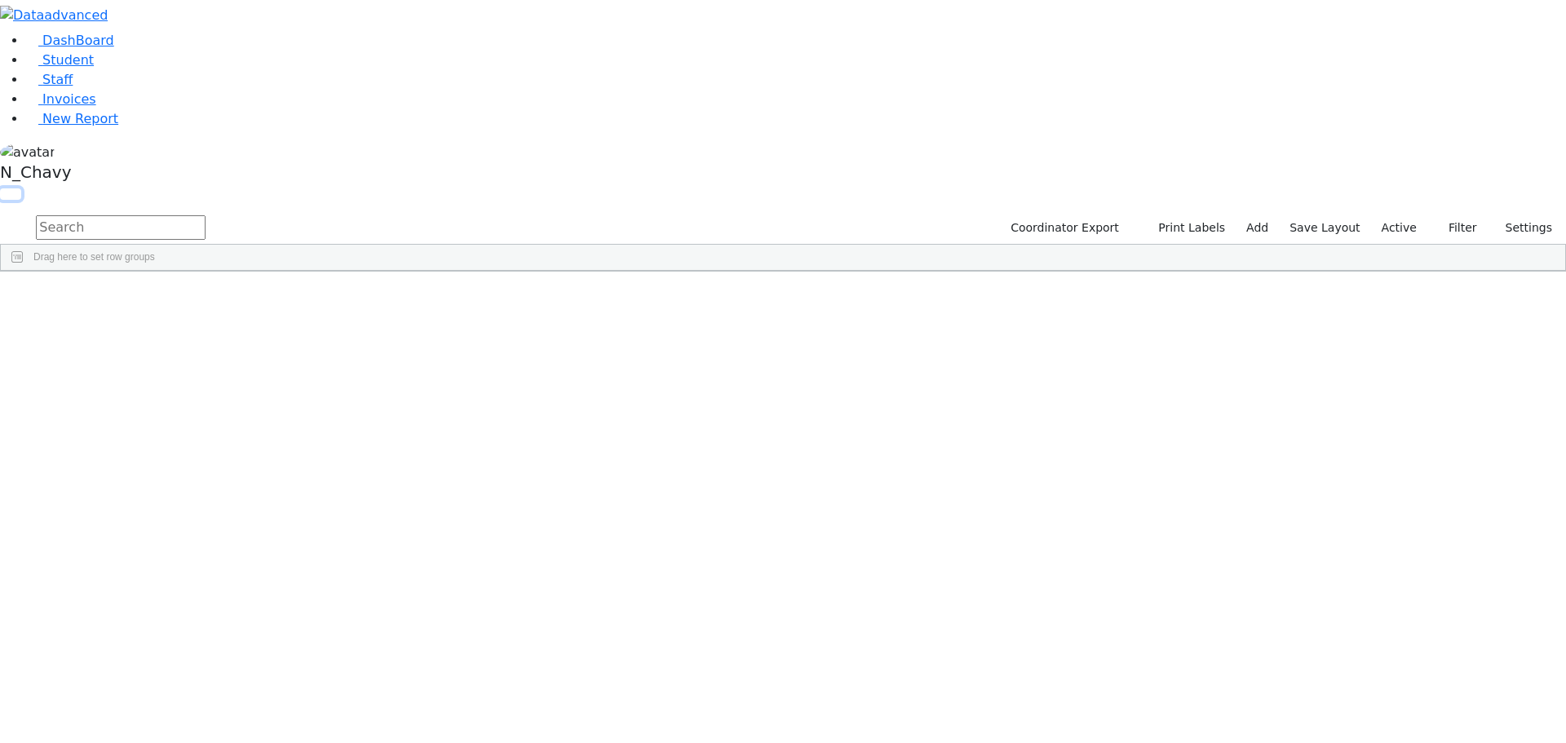
click at [21, 188] on button "button" at bounding box center [10, 193] width 21 height 11
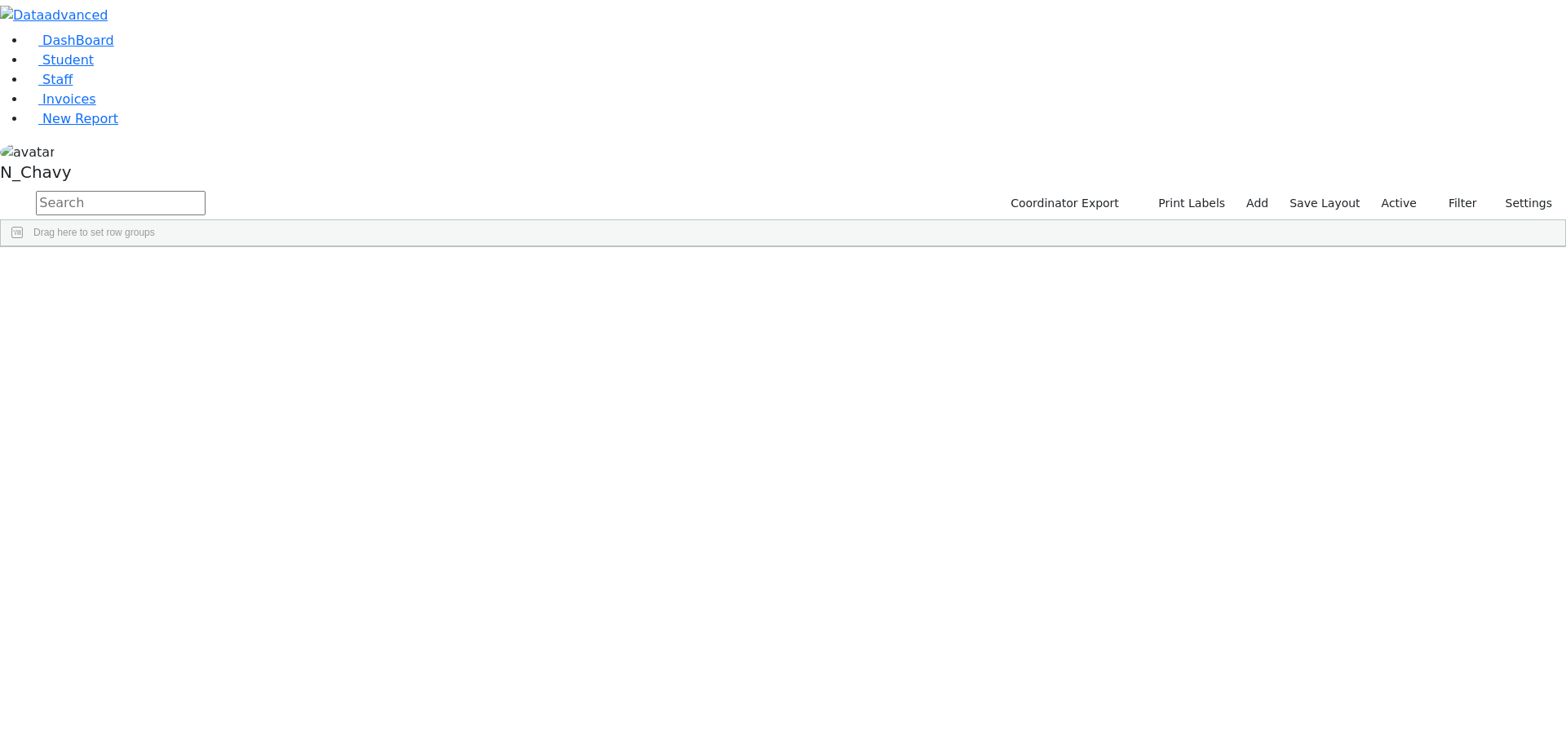
click at [0, 0] on button "button" at bounding box center [0, 0] width 0 height 0
